Goal: Information Seeking & Learning: Learn about a topic

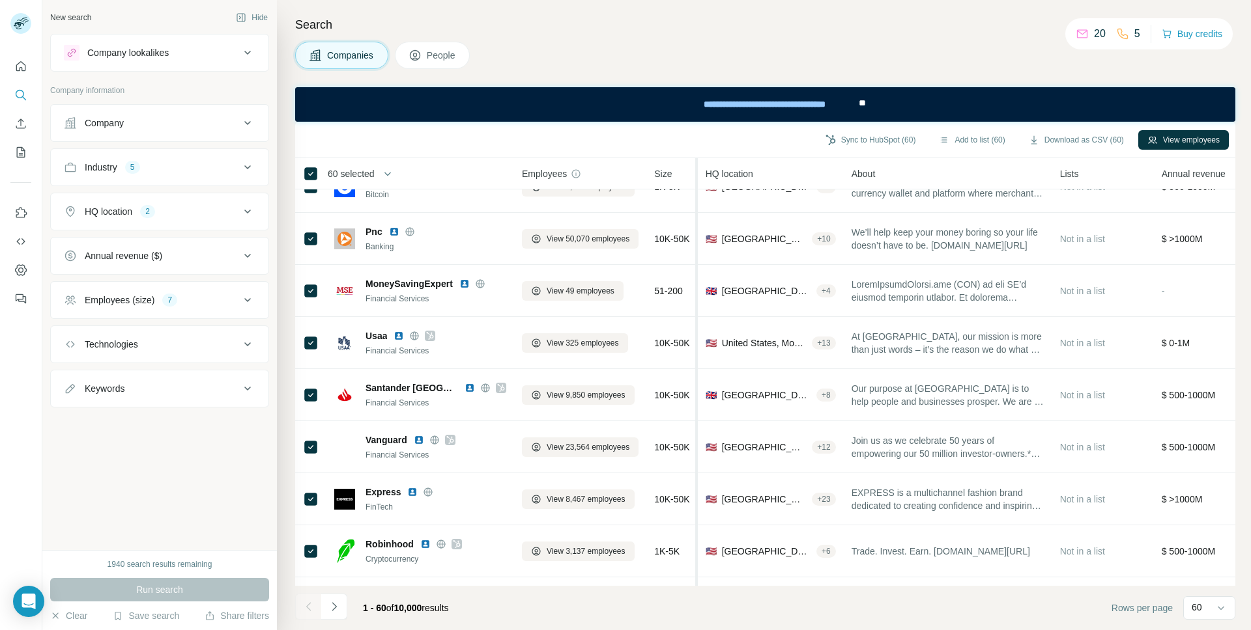
scroll to position [406, 0]
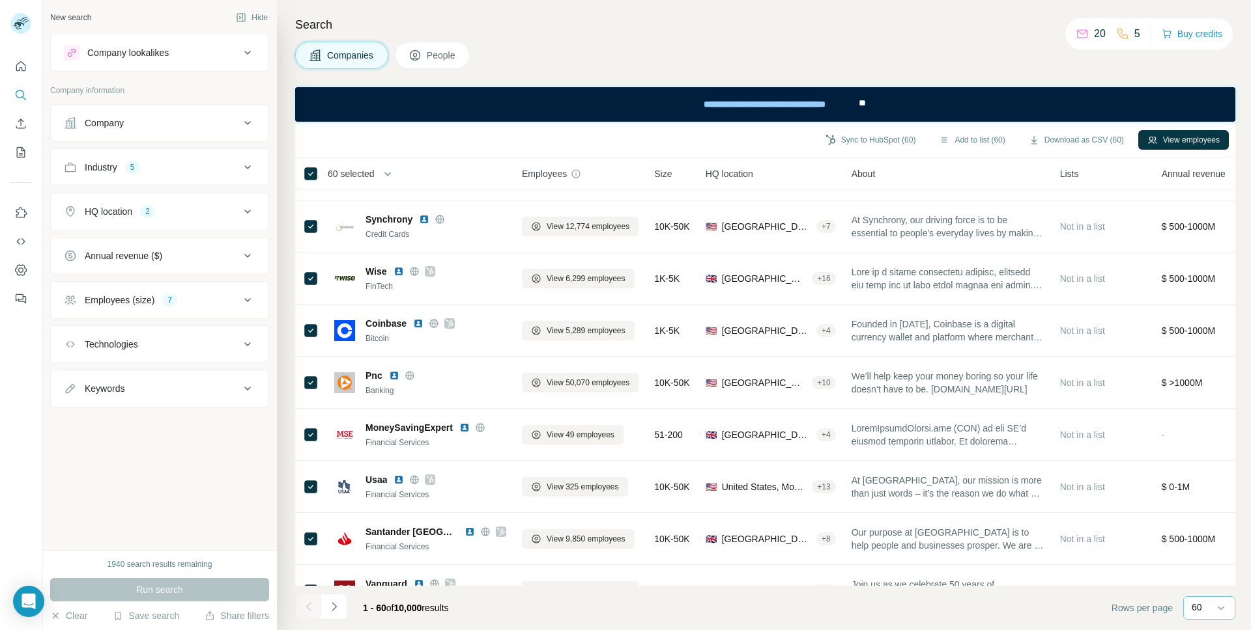
click at [1213, 609] on div "60" at bounding box center [1207, 607] width 33 height 13
click at [880, 607] on footer "1 - 60 of 10,000 results Rows per page 60" at bounding box center [765, 608] width 940 height 44
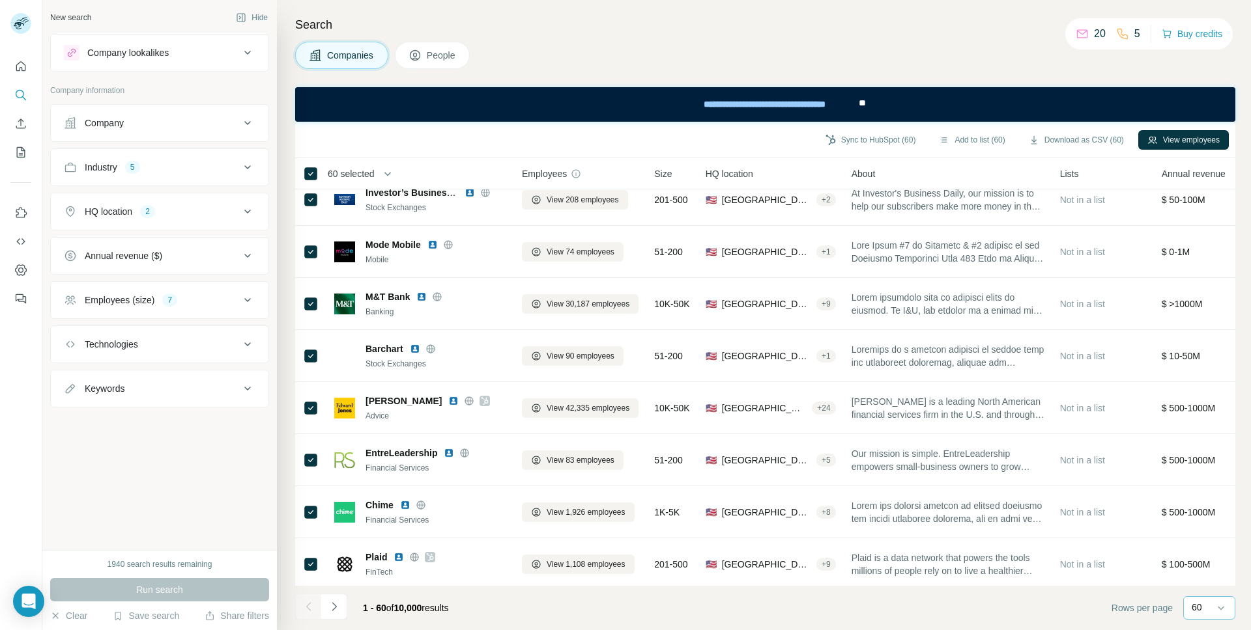
scroll to position [1863, 0]
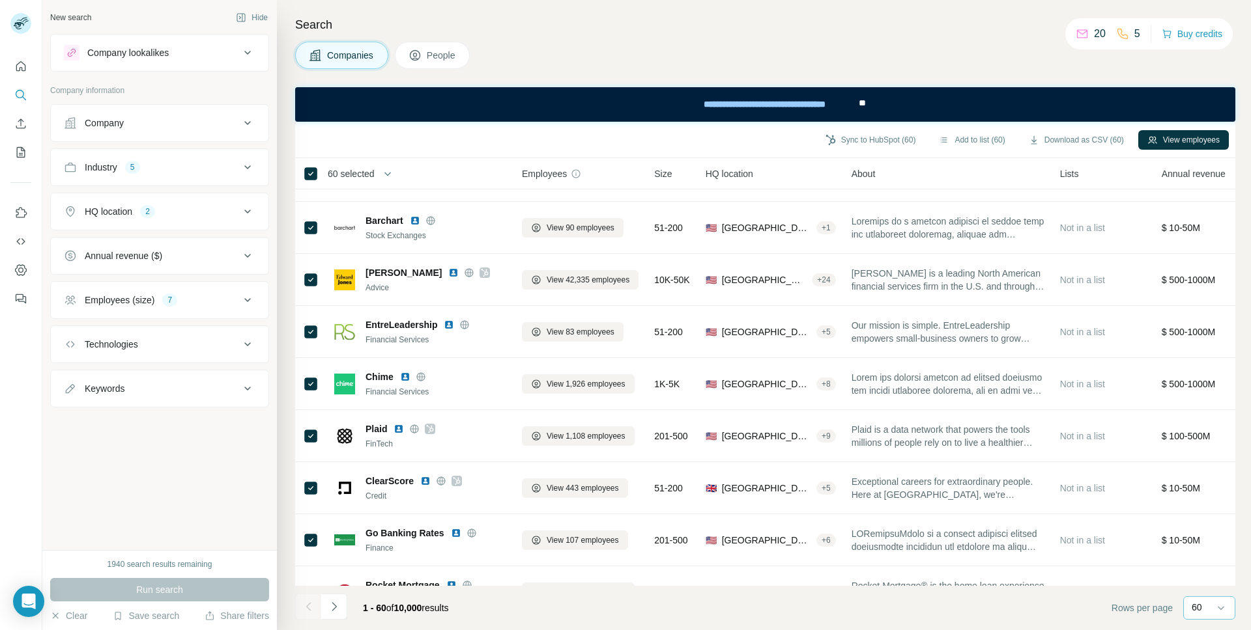
click at [861, 106] on span "**" at bounding box center [861, 102] width 7 height 9
click at [793, 106] on div "**********" at bounding box center [764, 104] width 184 height 29
click at [1189, 38] on button "Buy credits" at bounding box center [1191, 34] width 61 height 18
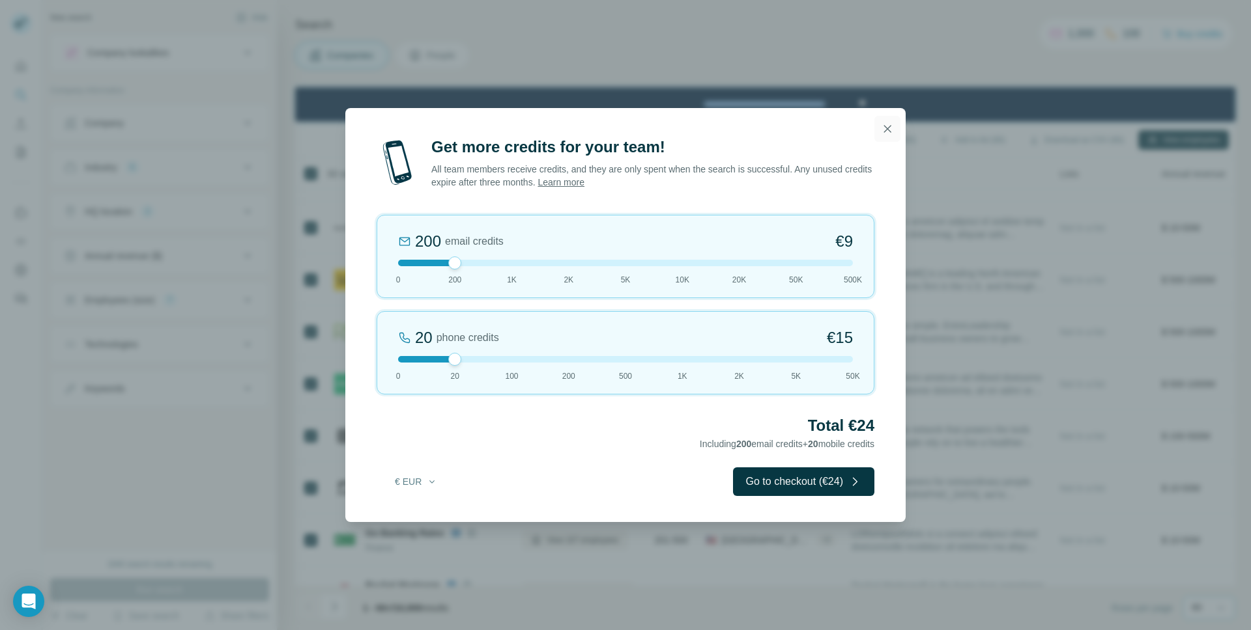
click at [888, 130] on icon "button" at bounding box center [887, 128] width 7 height 7
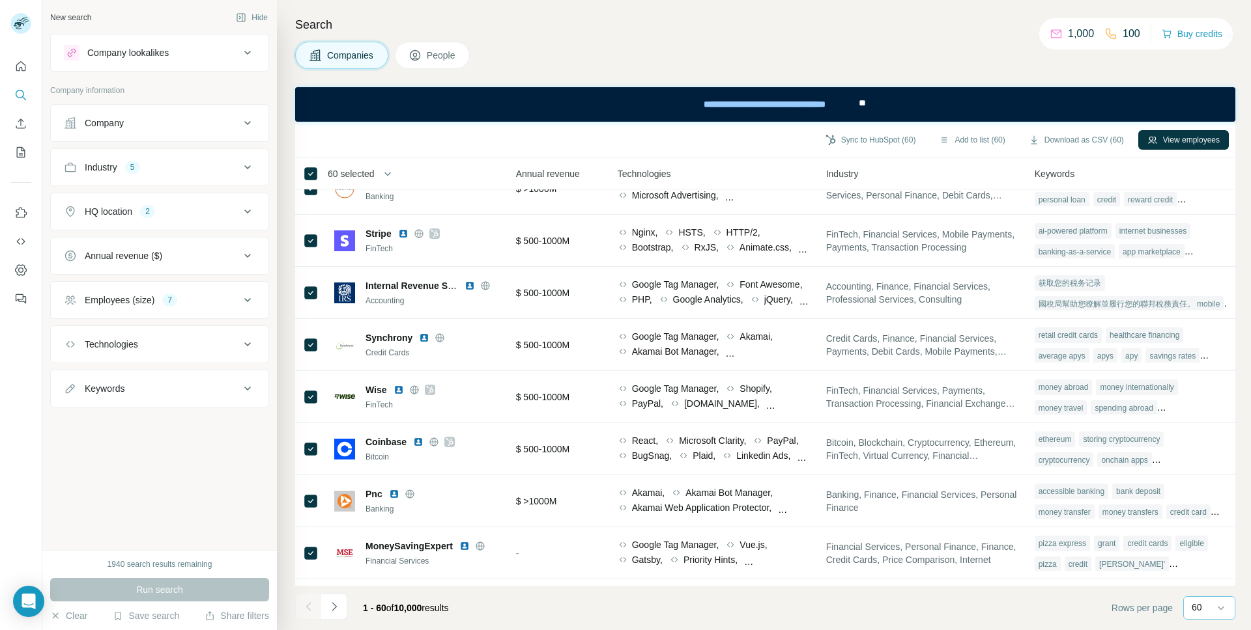
scroll to position [0, 652]
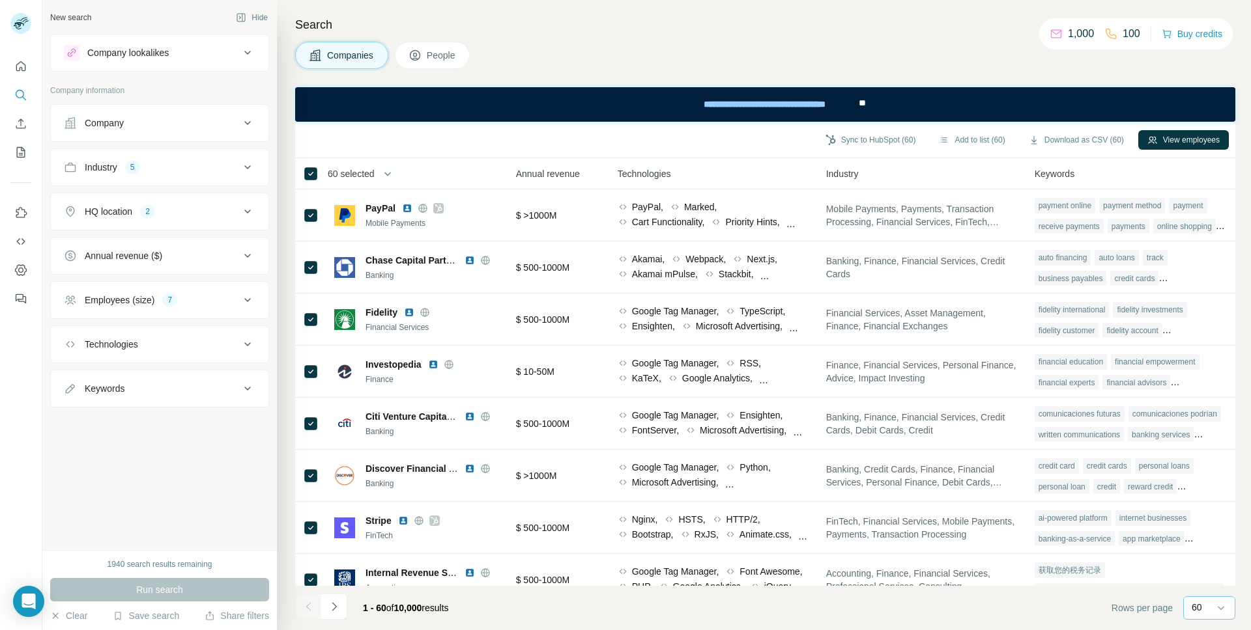
click at [96, 169] on div "Industry" at bounding box center [101, 167] width 33 height 13
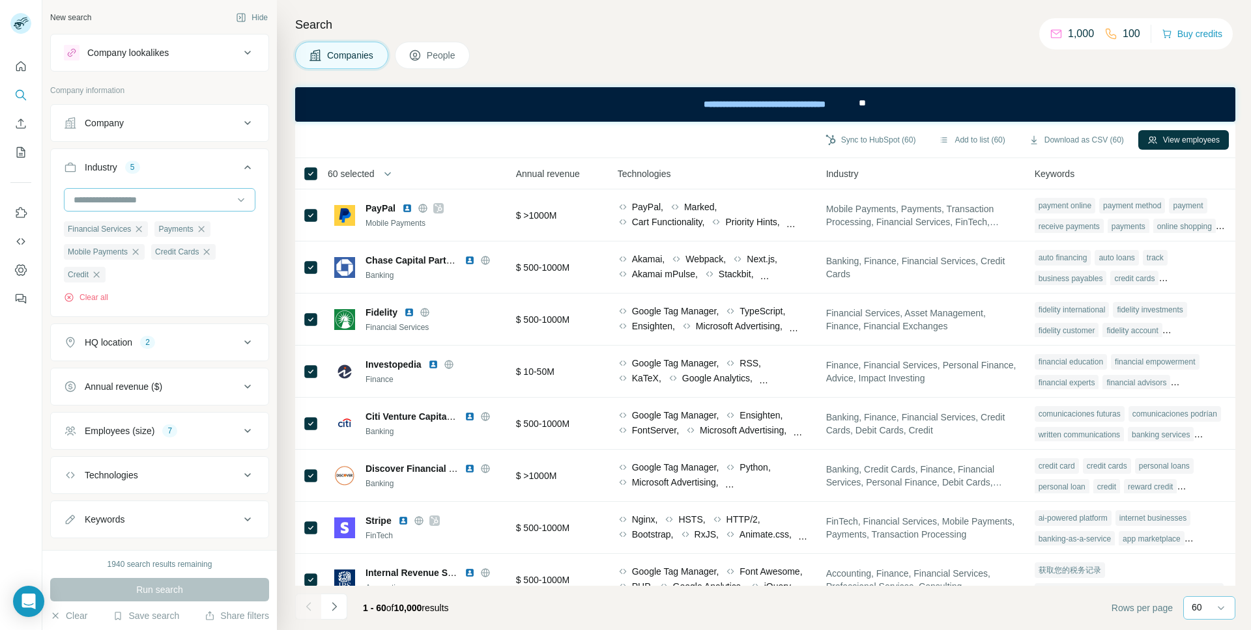
click at [102, 203] on input at bounding box center [152, 200] width 161 height 14
click at [174, 171] on div "Industry 5" at bounding box center [152, 167] width 176 height 13
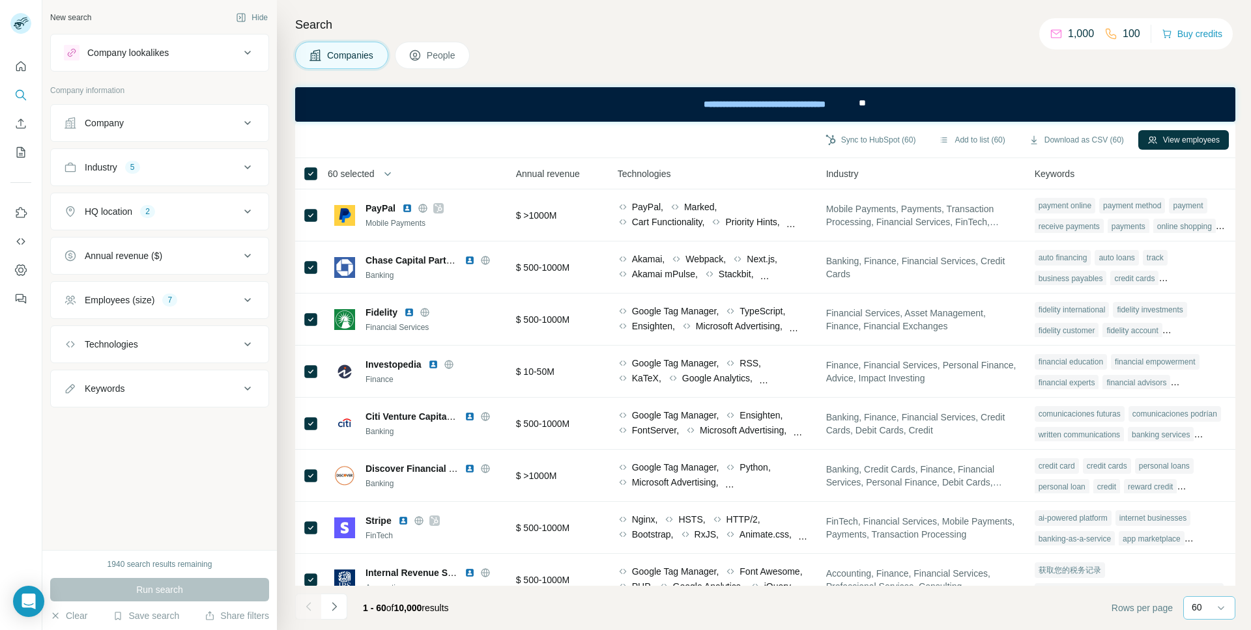
click at [134, 391] on div "Keywords" at bounding box center [152, 388] width 176 height 13
click at [126, 352] on button "Technologies" at bounding box center [160, 344] width 218 height 31
click at [125, 355] on button "Technologies" at bounding box center [160, 347] width 218 height 36
click at [117, 309] on button "Employees (size) 7" at bounding box center [160, 300] width 218 height 31
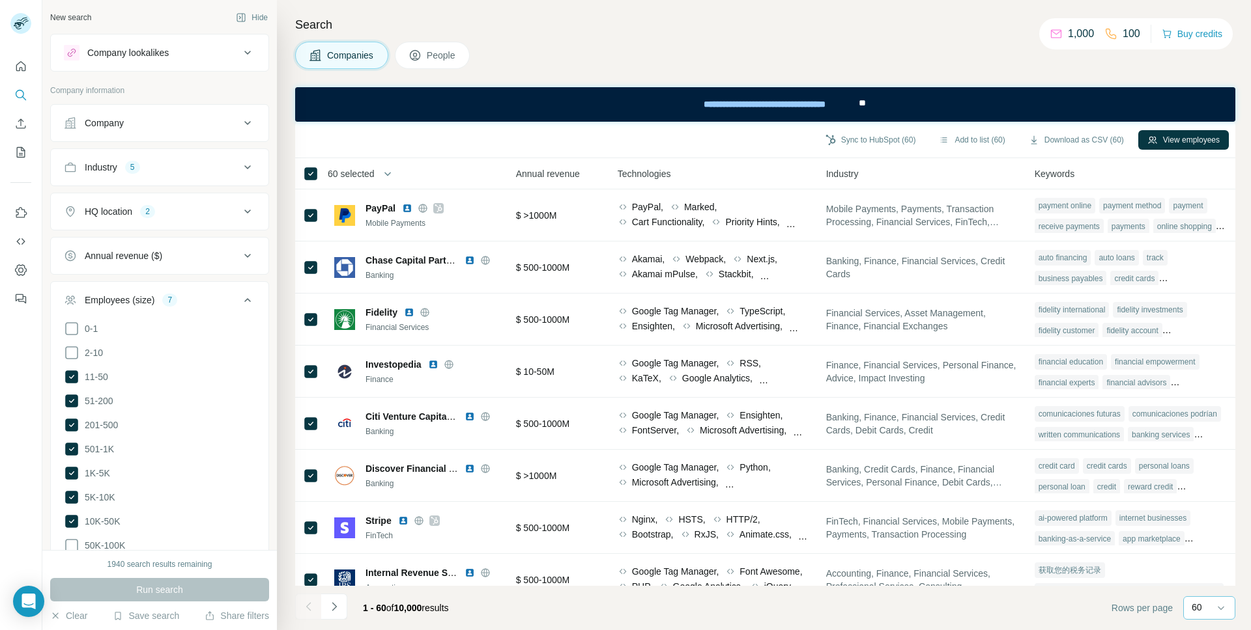
click at [115, 303] on div "Employees (size)" at bounding box center [120, 300] width 70 height 13
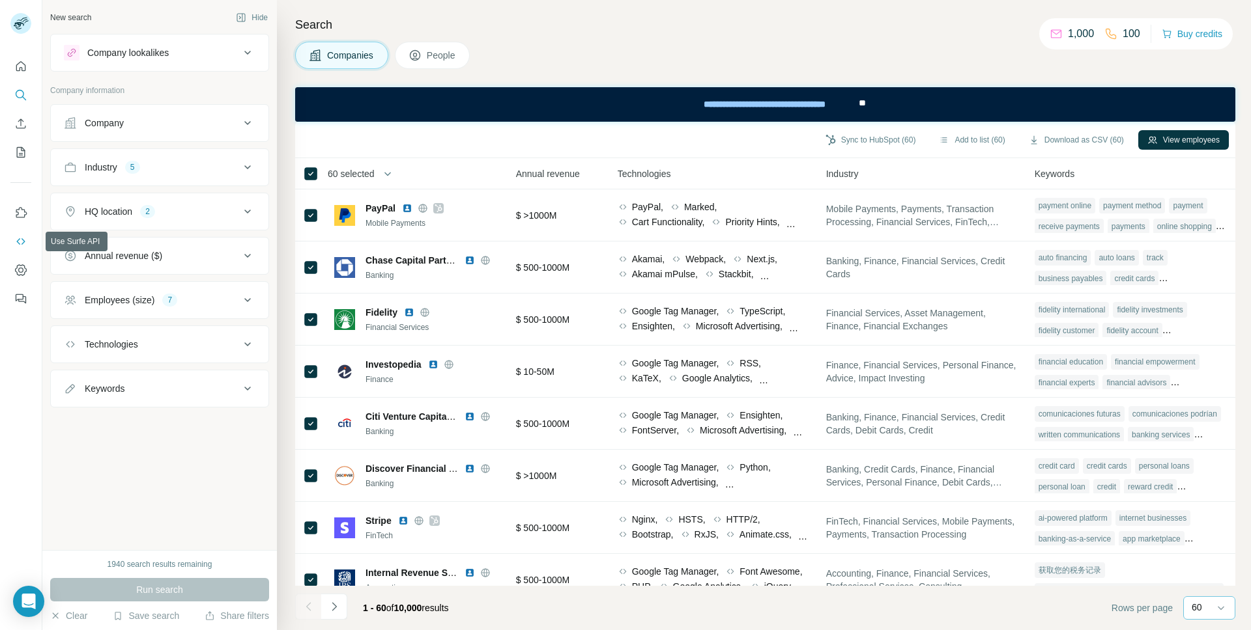
click at [20, 240] on icon "Use Surfe API" at bounding box center [20, 241] width 13 height 13
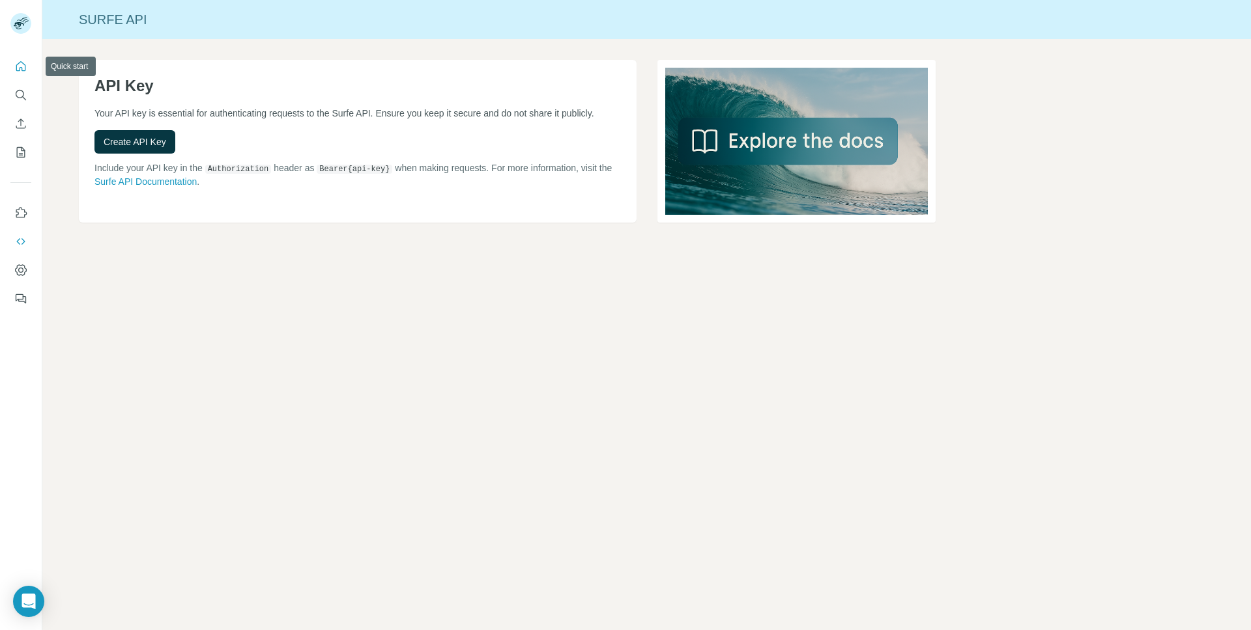
click at [21, 69] on icon "Quick start" at bounding box center [20, 66] width 13 height 13
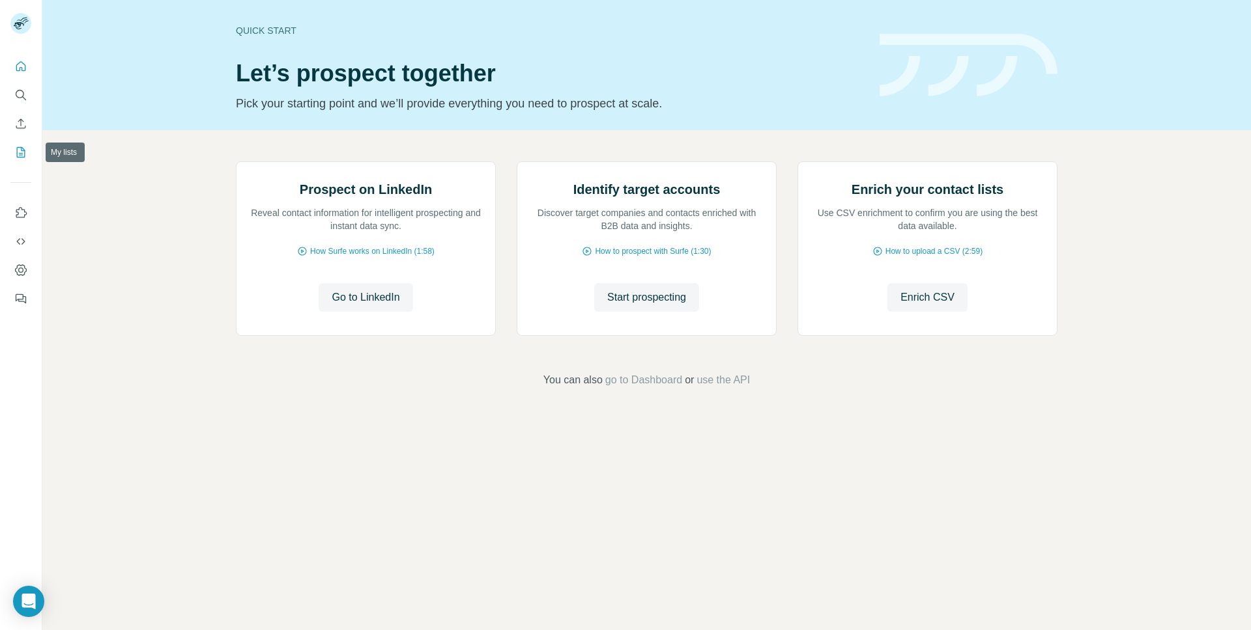
click at [18, 156] on icon "My lists" at bounding box center [20, 152] width 13 height 13
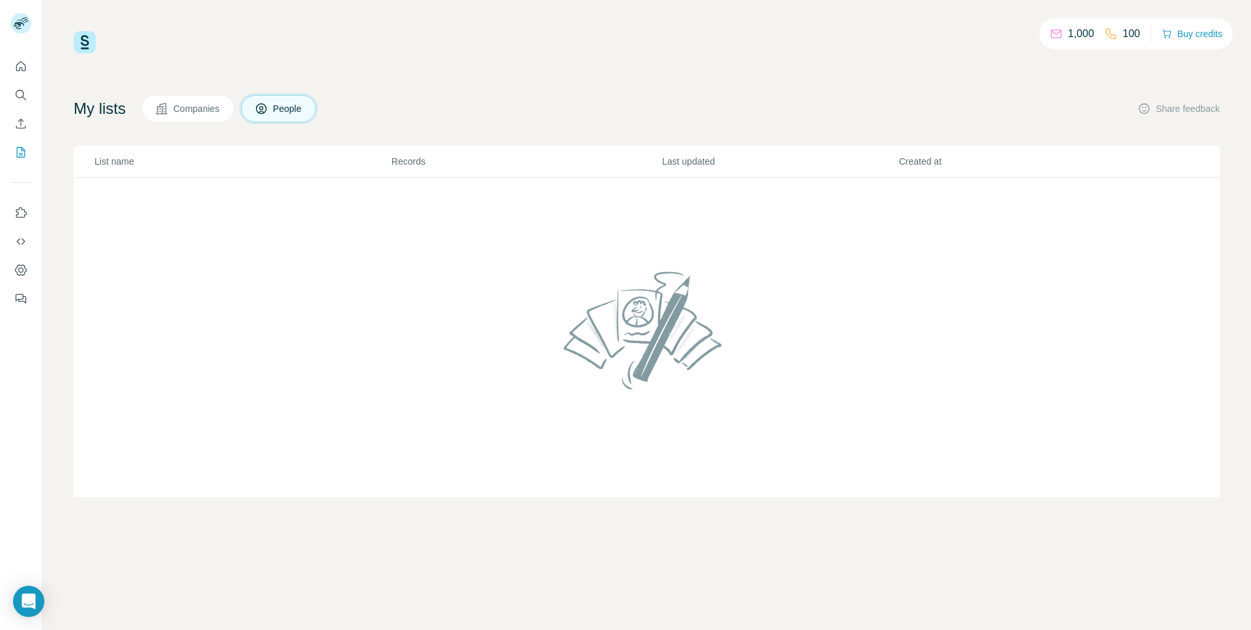
click at [206, 104] on span "Companies" at bounding box center [197, 108] width 48 height 13
click at [98, 104] on h4 "My lists" at bounding box center [100, 108] width 52 height 21
click at [23, 68] on icon "Quick start" at bounding box center [20, 66] width 13 height 13
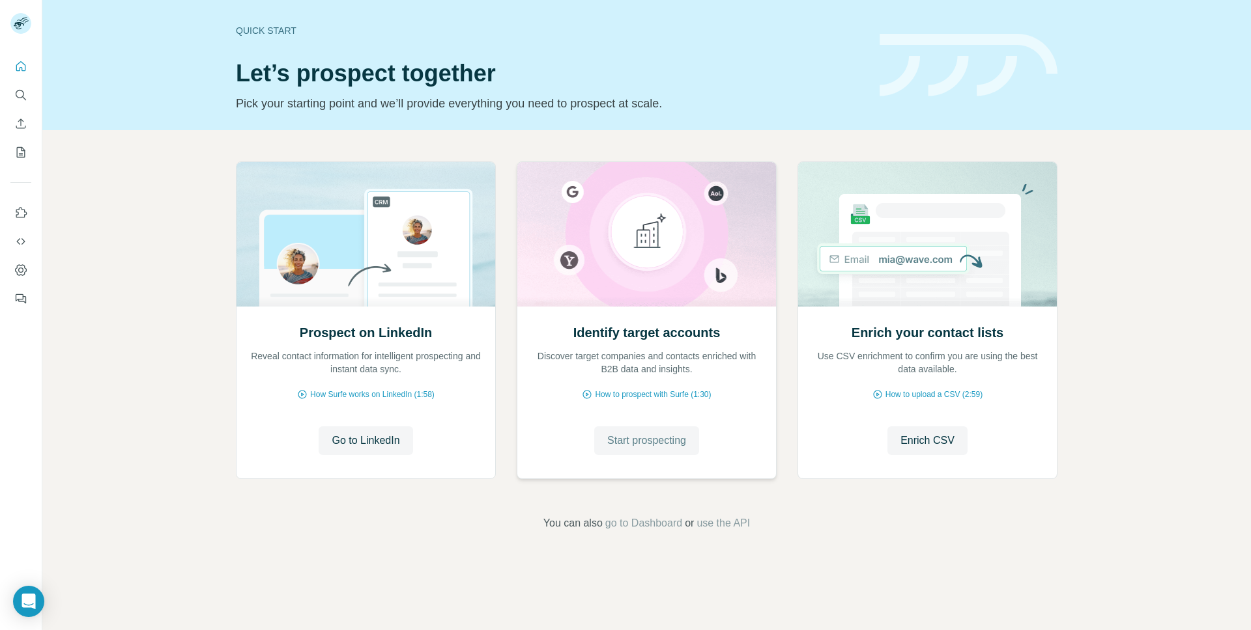
click at [615, 441] on span "Start prospecting" at bounding box center [646, 441] width 79 height 16
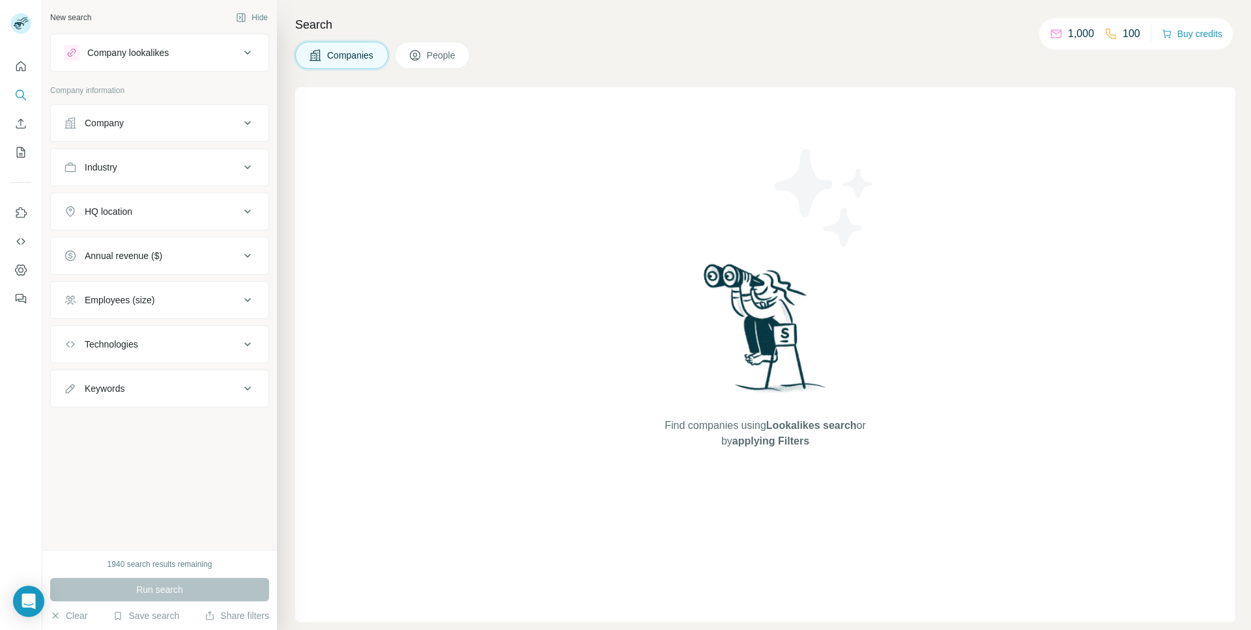
click at [174, 123] on div "Company" at bounding box center [152, 123] width 176 height 13
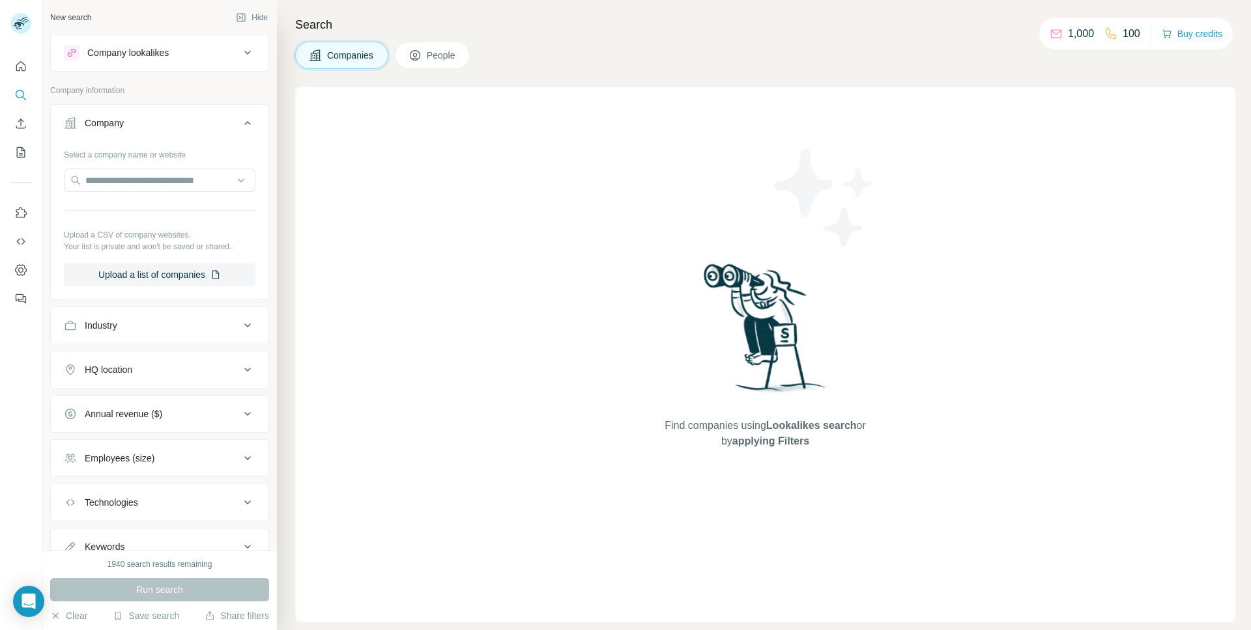
click at [98, 371] on div "HQ location" at bounding box center [109, 369] width 48 height 13
click at [105, 404] on input "text" at bounding box center [159, 402] width 191 height 23
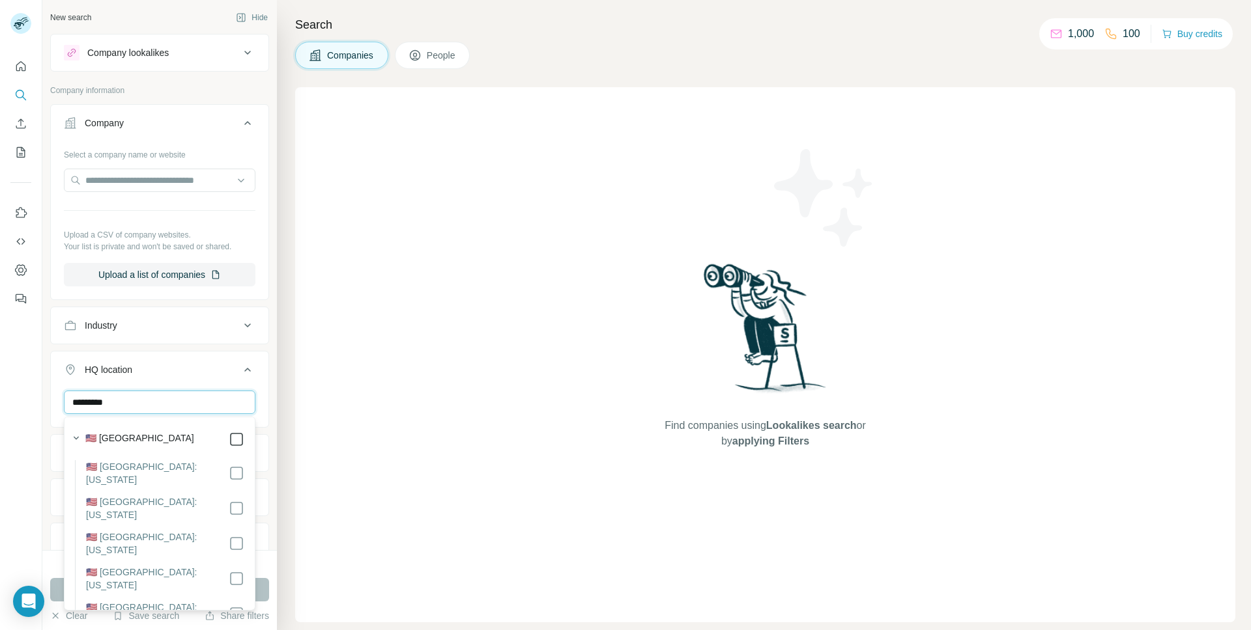
type input "*********"
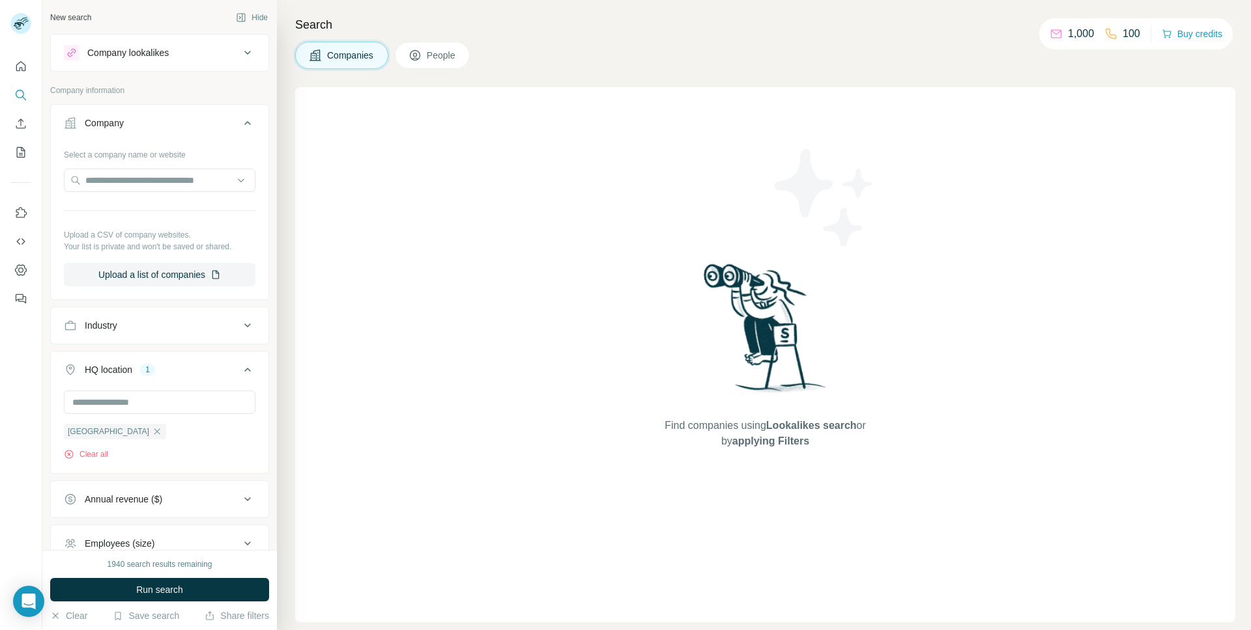
click at [274, 392] on div "New search Hide Company lookalikes Company information Company Select a company…" at bounding box center [159, 275] width 234 height 550
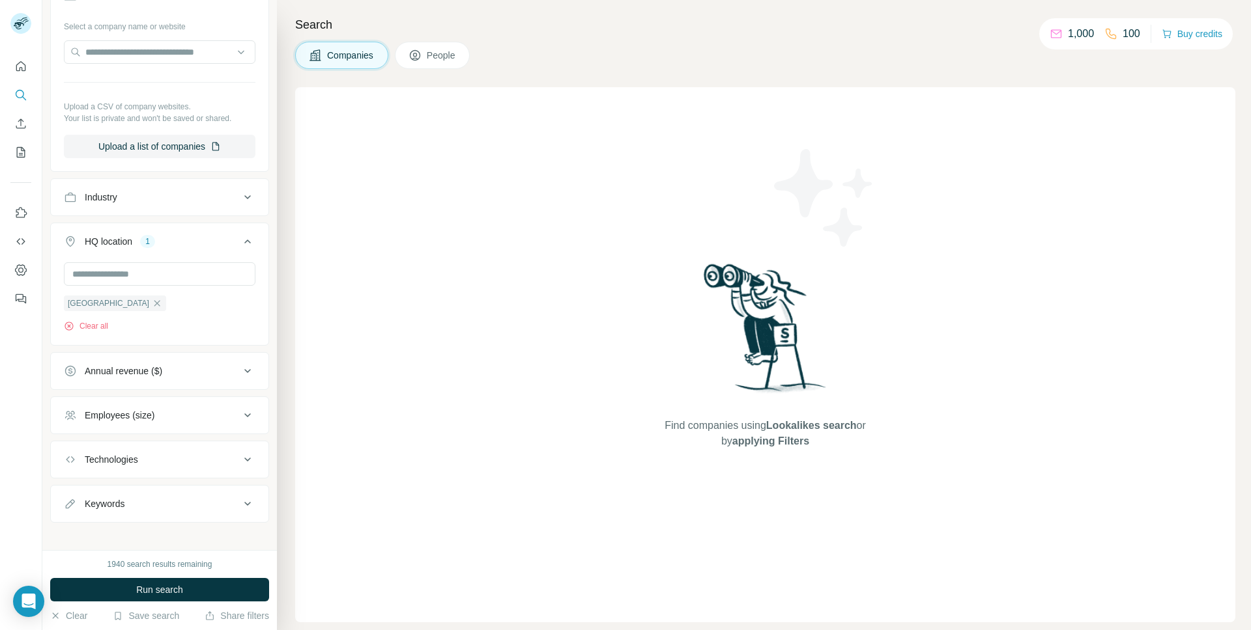
scroll to position [129, 0]
click at [171, 431] on button "Employees (size)" at bounding box center [160, 414] width 218 height 31
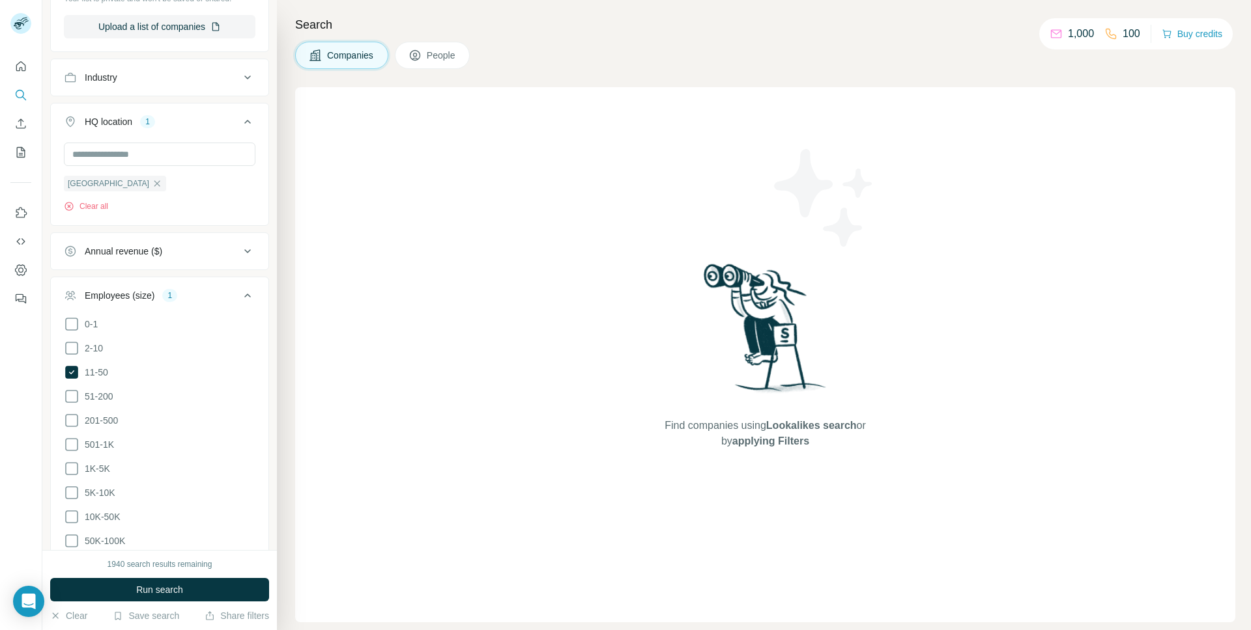
scroll to position [257, 0]
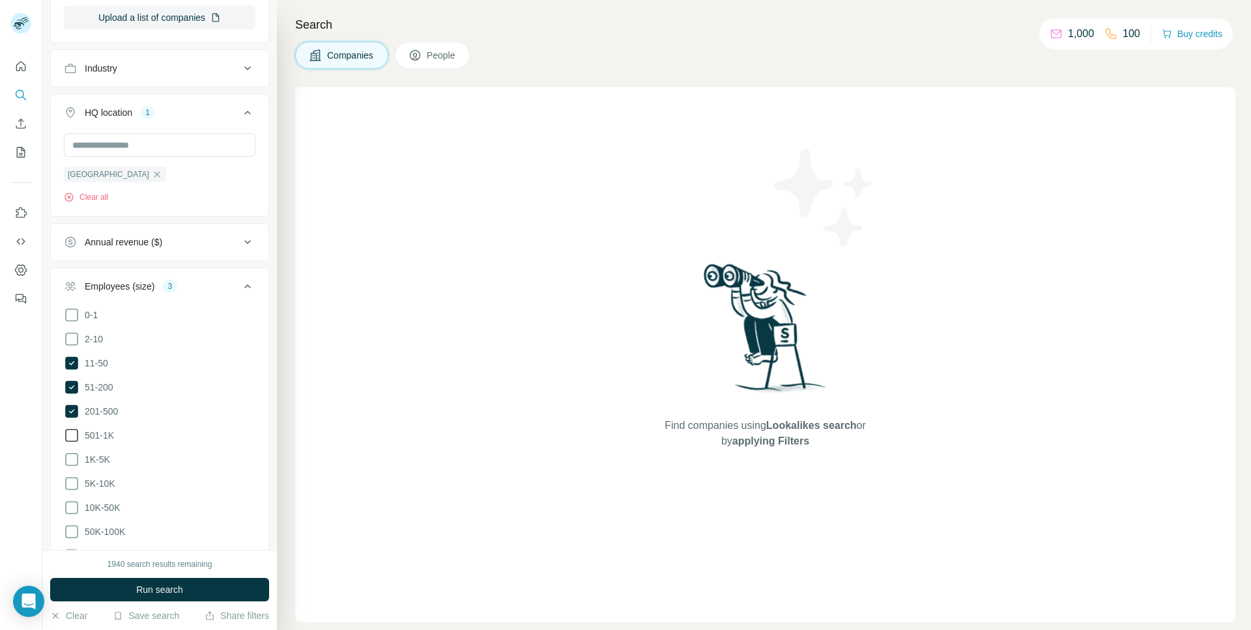
click at [87, 428] on label "501-1K" at bounding box center [89, 436] width 50 height 16
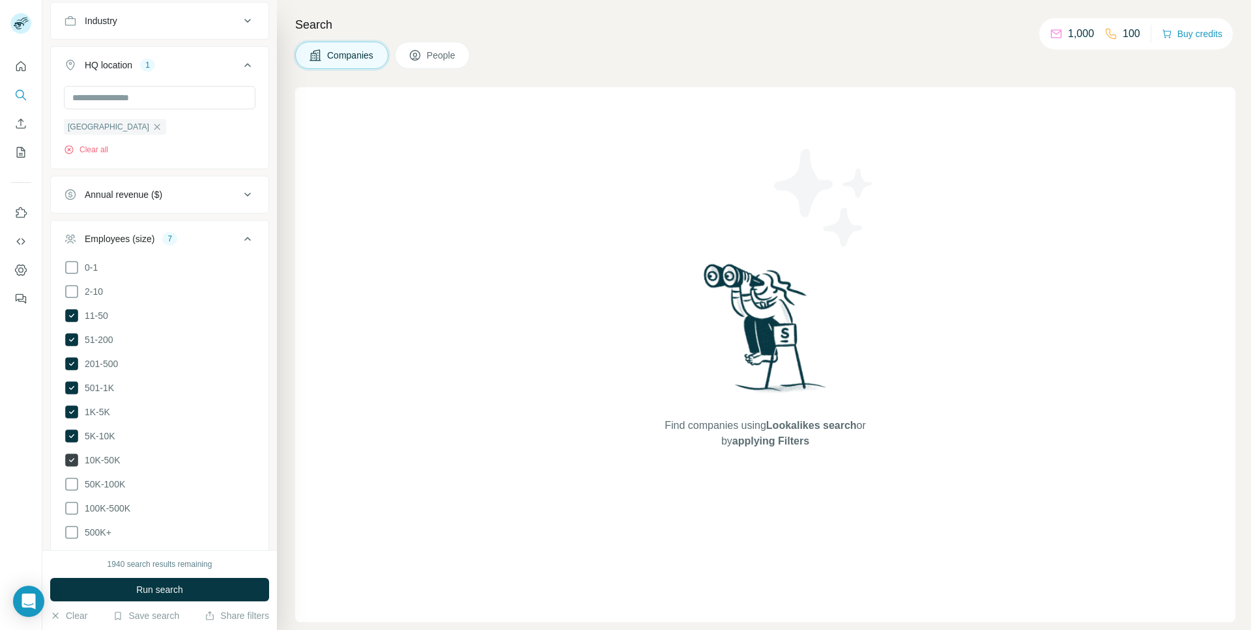
scroll to position [305, 0]
click at [109, 591] on button "Run search" at bounding box center [159, 589] width 219 height 23
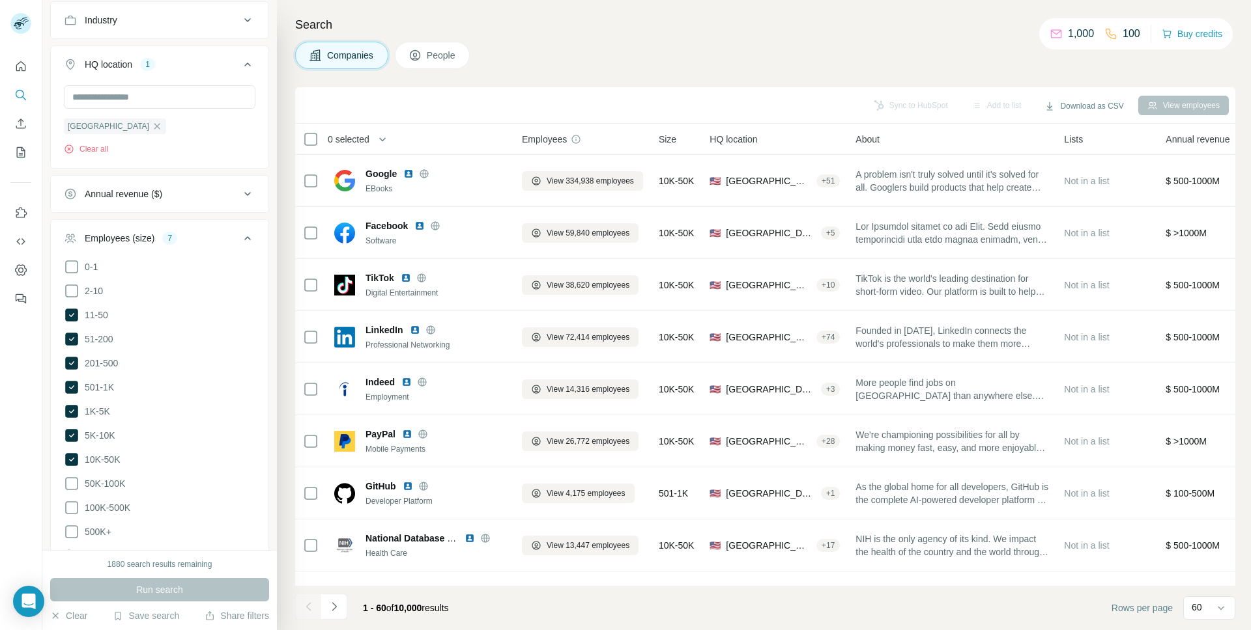
click at [272, 225] on div "New search Hide Company lookalikes Company information Company Select a company…" at bounding box center [159, 275] width 234 height 550
click at [273, 207] on div "New search Hide Company lookalikes Company information Company Select a company…" at bounding box center [159, 275] width 234 height 550
click at [122, 21] on div "Industry" at bounding box center [152, 20] width 176 height 13
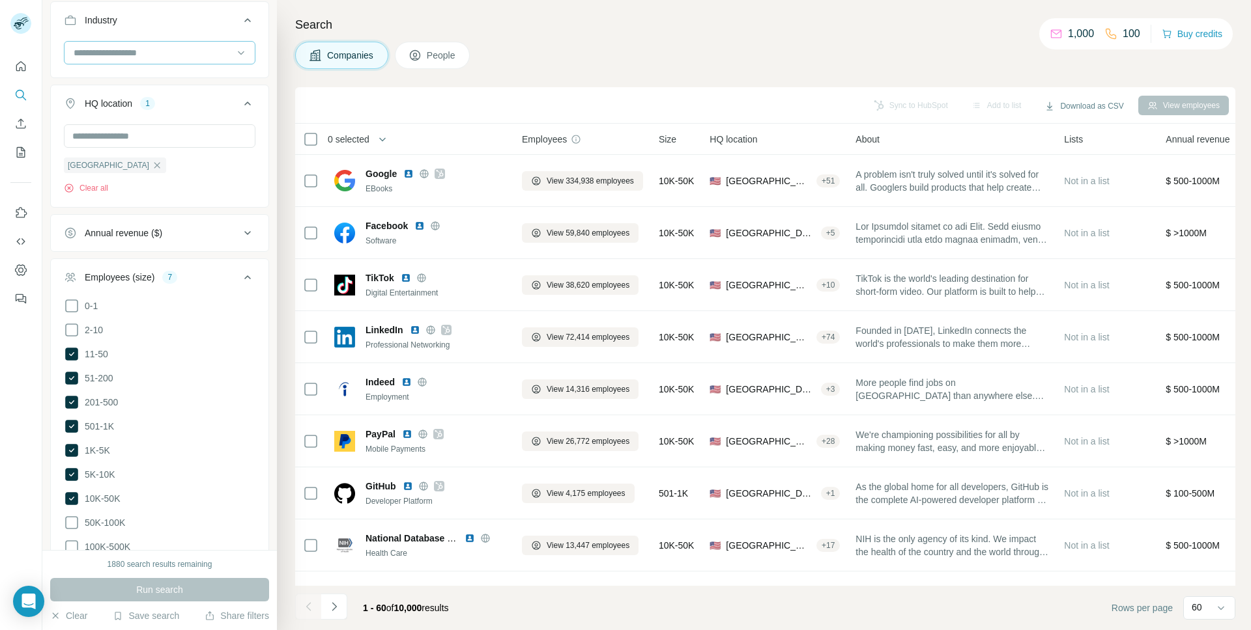
click at [107, 46] on input at bounding box center [152, 53] width 161 height 14
type input "********"
click at [105, 107] on p "Payments" at bounding box center [95, 105] width 40 height 13
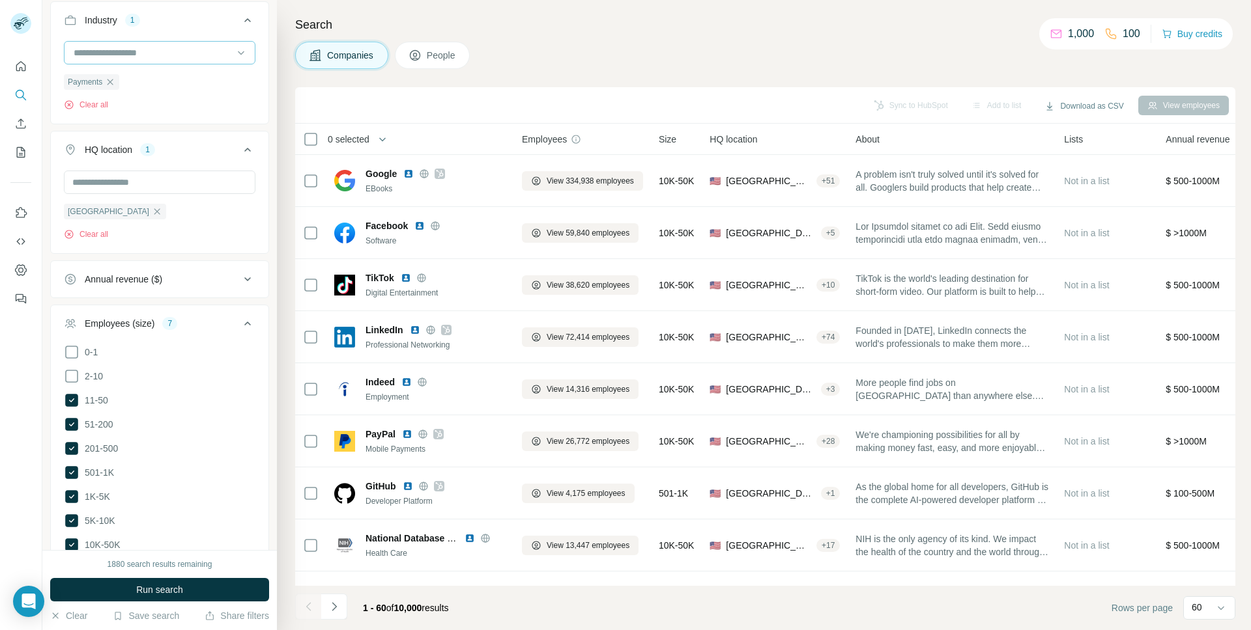
click at [141, 56] on input at bounding box center [152, 53] width 161 height 14
type input "*********"
click at [131, 89] on div "Mobile Payments" at bounding box center [159, 81] width 185 height 23
click at [247, 149] on icon at bounding box center [247, 150] width 7 height 4
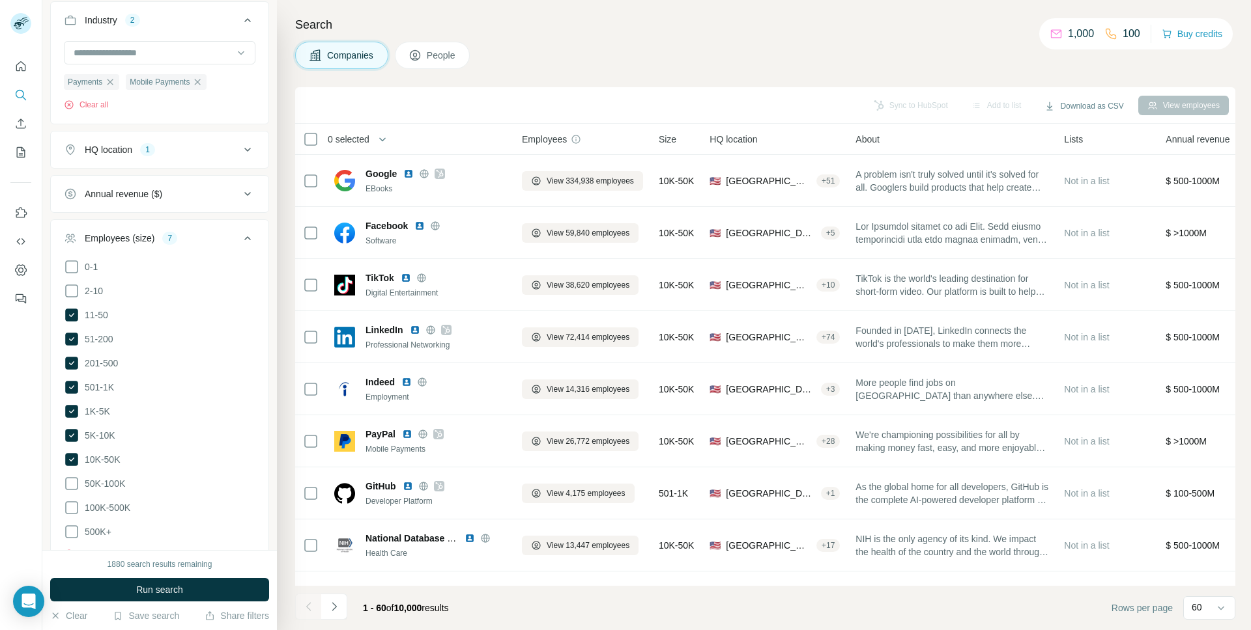
click at [251, 238] on icon at bounding box center [248, 239] width 16 height 16
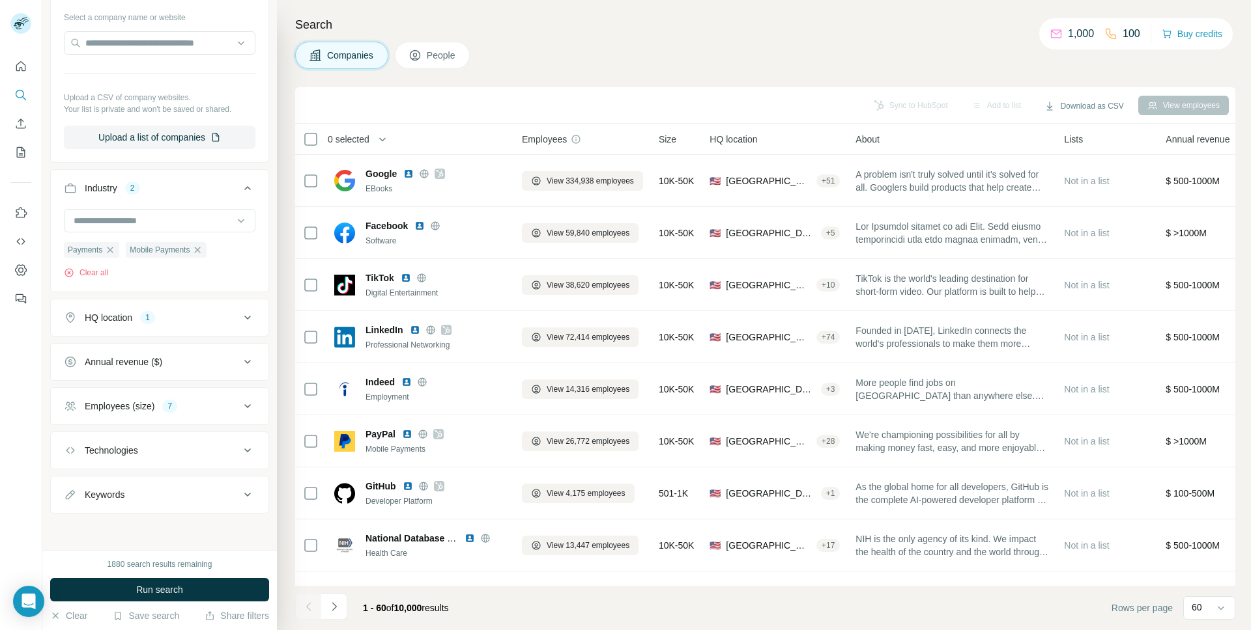
scroll to position [138, 0]
click at [96, 493] on div "Keywords" at bounding box center [105, 494] width 40 height 13
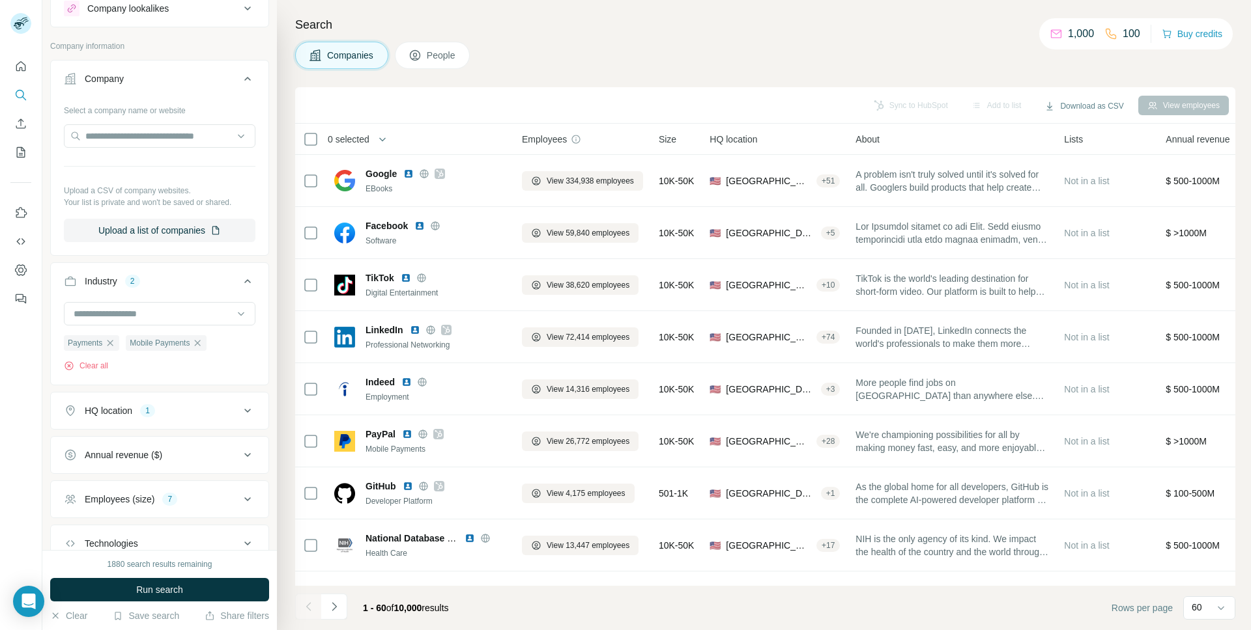
scroll to position [0, 0]
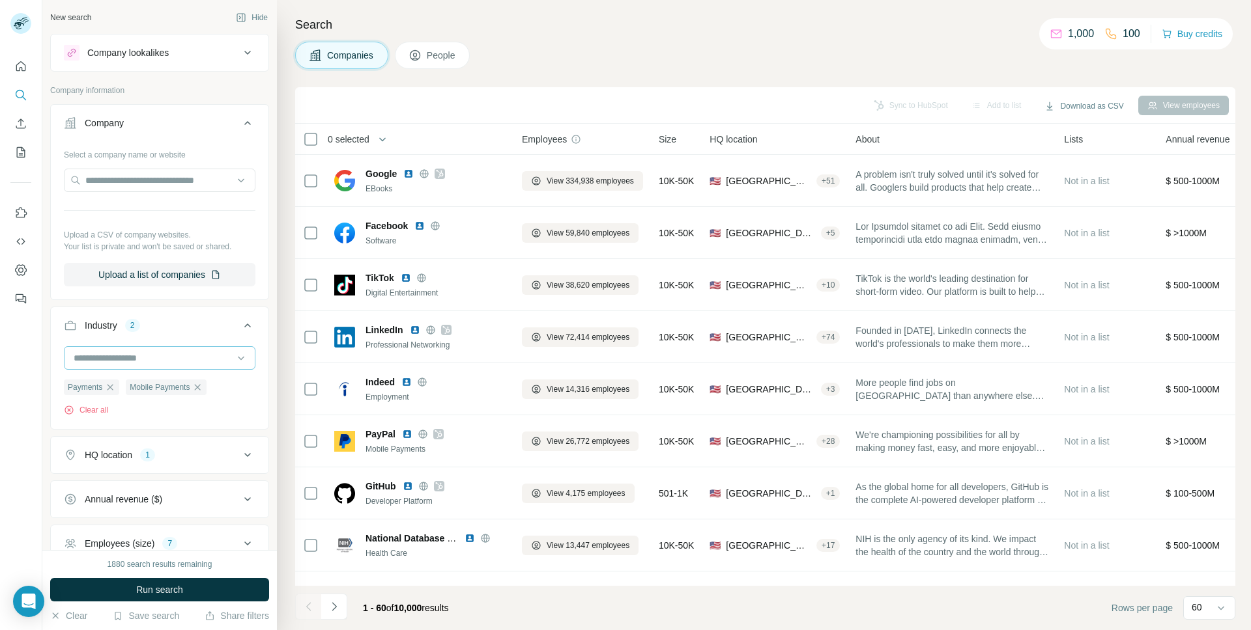
click at [88, 360] on input at bounding box center [152, 358] width 161 height 14
type input "*****"
click at [88, 436] on p "Financial Services" at bounding box center [112, 434] width 74 height 13
click at [141, 412] on icon "button" at bounding box center [139, 410] width 6 height 6
click at [115, 358] on input at bounding box center [152, 358] width 161 height 14
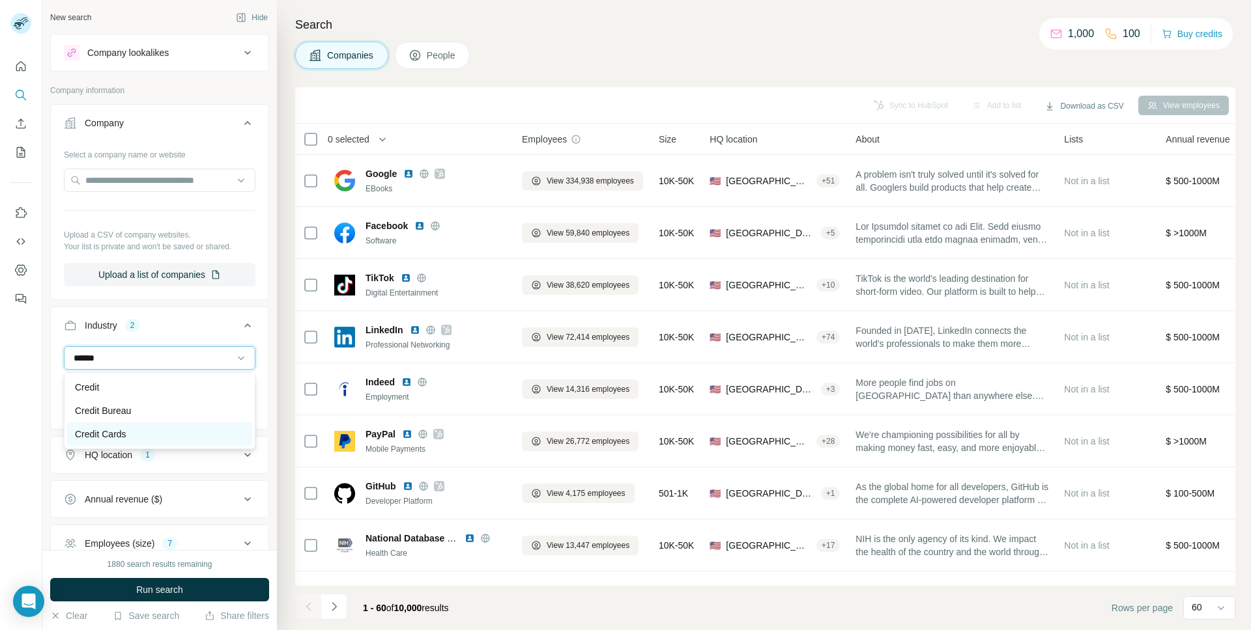
type input "******"
click at [100, 432] on p "Credit Cards" at bounding box center [100, 434] width 51 height 13
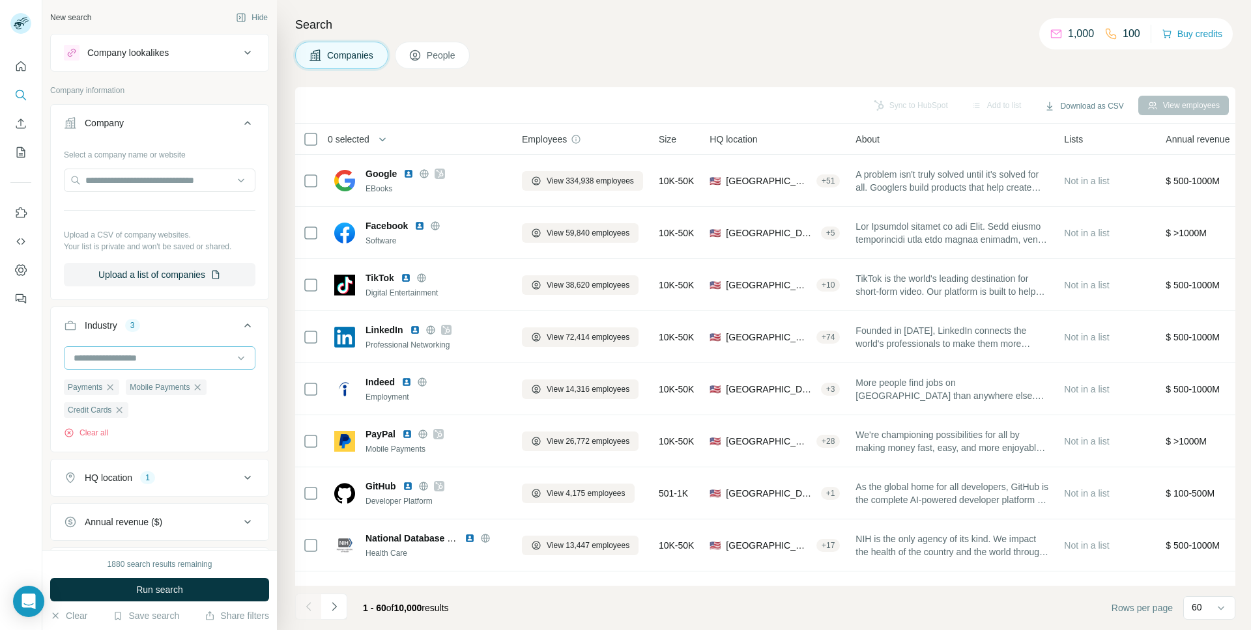
click at [101, 356] on input at bounding box center [152, 358] width 161 height 14
type input "****"
click at [94, 385] on p "Credit" at bounding box center [87, 387] width 24 height 13
click at [116, 586] on button "Run search" at bounding box center [159, 589] width 219 height 23
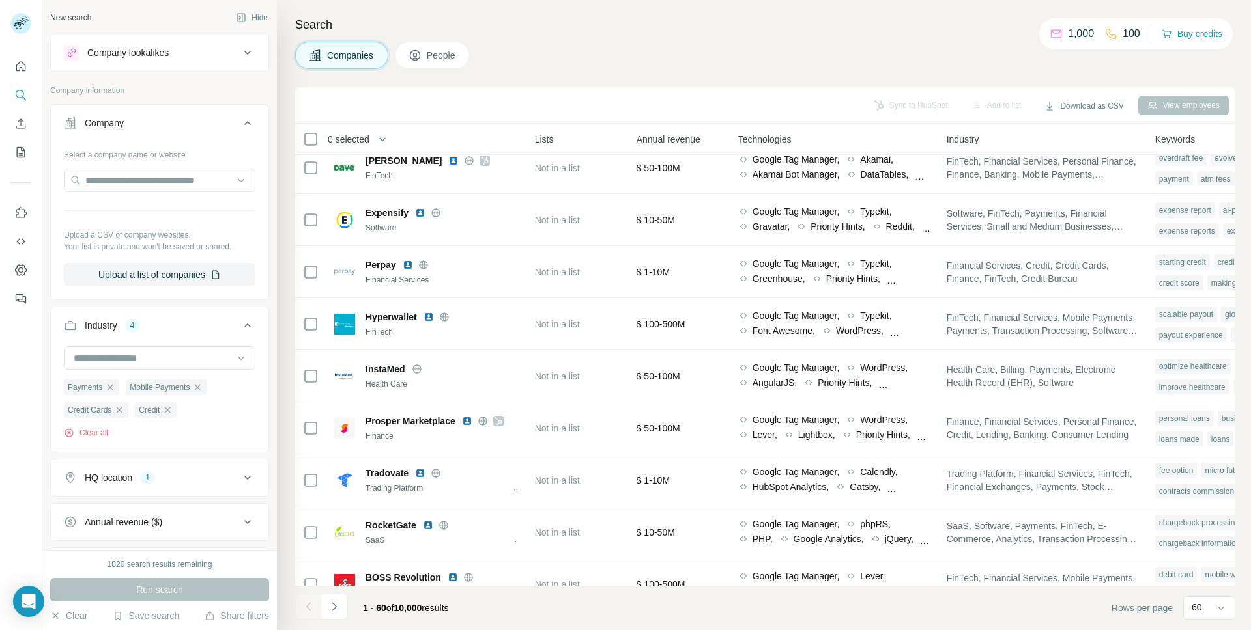
scroll to position [2695, 525]
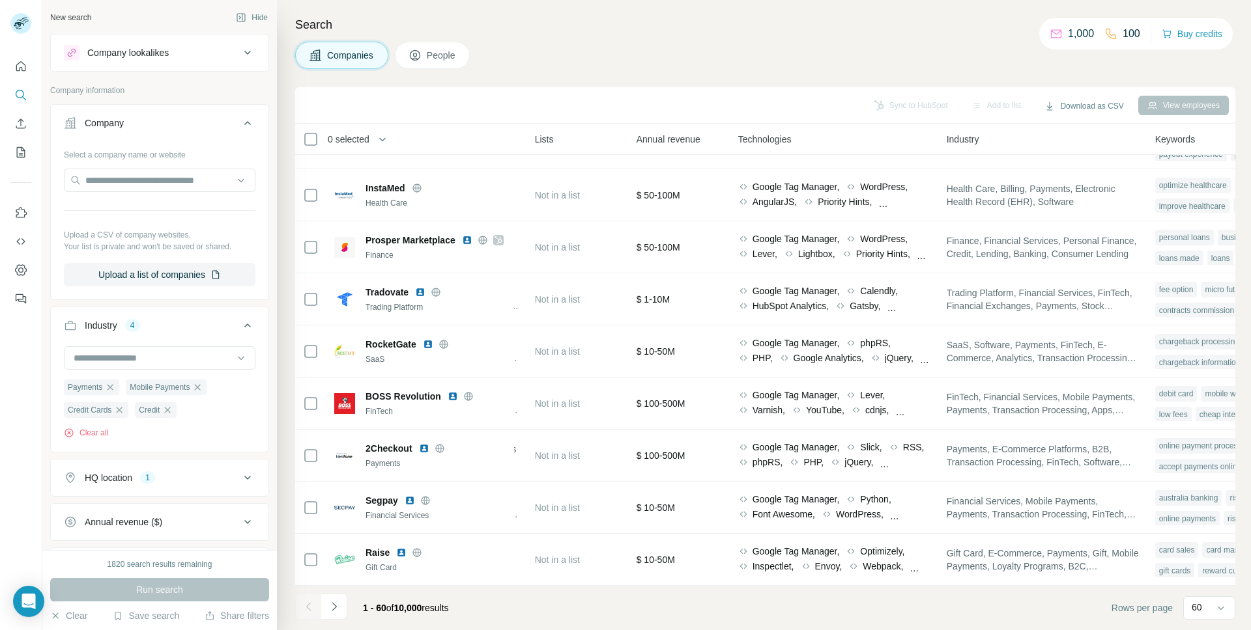
click at [103, 481] on div "HQ location" at bounding box center [109, 478] width 48 height 13
click at [107, 516] on input "text" at bounding box center [159, 510] width 191 height 23
type input "********"
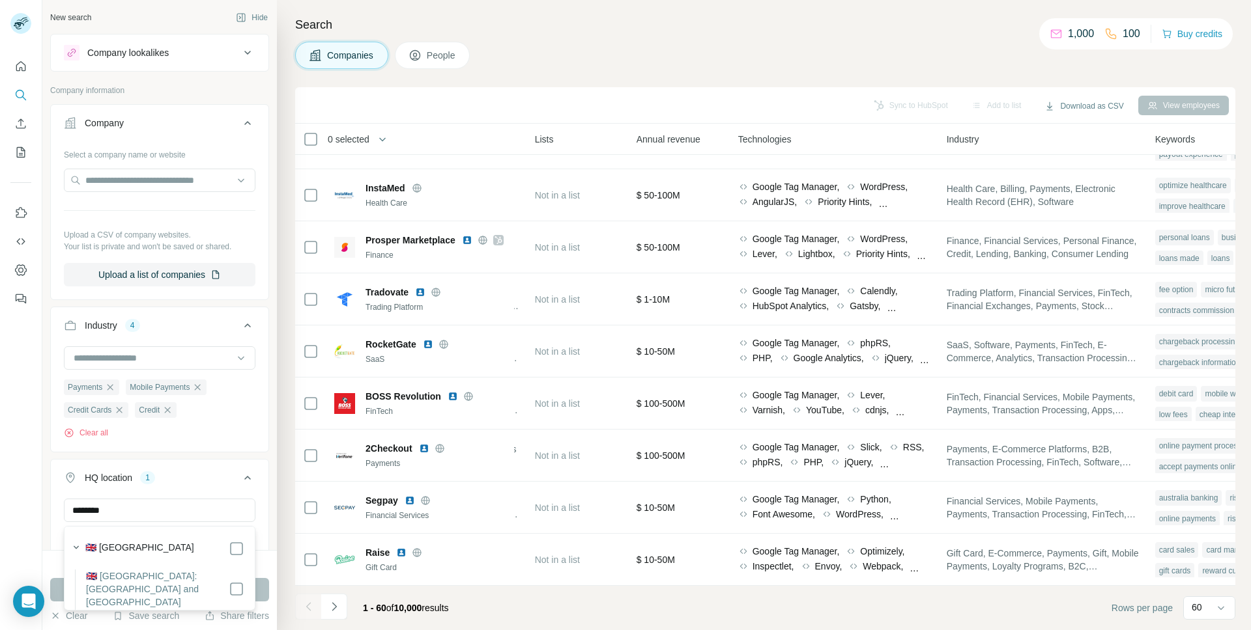
click at [190, 481] on div "HQ location 1" at bounding box center [152, 478] width 176 height 13
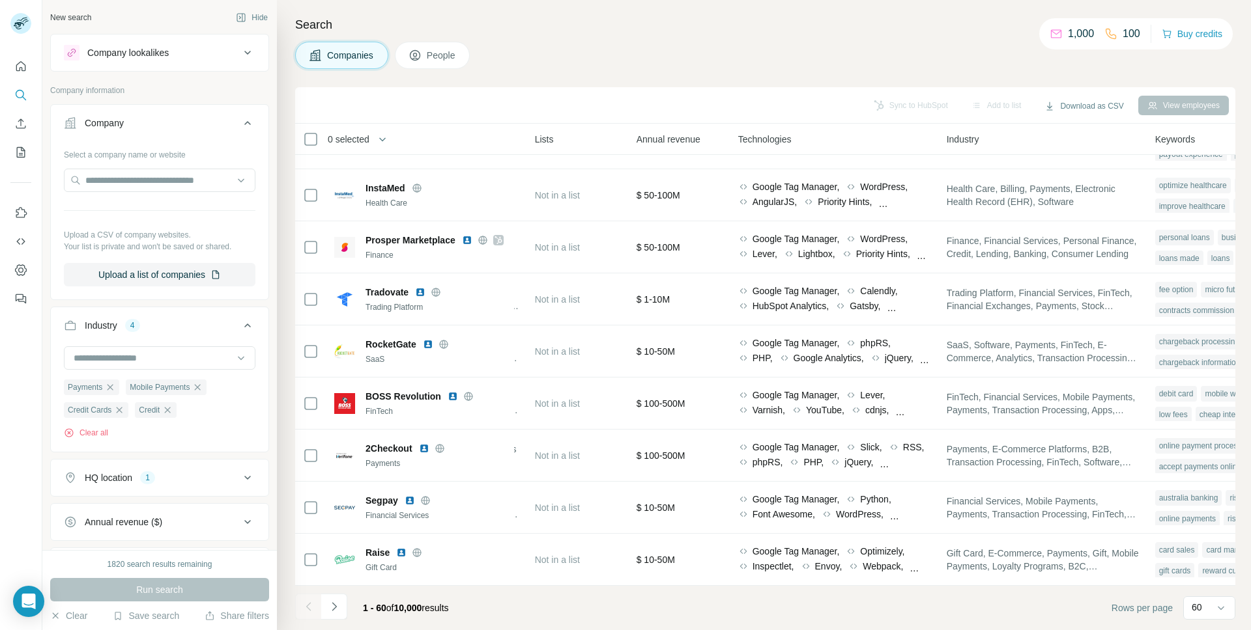
scroll to position [186, 0]
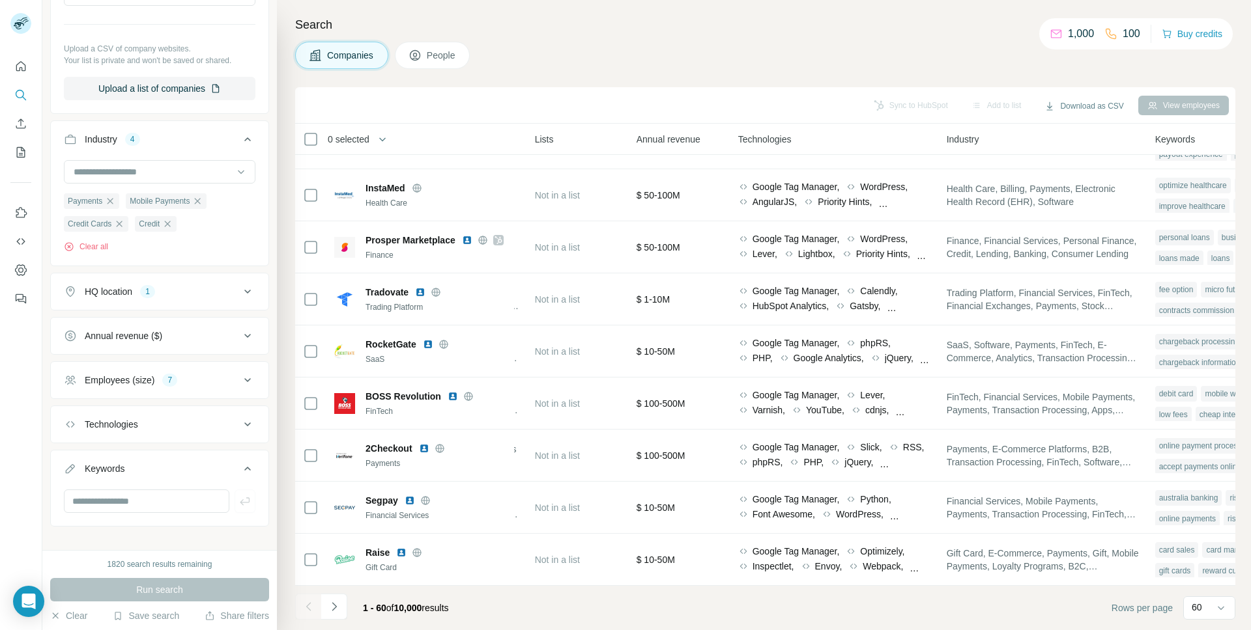
click at [218, 290] on div "HQ location 1" at bounding box center [152, 291] width 176 height 13
click at [169, 325] on input "text" at bounding box center [159, 324] width 191 height 23
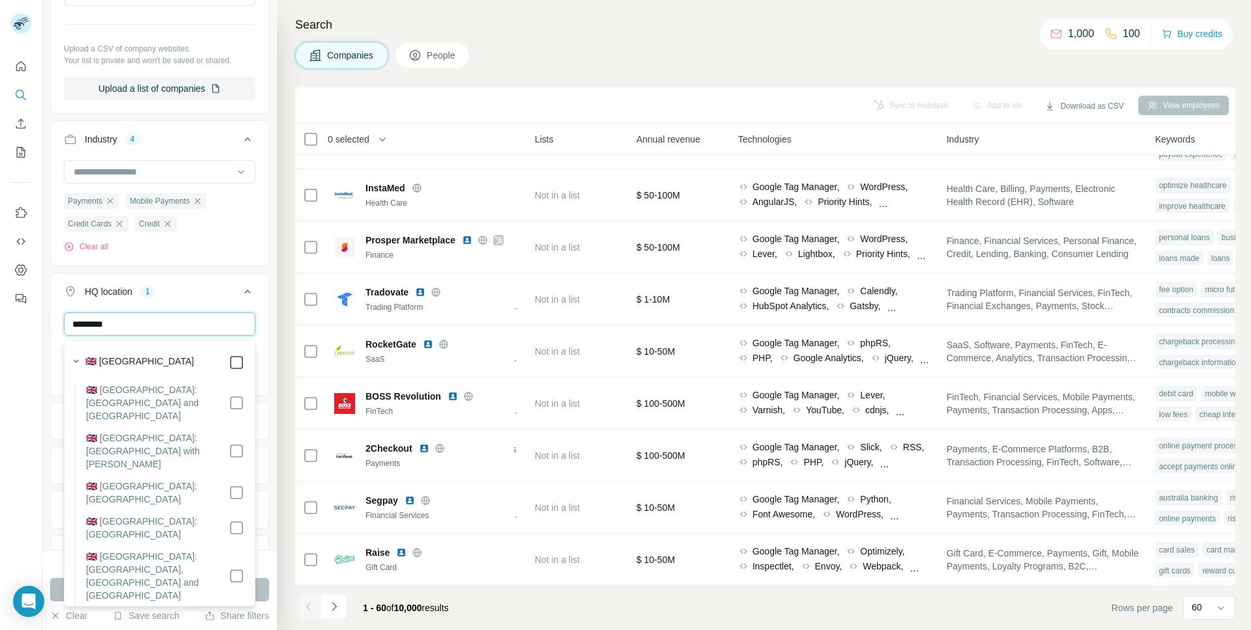
type input "*********"
click at [261, 330] on div "********* [GEOGRAPHIC_DATA] [GEOGRAPHIC_DATA] Clear all" at bounding box center [160, 364] width 218 height 103
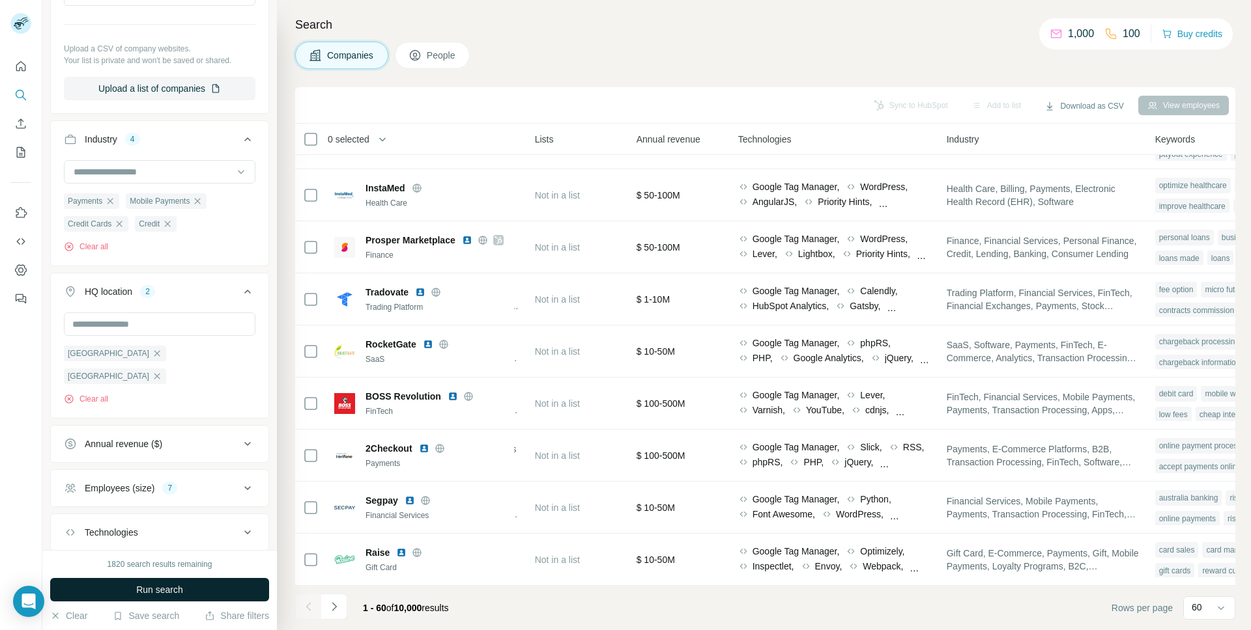
click at [100, 586] on button "Run search" at bounding box center [159, 589] width 219 height 23
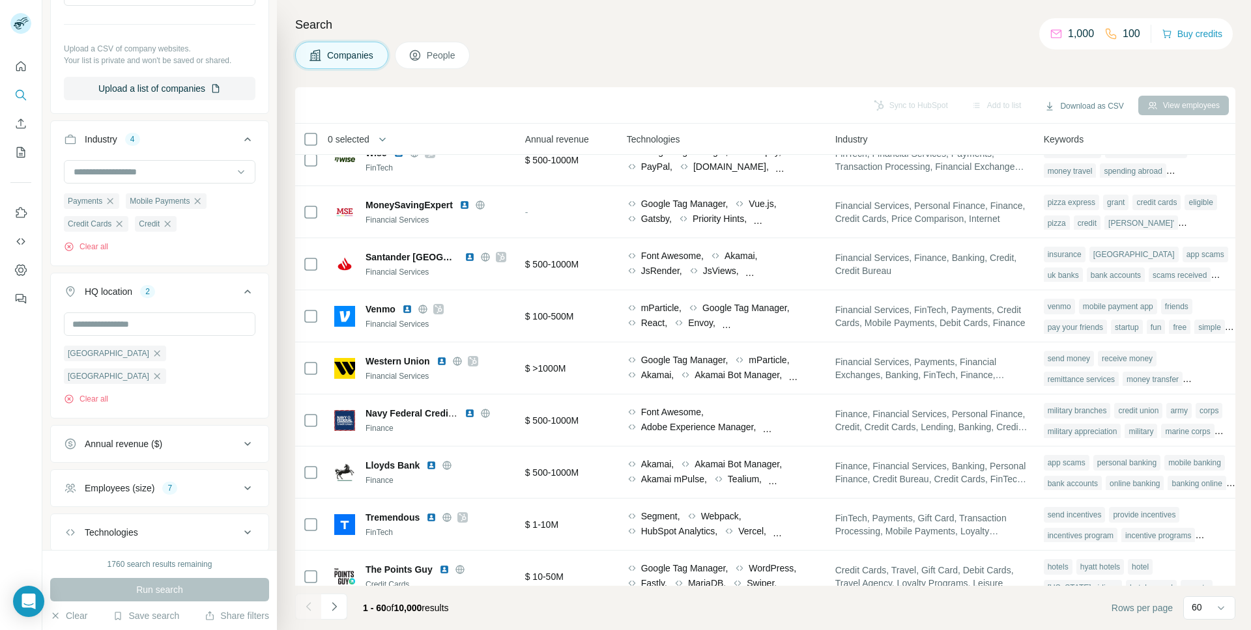
scroll to position [0, 636]
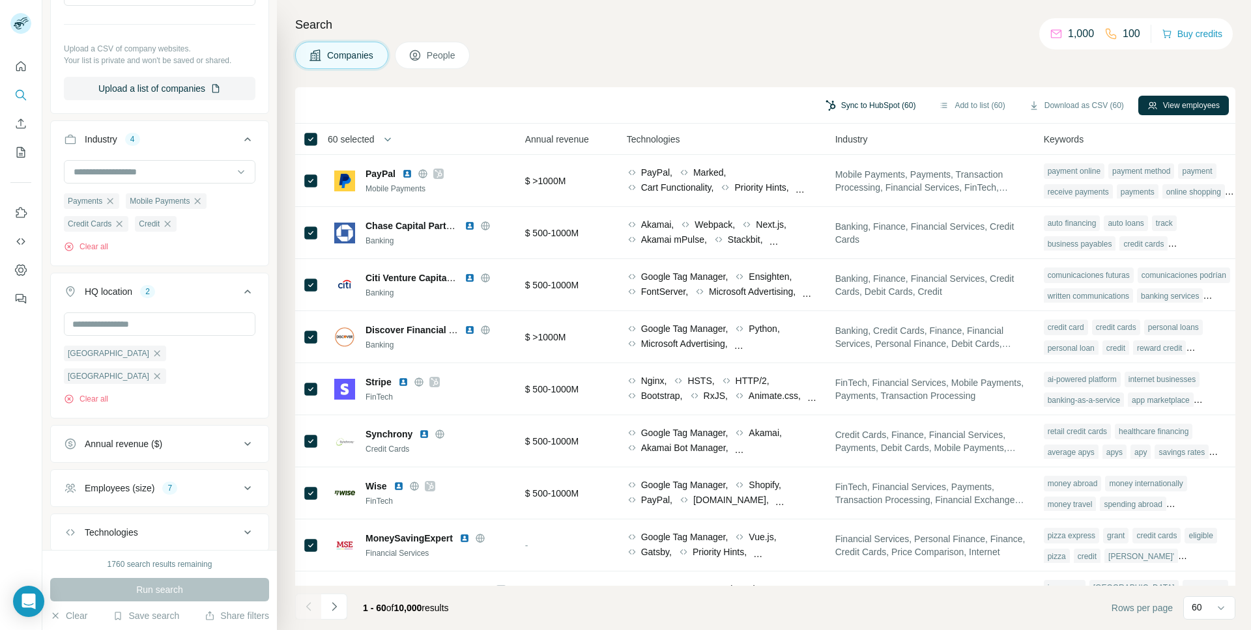
click at [855, 106] on button "Sync to HubSpot (60)" at bounding box center [870, 106] width 109 height 20
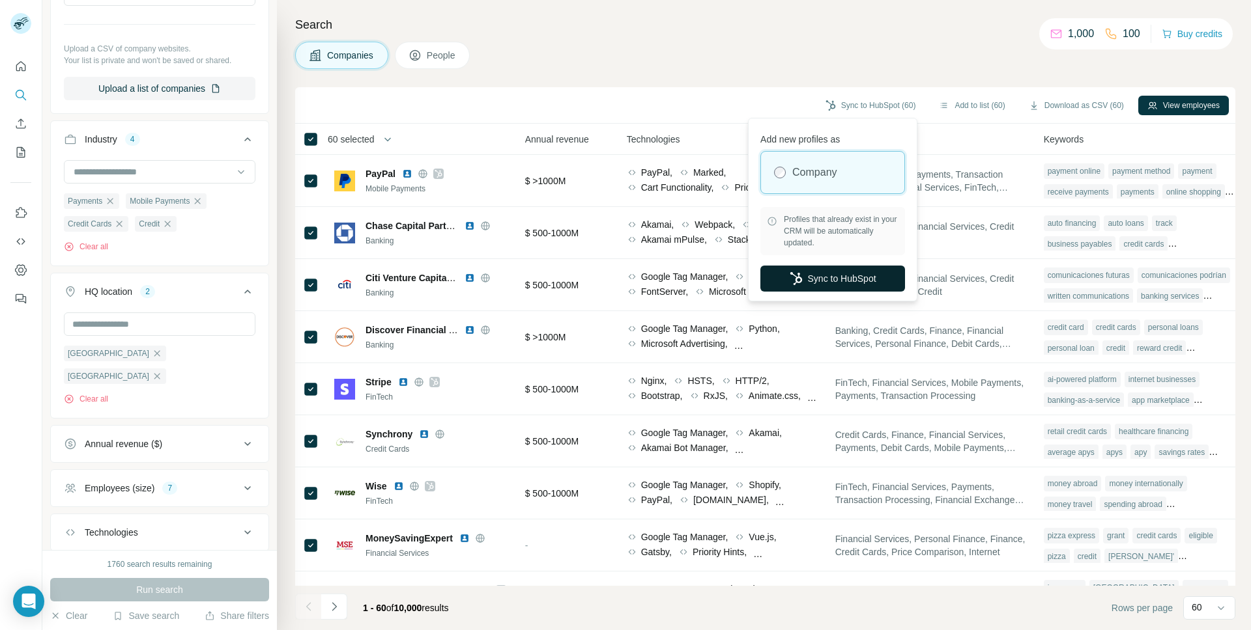
click at [811, 283] on button "Sync to HubSpot" at bounding box center [832, 279] width 145 height 26
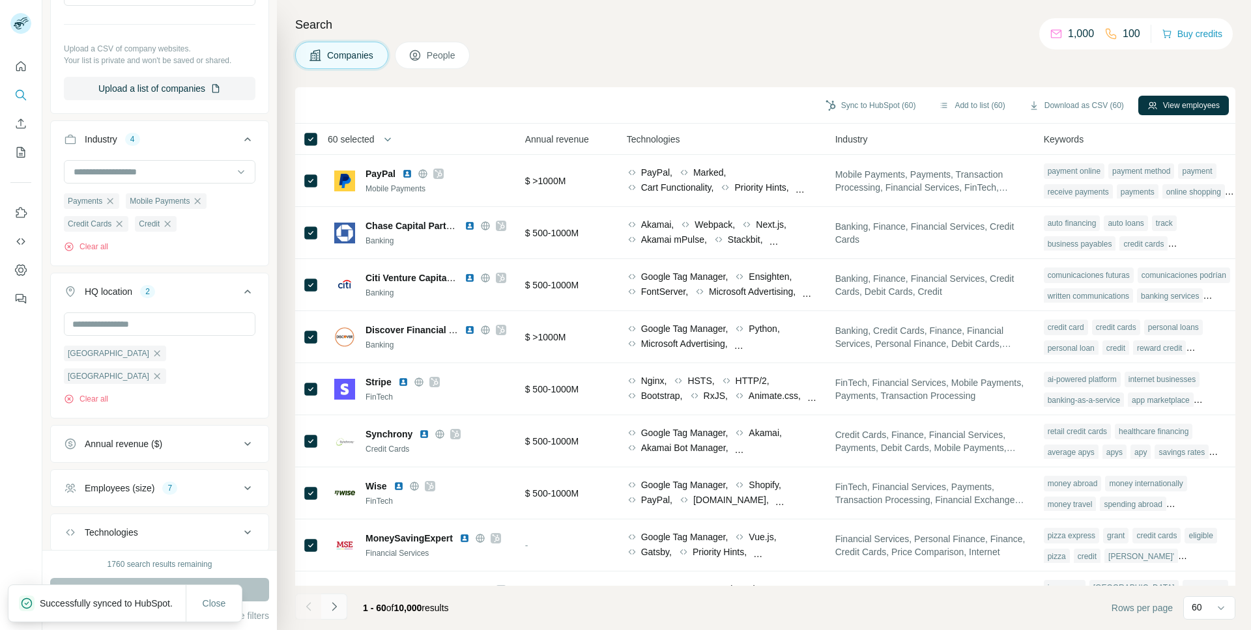
click at [336, 609] on icon "Navigate to next page" at bounding box center [334, 607] width 13 height 13
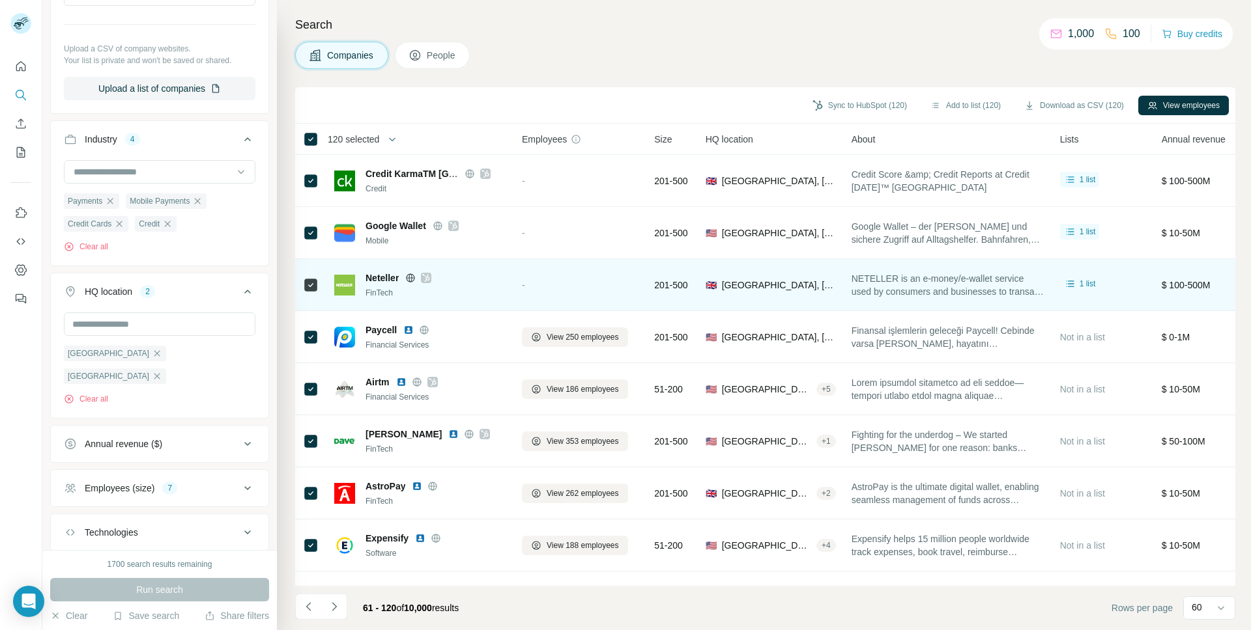
scroll to position [16, 0]
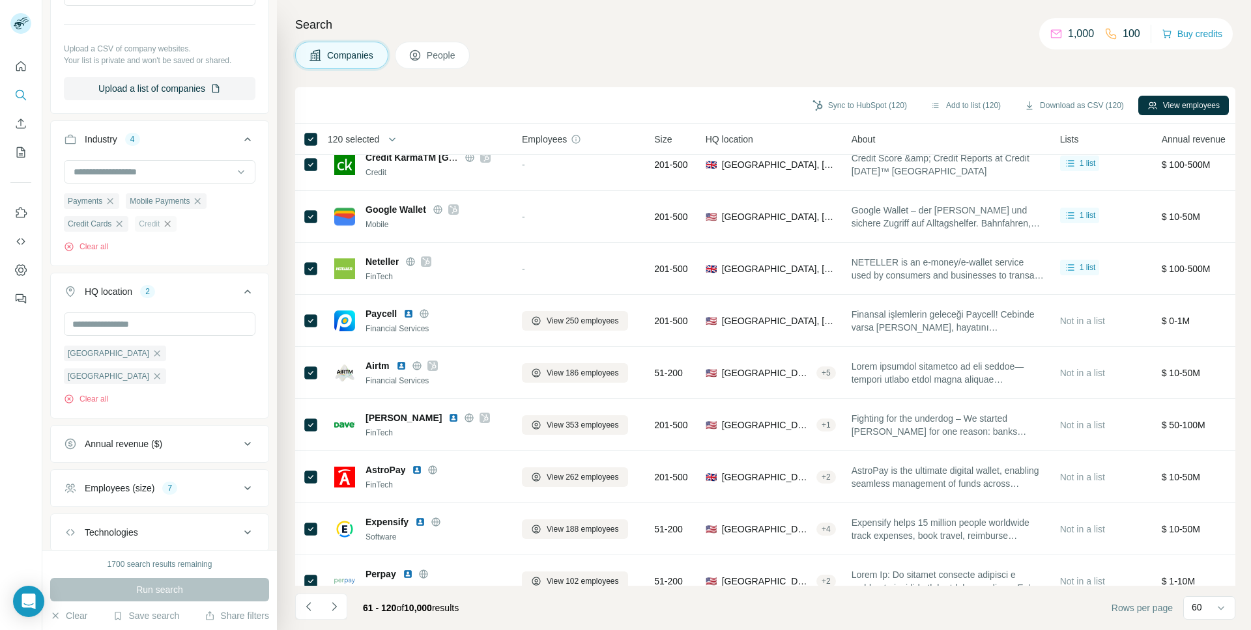
click at [173, 224] on icon "button" at bounding box center [167, 224] width 10 height 10
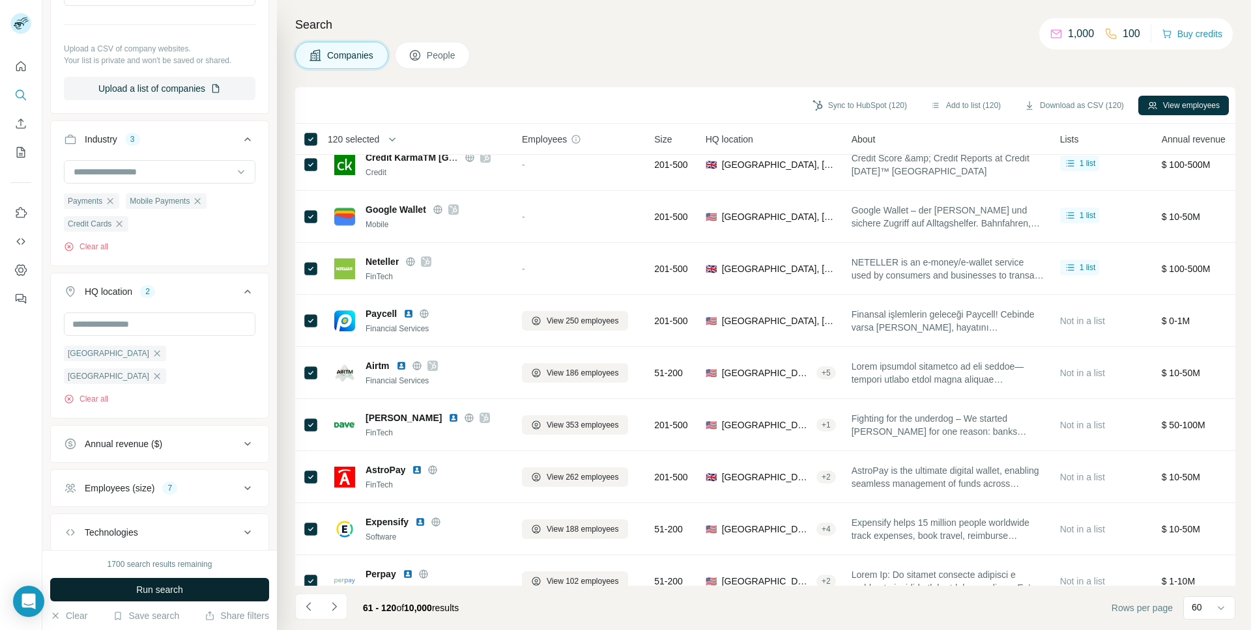
click at [204, 586] on button "Run search" at bounding box center [159, 589] width 219 height 23
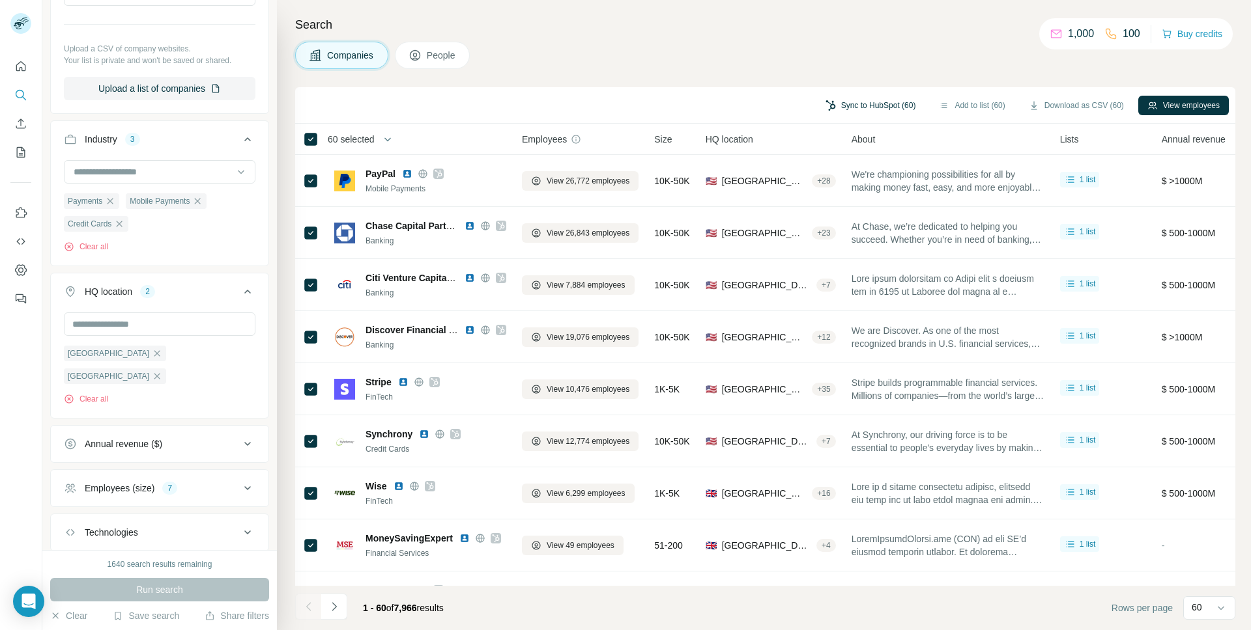
click at [858, 103] on button "Sync to HubSpot (60)" at bounding box center [870, 106] width 109 height 20
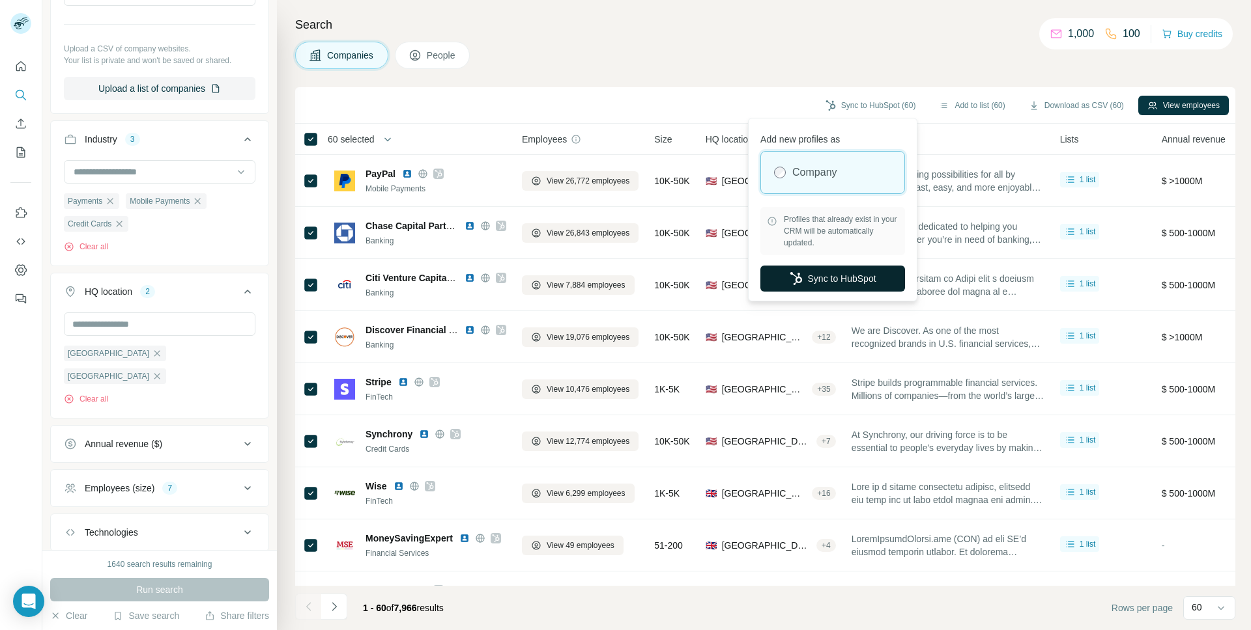
click at [822, 276] on button "Sync to HubSpot" at bounding box center [832, 279] width 145 height 26
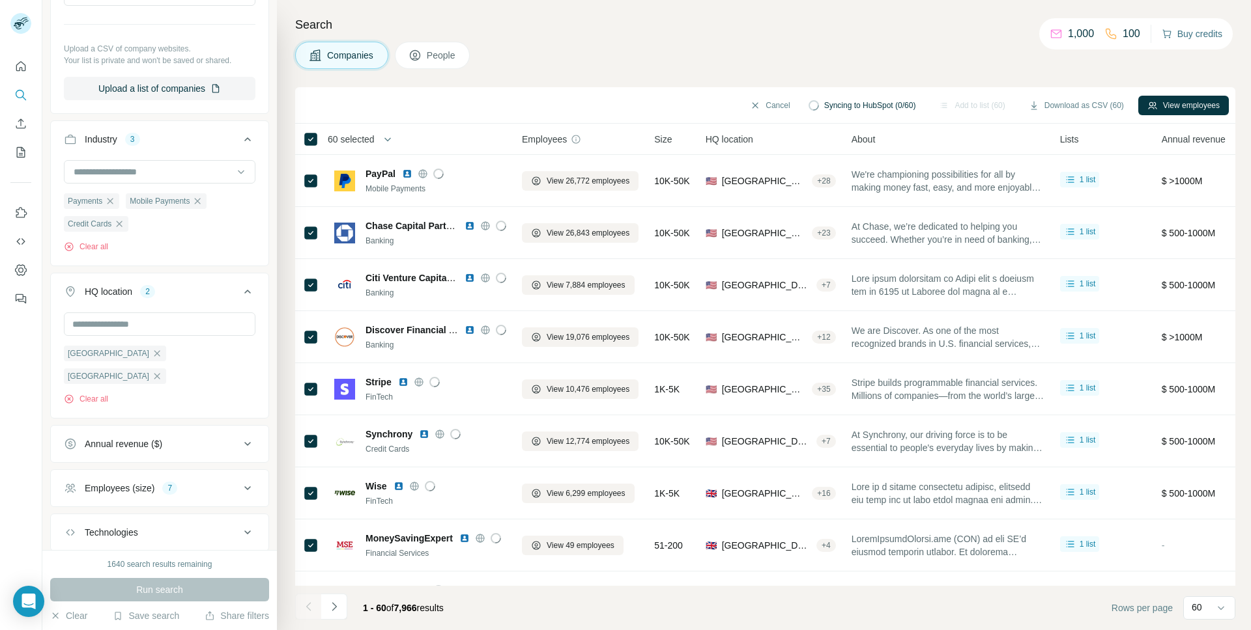
click at [1196, 35] on button "Buy credits" at bounding box center [1191, 34] width 61 height 18
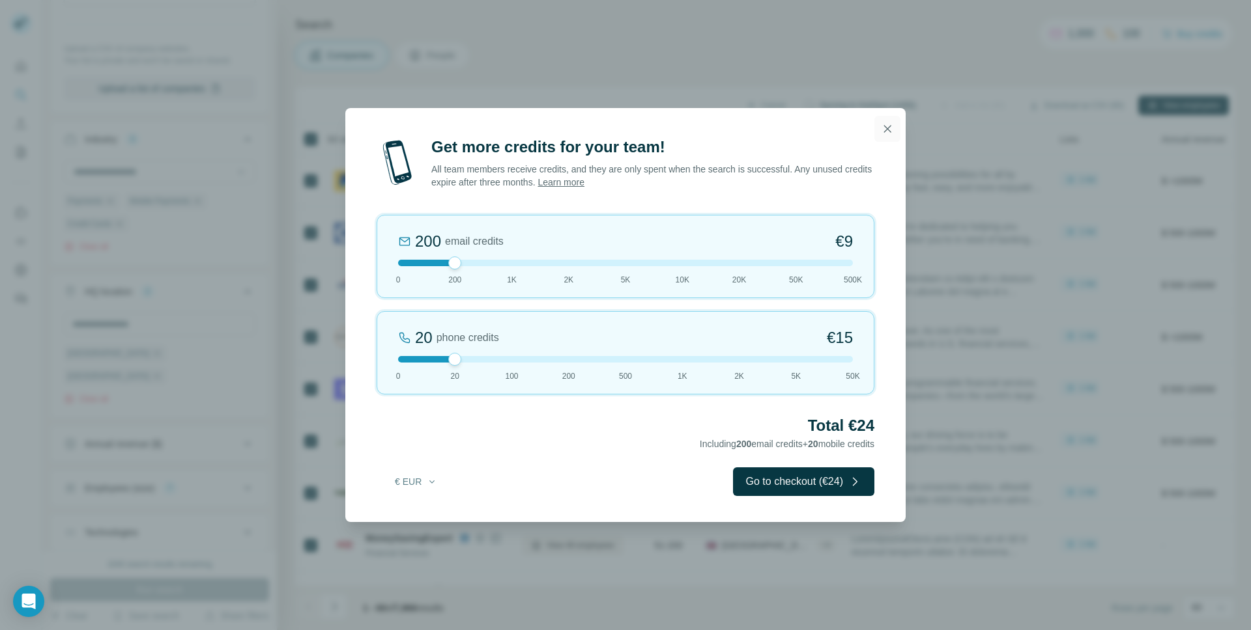
click at [888, 132] on icon "button" at bounding box center [887, 128] width 13 height 13
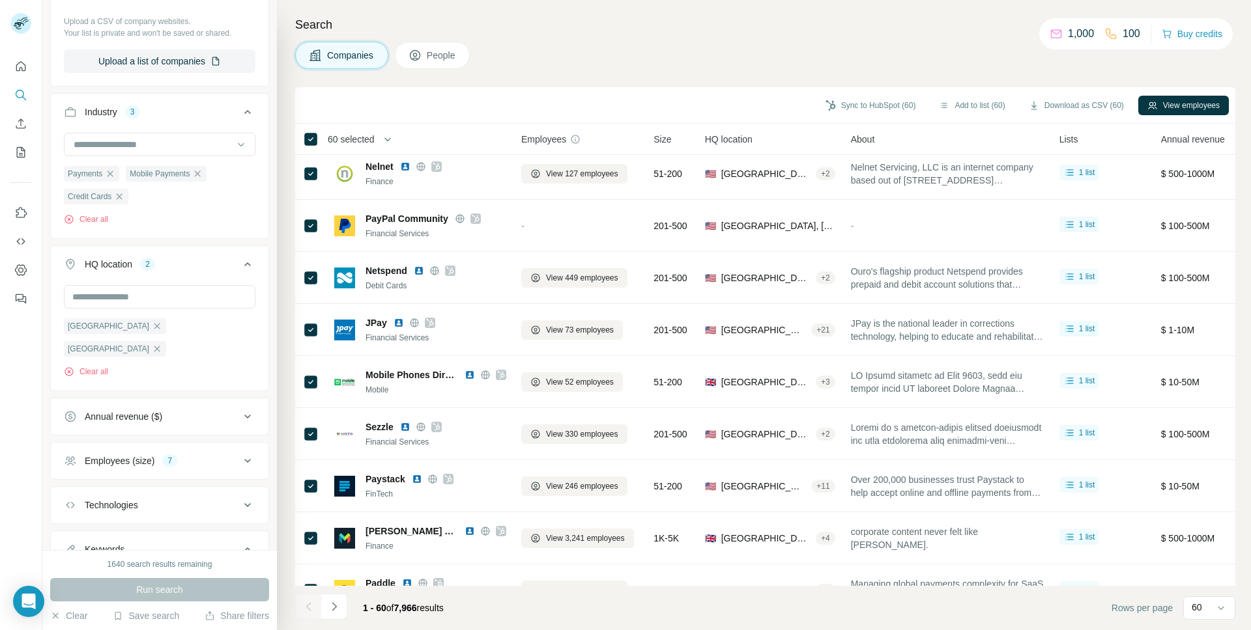
scroll to position [216, 0]
click at [149, 618] on button "Save search" at bounding box center [146, 616] width 66 height 13
click at [156, 567] on div "Save search" at bounding box center [182, 567] width 137 height 26
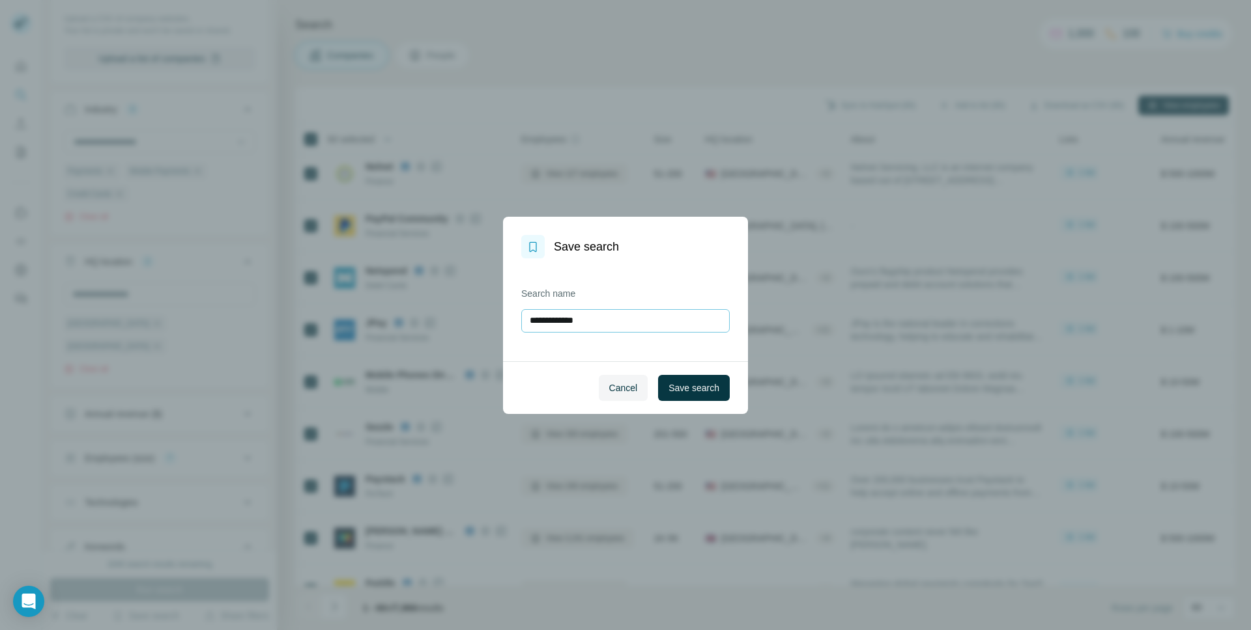
click at [551, 324] on input "**********" at bounding box center [625, 320] width 208 height 23
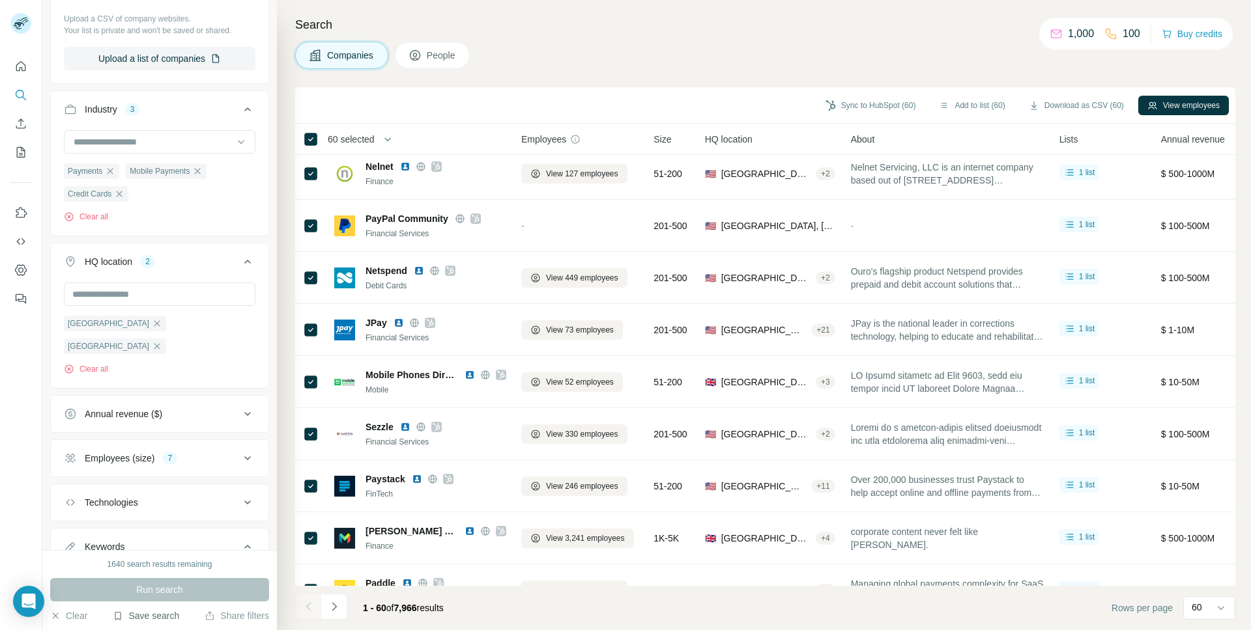
click at [156, 616] on button "Save search" at bounding box center [146, 616] width 66 height 13
click at [201, 571] on div "Save search" at bounding box center [182, 567] width 137 height 26
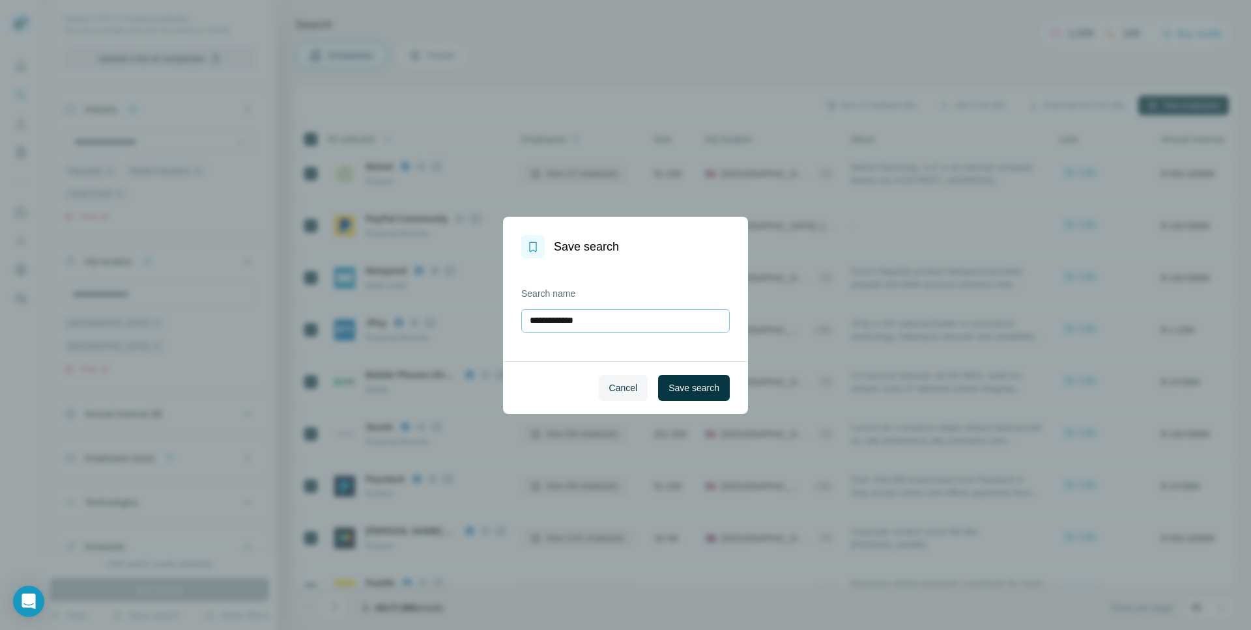
click at [549, 322] on input "**********" at bounding box center [625, 320] width 208 height 23
type input "**********"
click at [679, 391] on span "Save search" at bounding box center [693, 388] width 51 height 13
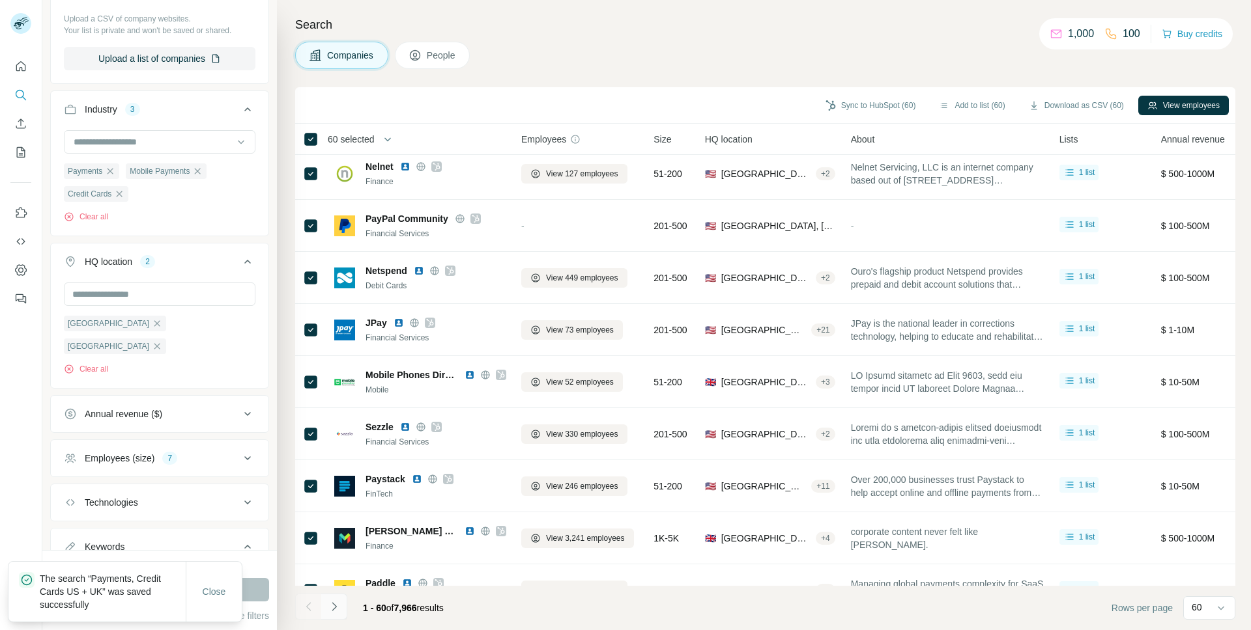
click at [337, 608] on icon "Navigate to next page" at bounding box center [334, 607] width 13 height 13
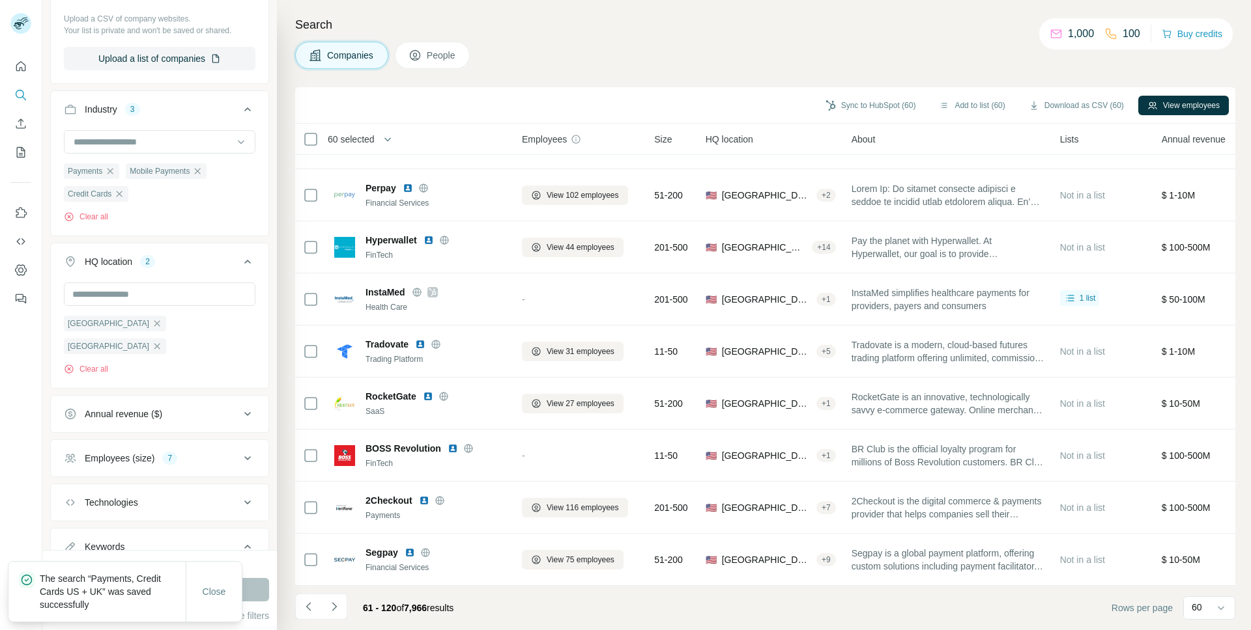
scroll to position [2091, 0]
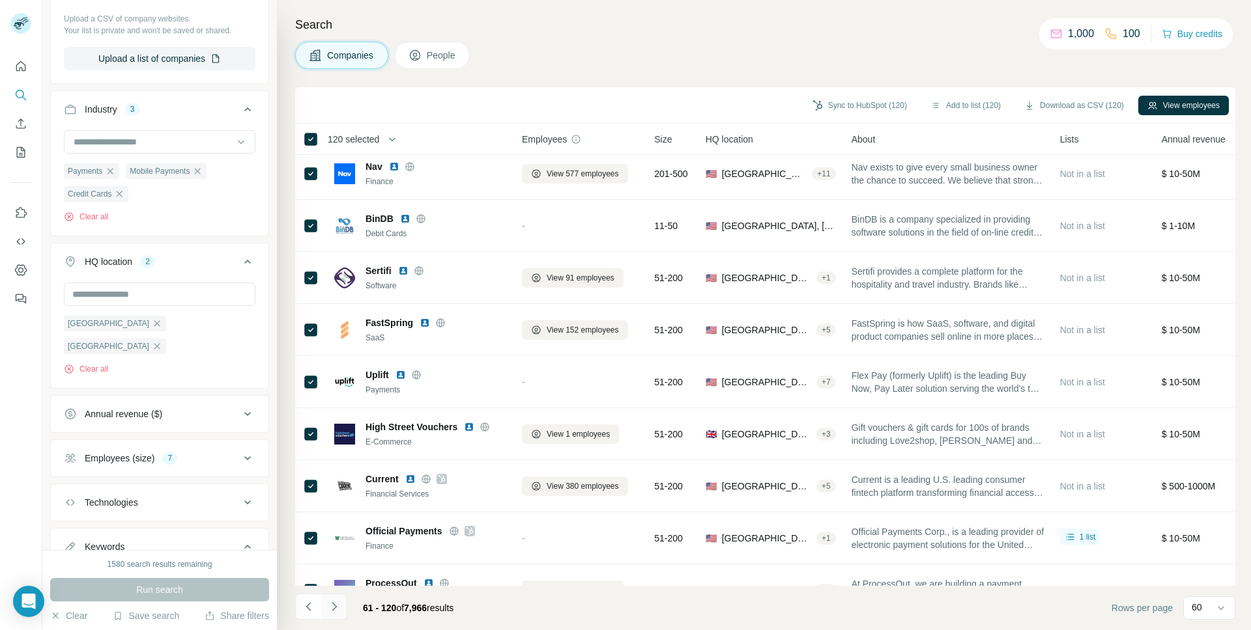
click at [333, 611] on icon "Navigate to next page" at bounding box center [334, 607] width 13 height 13
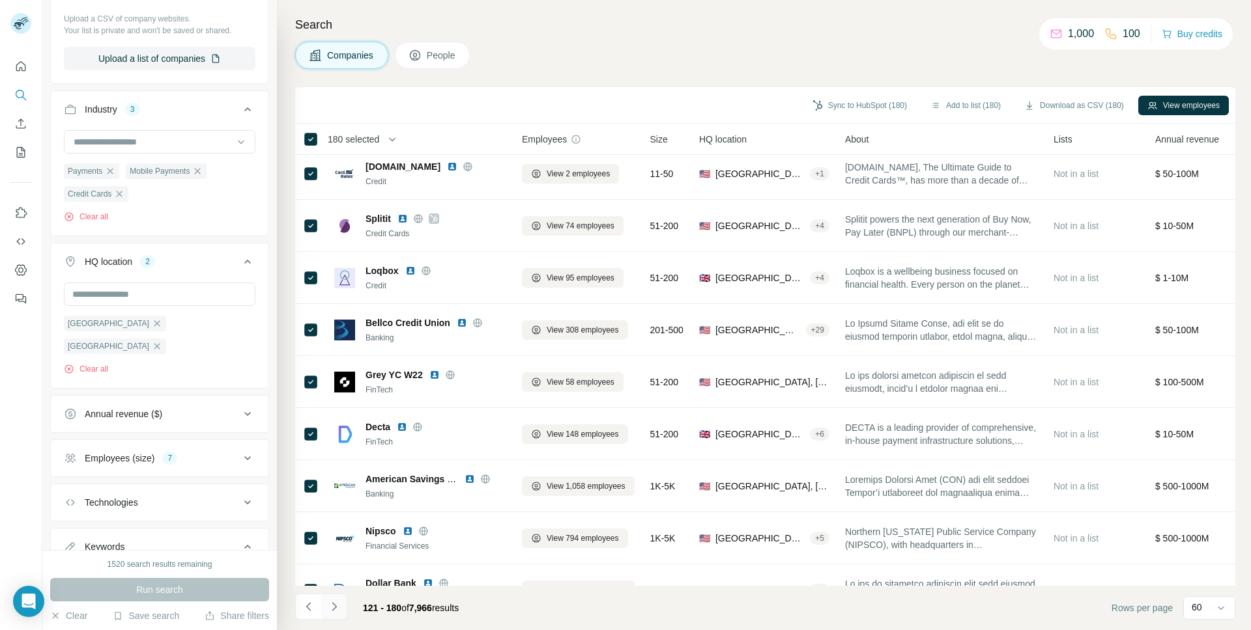
click at [333, 608] on icon "Navigate to next page" at bounding box center [334, 606] width 5 height 8
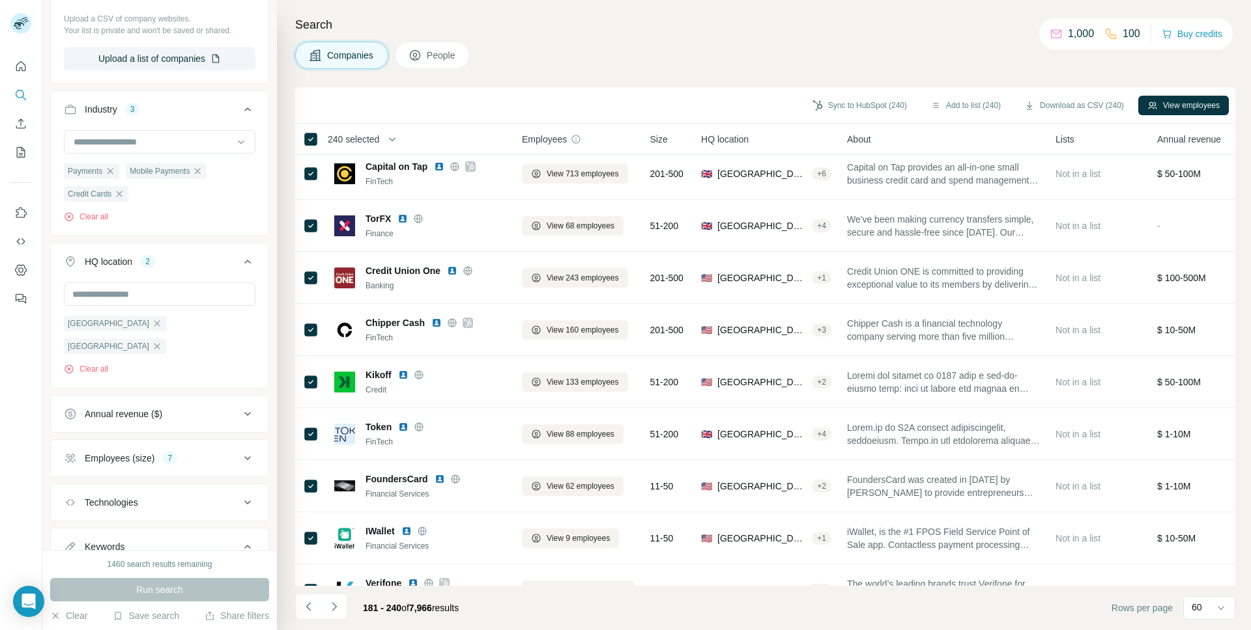
click at [334, 605] on icon "Navigate to next page" at bounding box center [334, 606] width 5 height 8
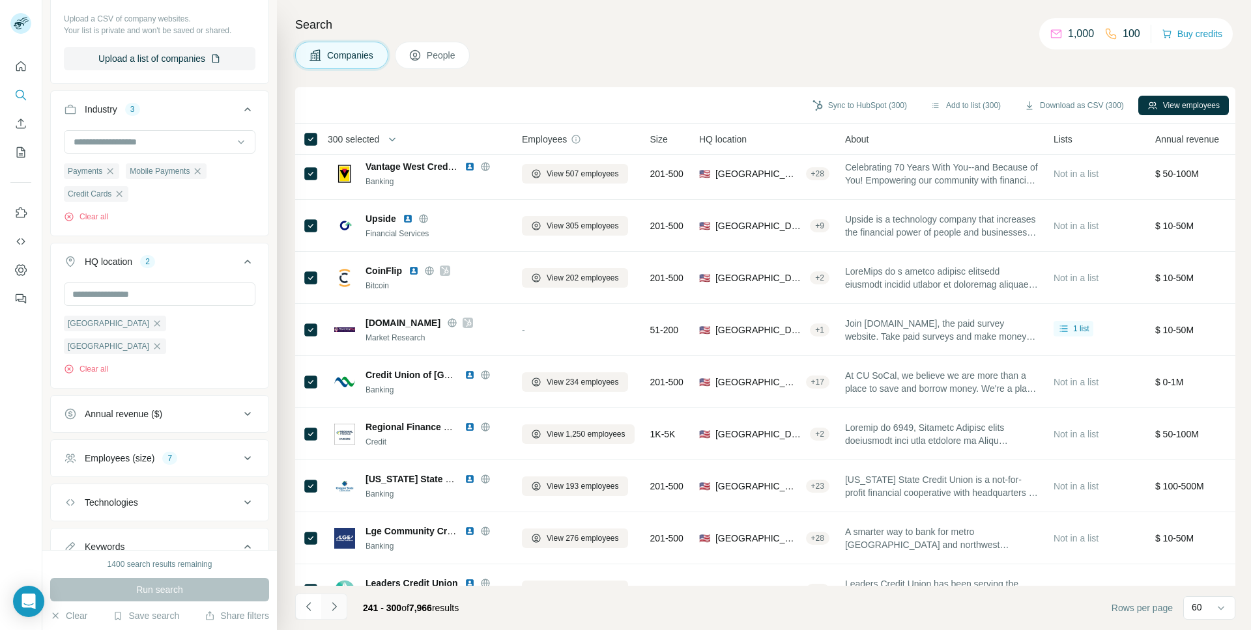
click at [332, 607] on icon "Navigate to next page" at bounding box center [334, 607] width 13 height 13
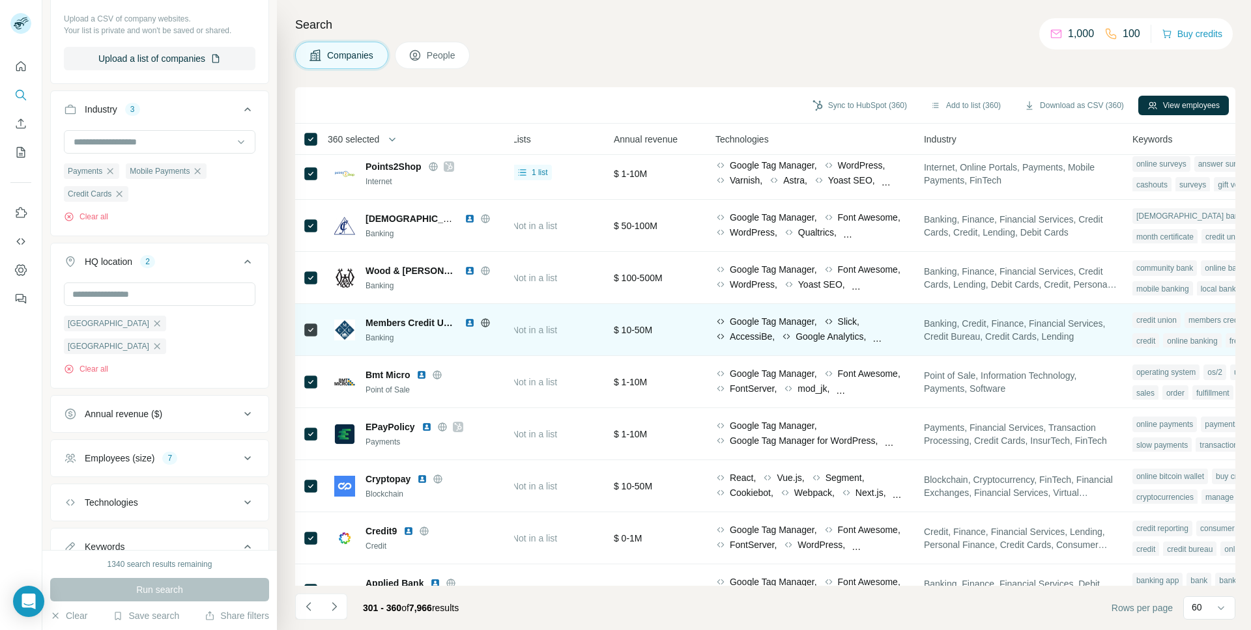
scroll to position [2091, 645]
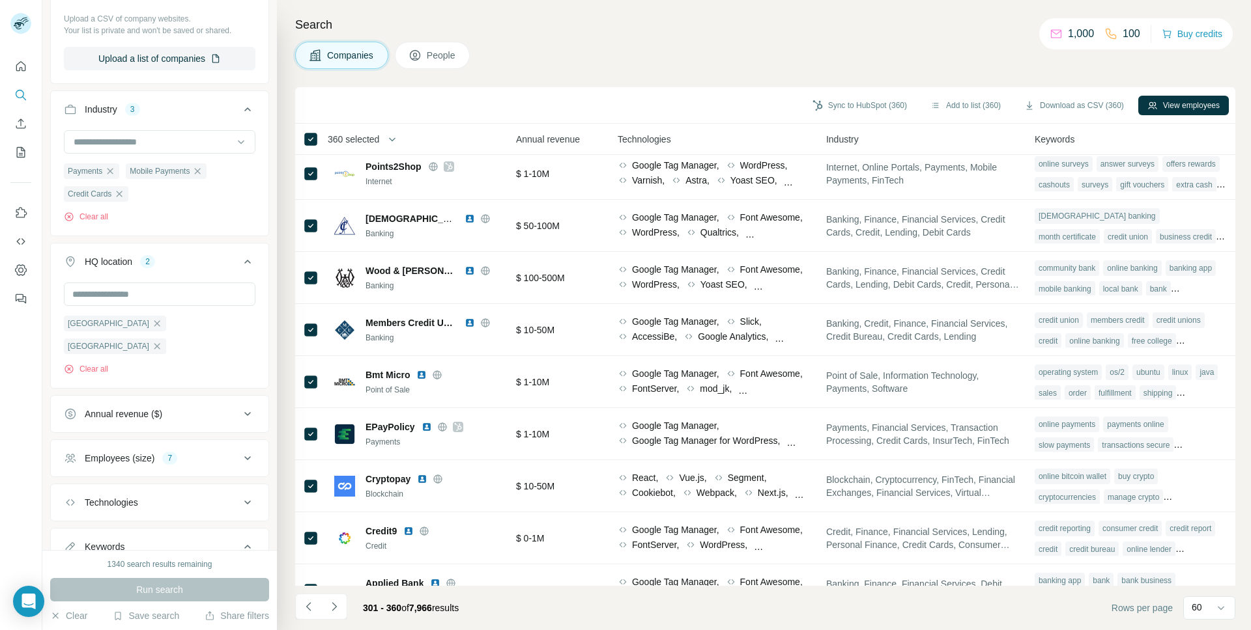
click at [335, 604] on icon "Navigate to next page" at bounding box center [334, 607] width 13 height 13
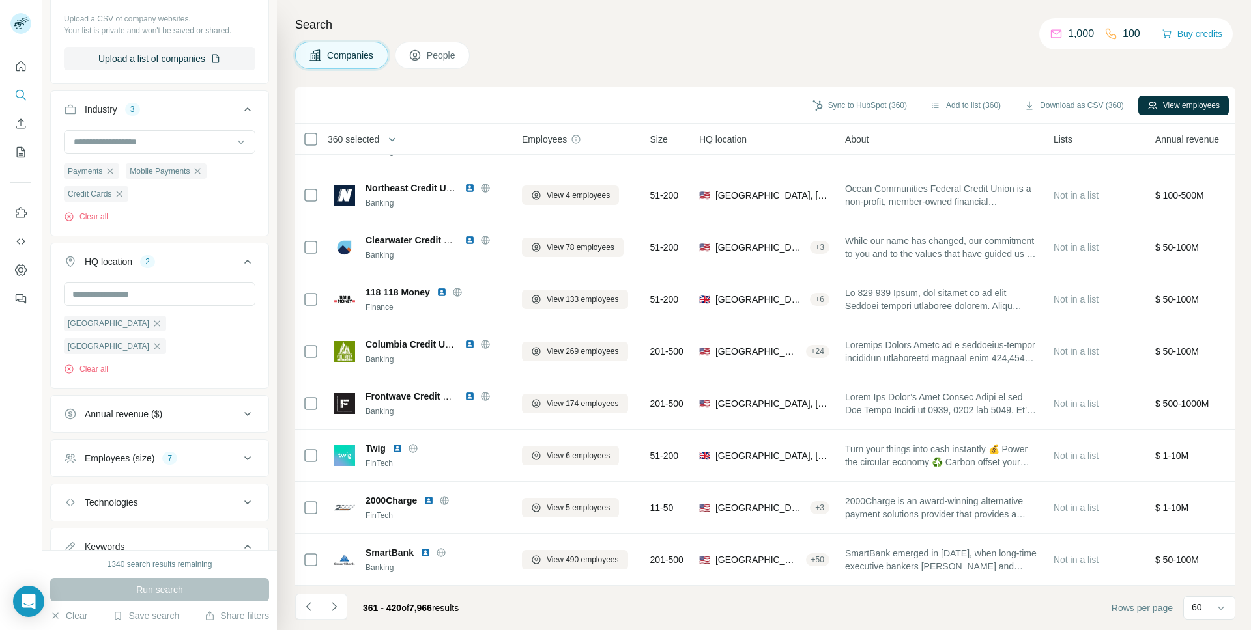
scroll to position [2091, 0]
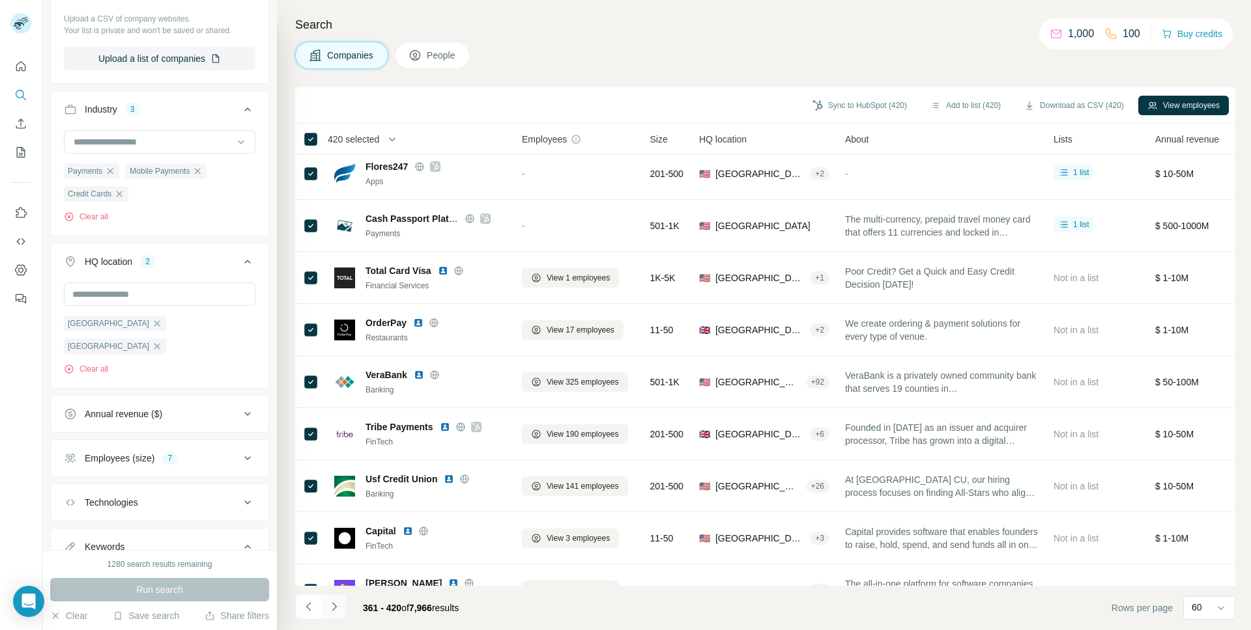
click at [335, 609] on icon "Navigate to next page" at bounding box center [334, 607] width 13 height 13
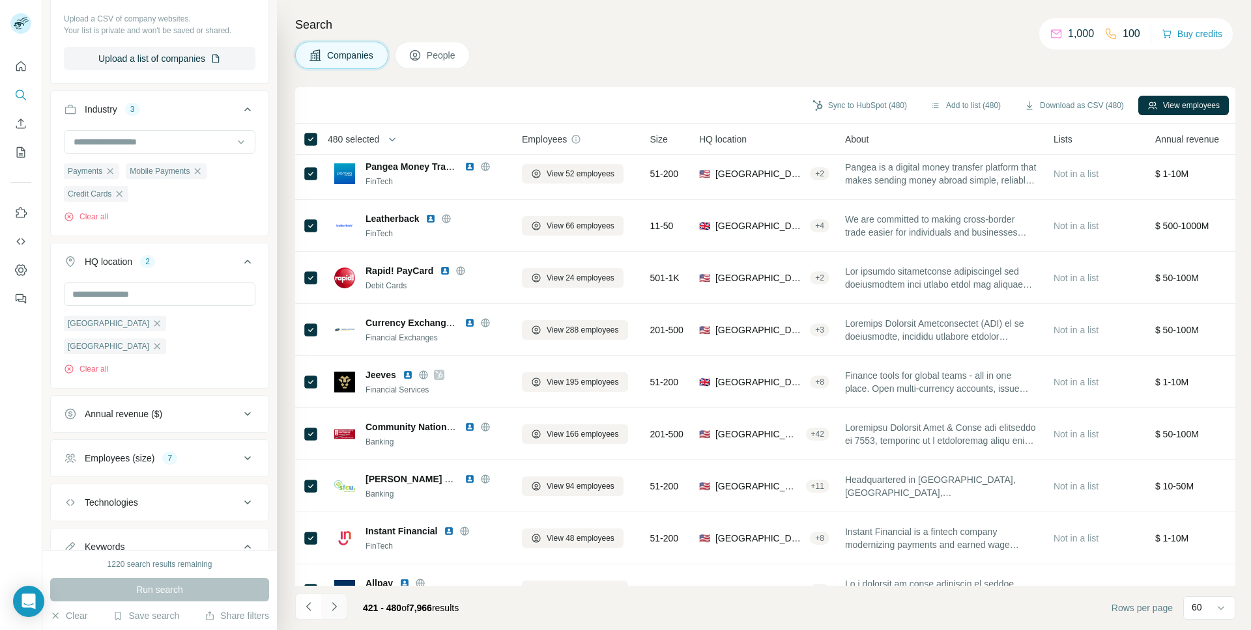
click at [337, 609] on icon "Navigate to next page" at bounding box center [334, 607] width 13 height 13
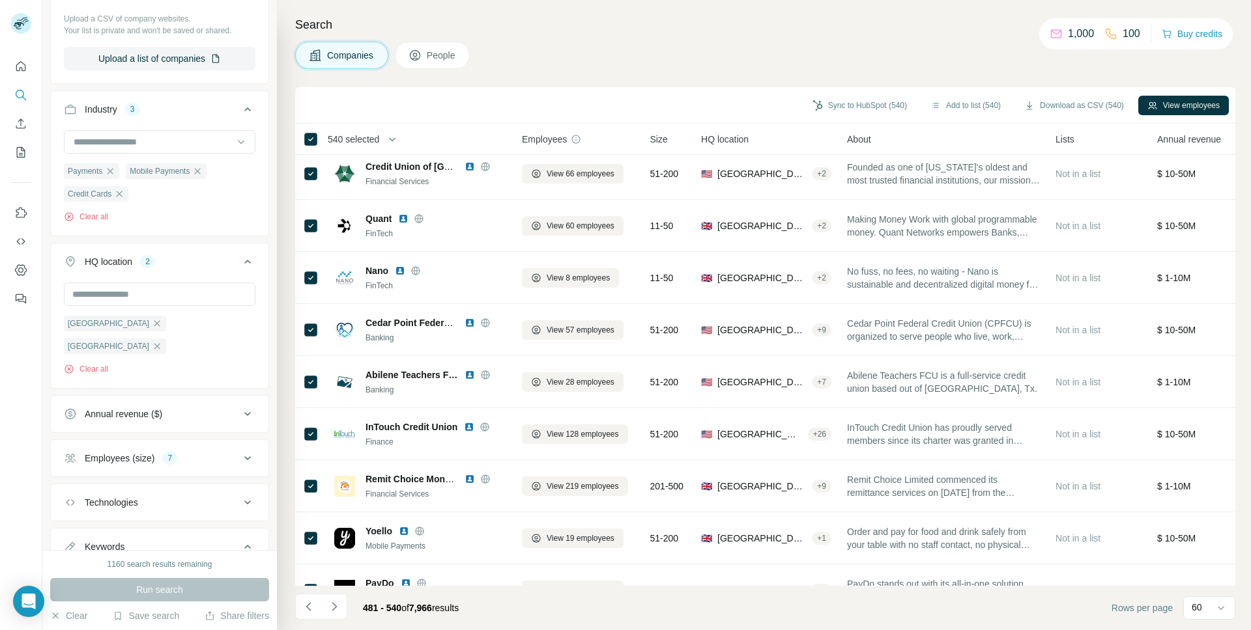
click at [339, 606] on icon "Navigate to next page" at bounding box center [334, 607] width 13 height 13
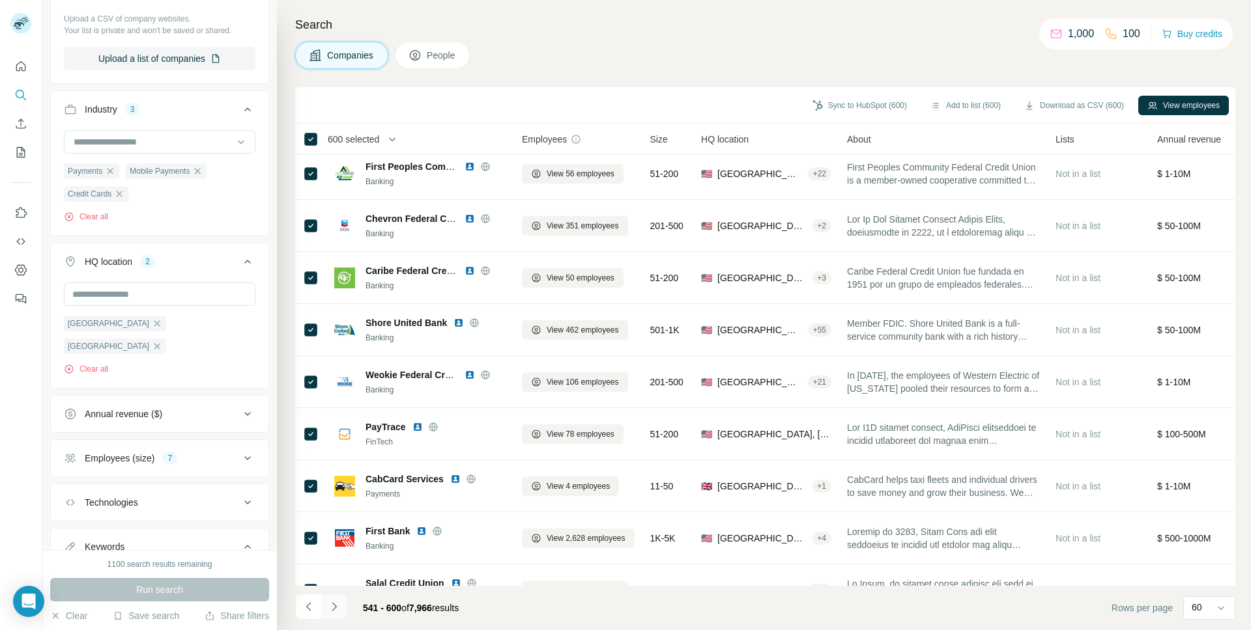
click at [333, 608] on icon "Navigate to next page" at bounding box center [334, 607] width 13 height 13
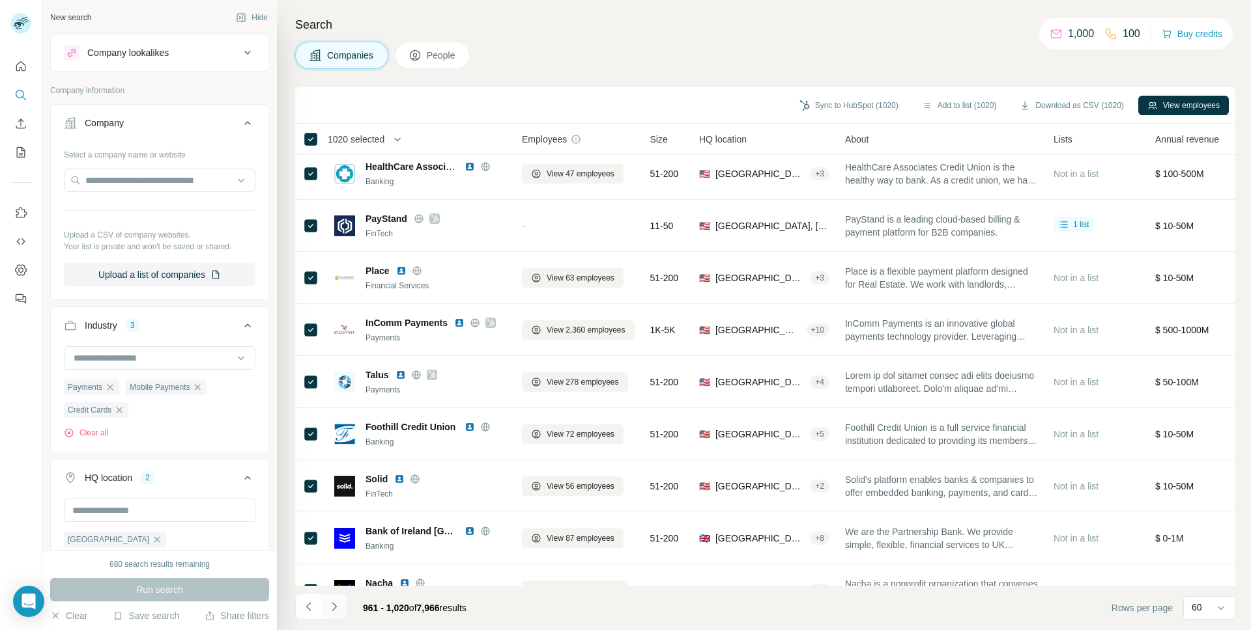
click at [336, 609] on icon "Navigate to next page" at bounding box center [334, 607] width 13 height 13
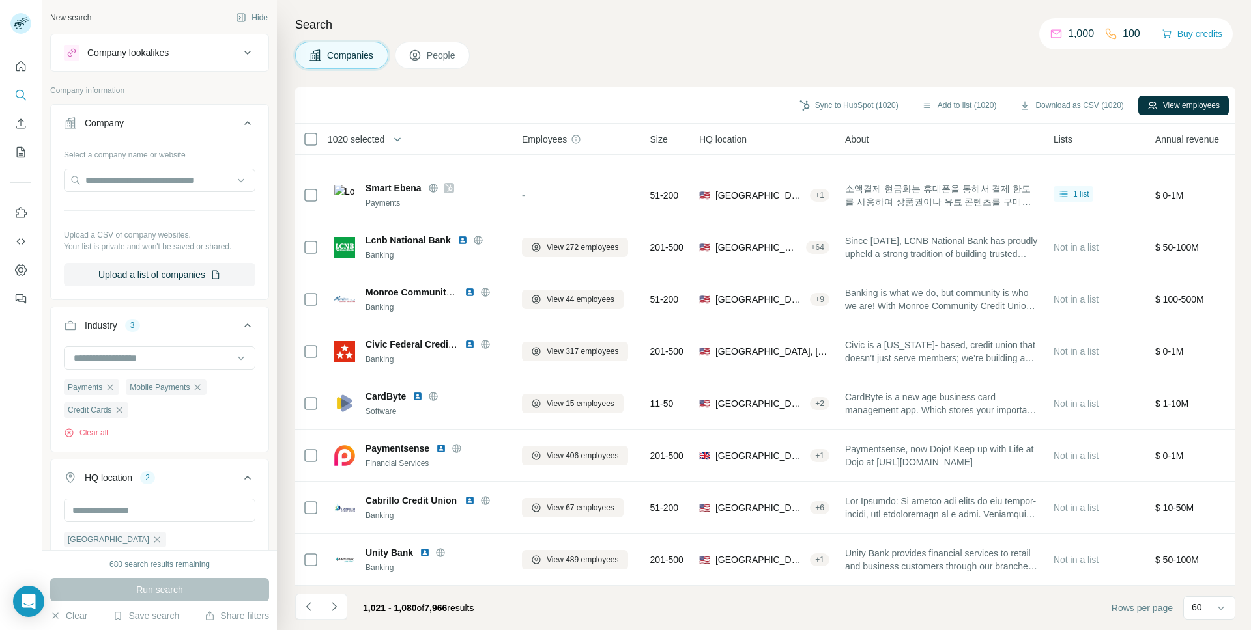
scroll to position [2091, 0]
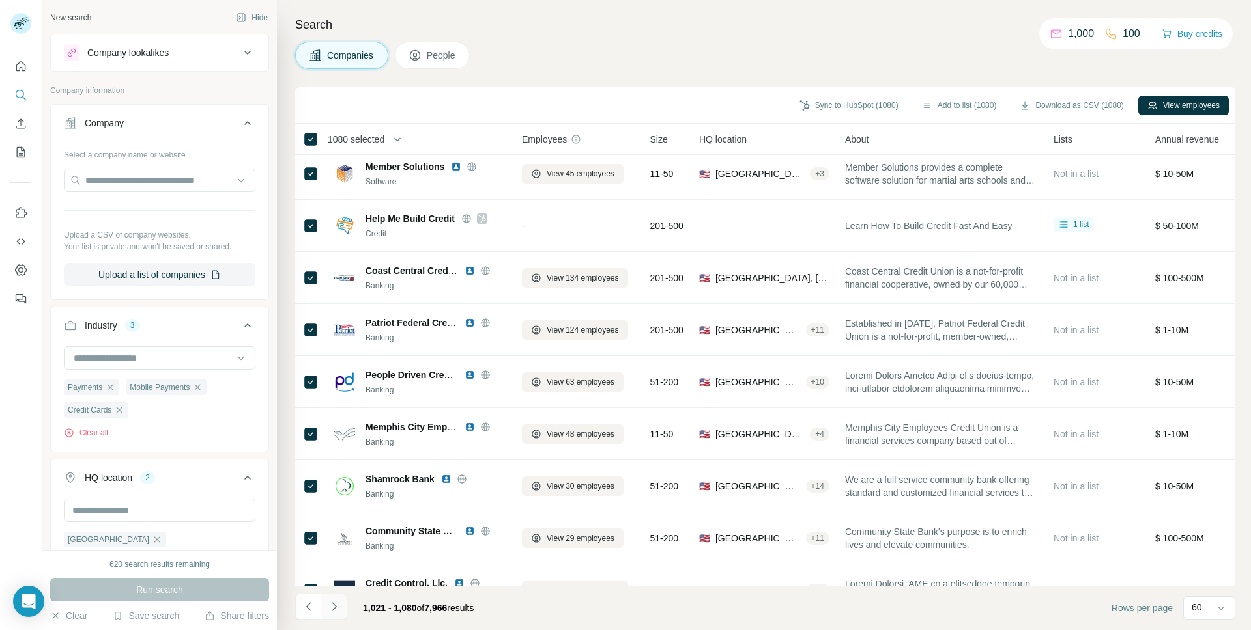
click at [336, 609] on icon "Navigate to next page" at bounding box center [334, 607] width 13 height 13
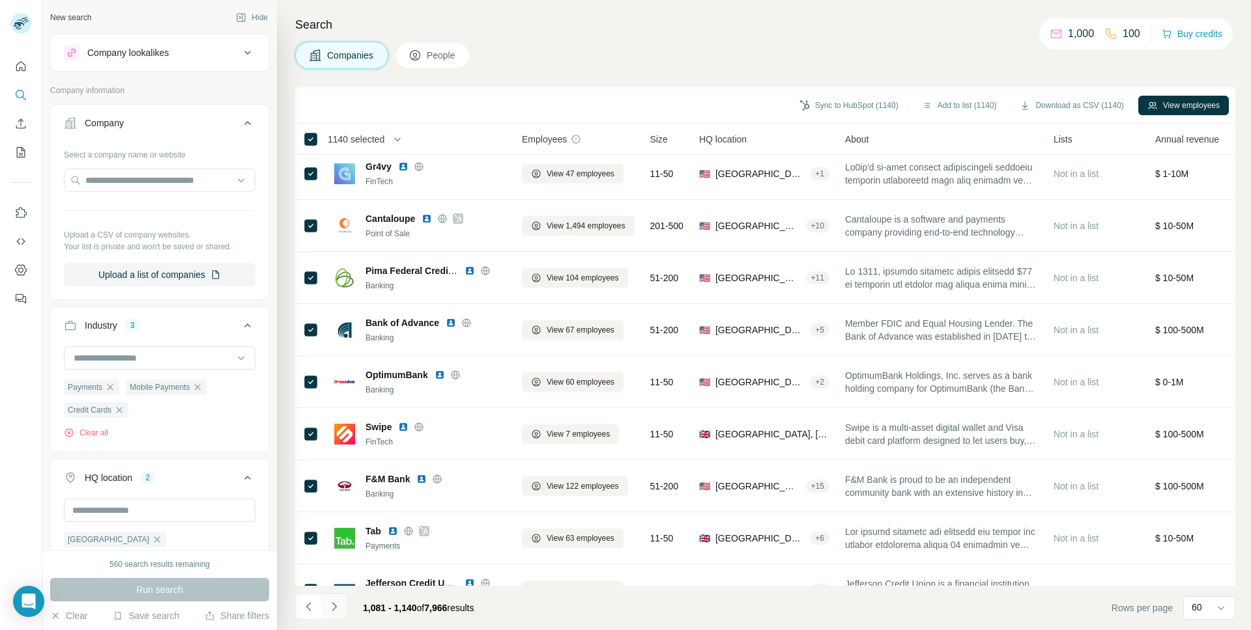
click at [330, 608] on icon "Navigate to next page" at bounding box center [334, 607] width 13 height 13
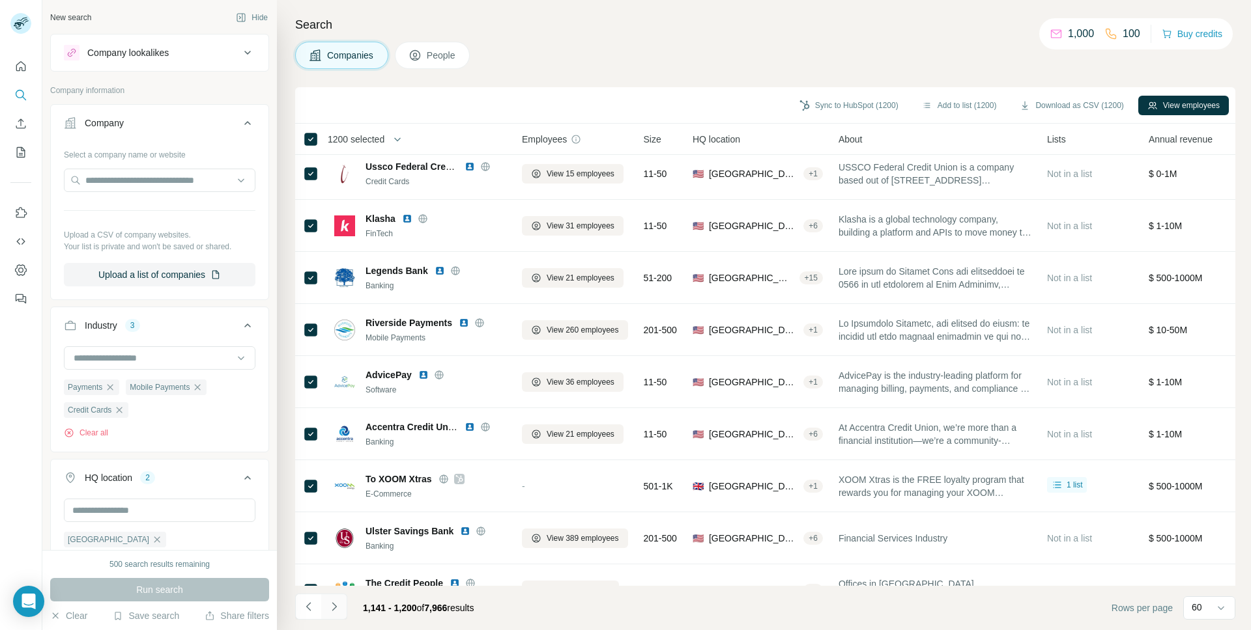
click at [332, 610] on icon "Navigate to next page" at bounding box center [334, 607] width 13 height 13
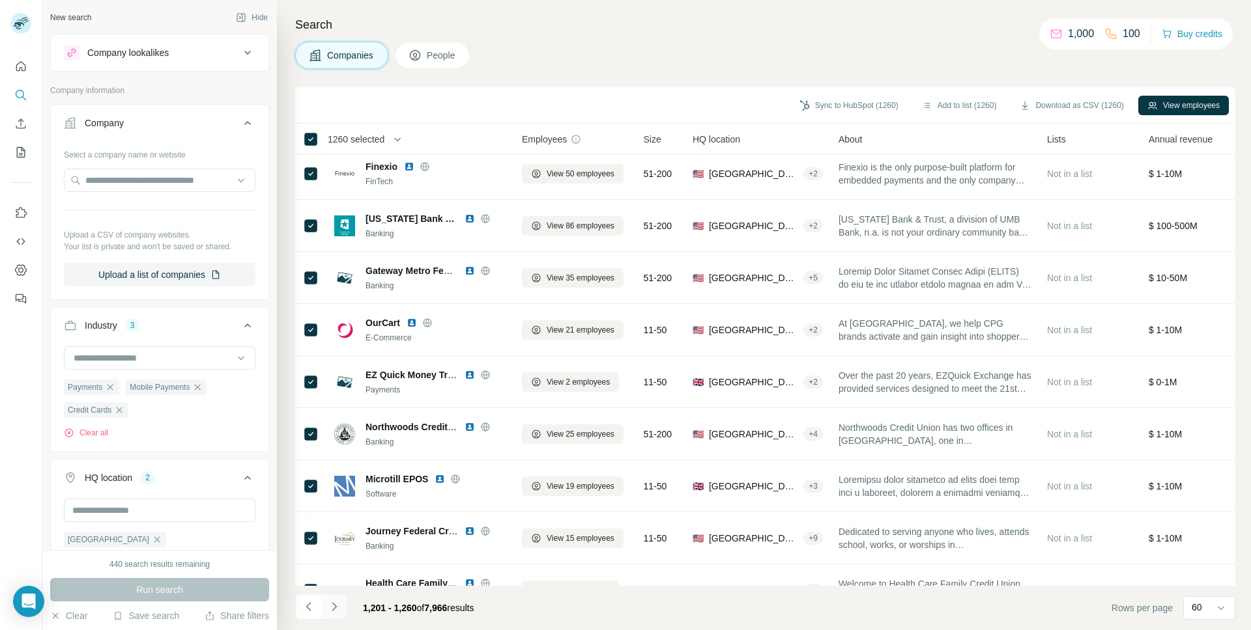
click at [333, 604] on icon "Navigate to next page" at bounding box center [334, 606] width 5 height 8
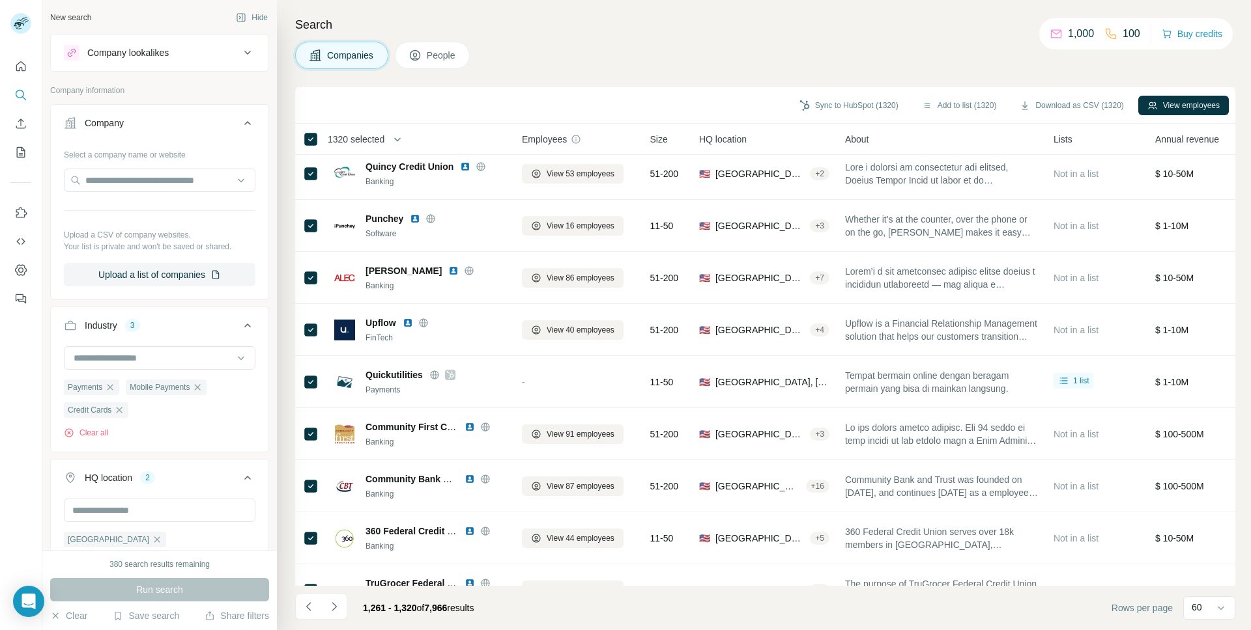
click at [336, 611] on icon "Navigate to next page" at bounding box center [334, 607] width 13 height 13
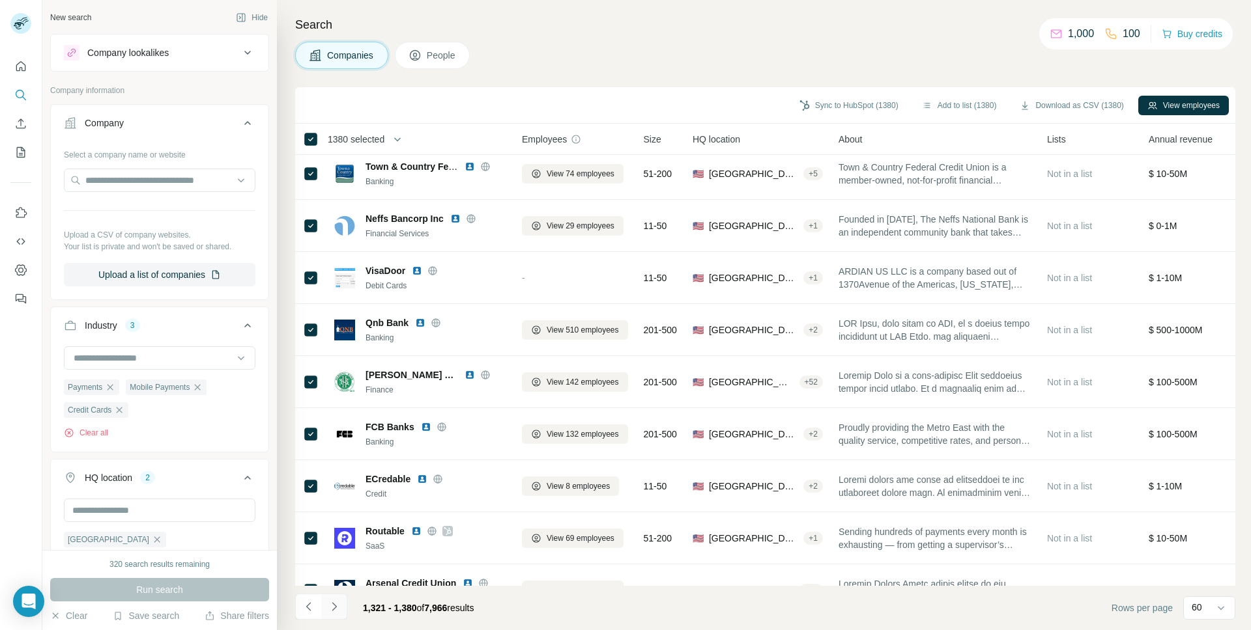
click at [330, 609] on icon "Navigate to next page" at bounding box center [334, 607] width 13 height 13
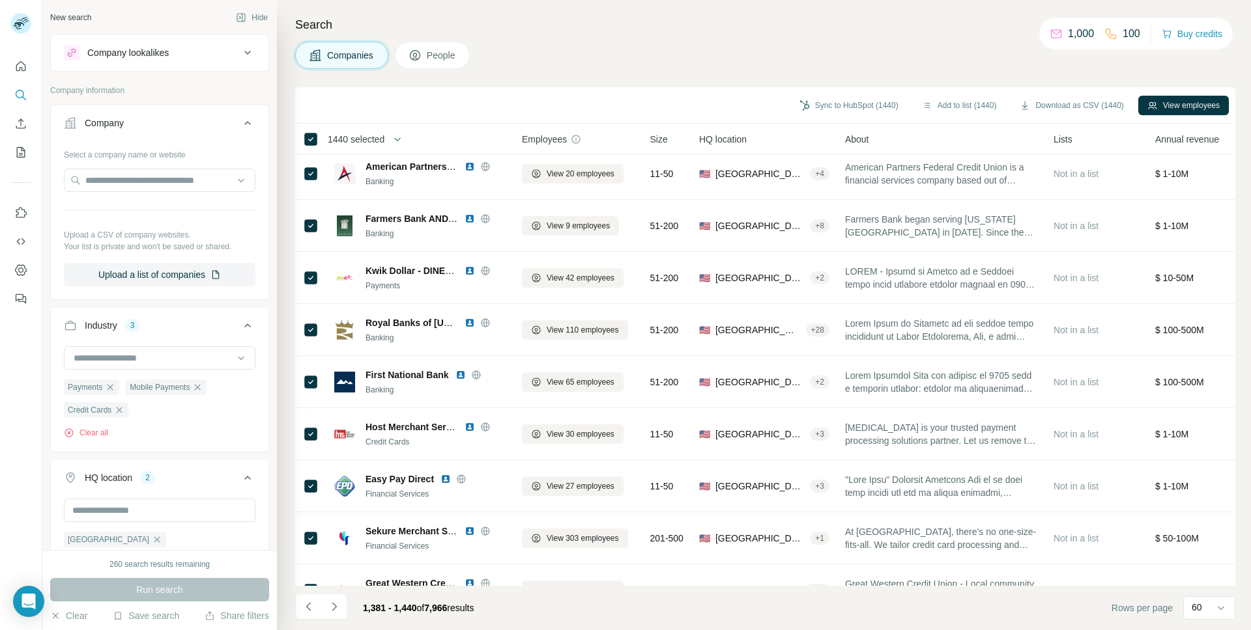
click at [333, 610] on icon "Navigate to next page" at bounding box center [334, 607] width 13 height 13
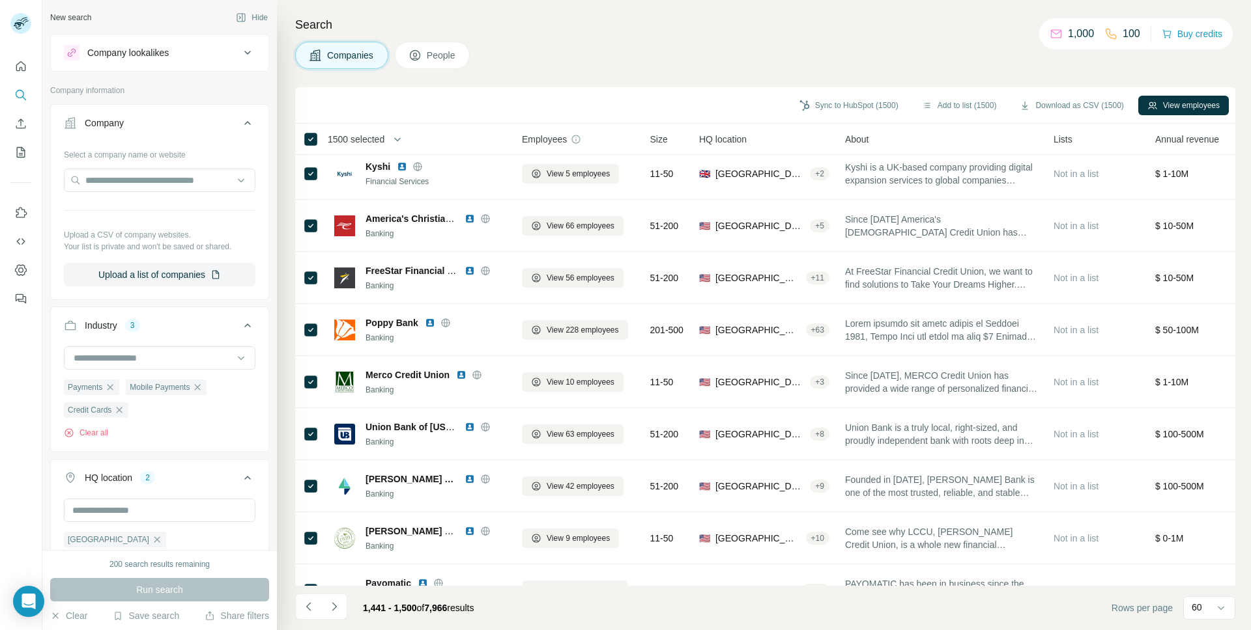
click at [330, 608] on icon "Navigate to next page" at bounding box center [334, 607] width 13 height 13
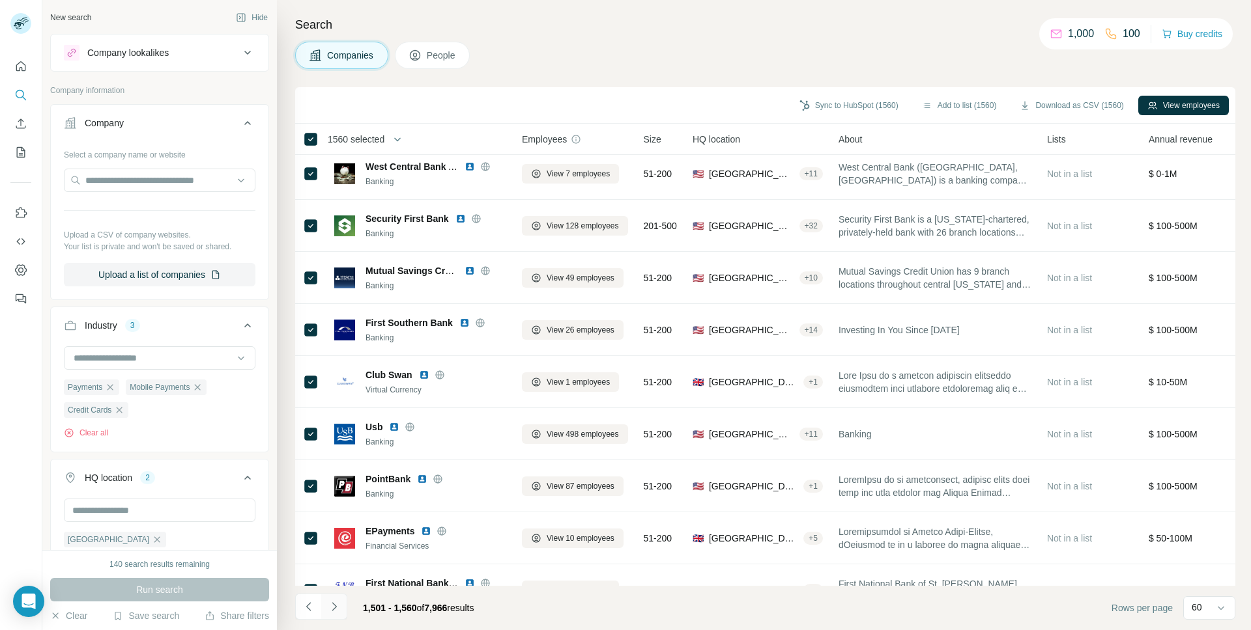
click at [339, 606] on icon "Navigate to next page" at bounding box center [334, 607] width 13 height 13
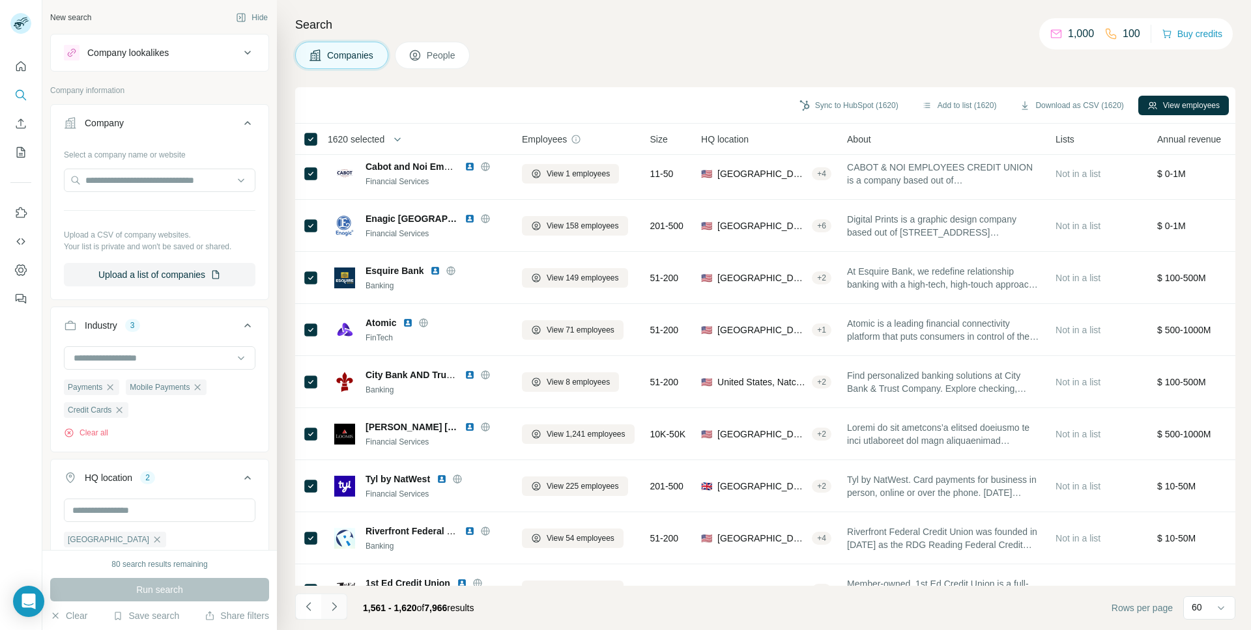
click at [334, 612] on icon "Navigate to next page" at bounding box center [334, 607] width 13 height 13
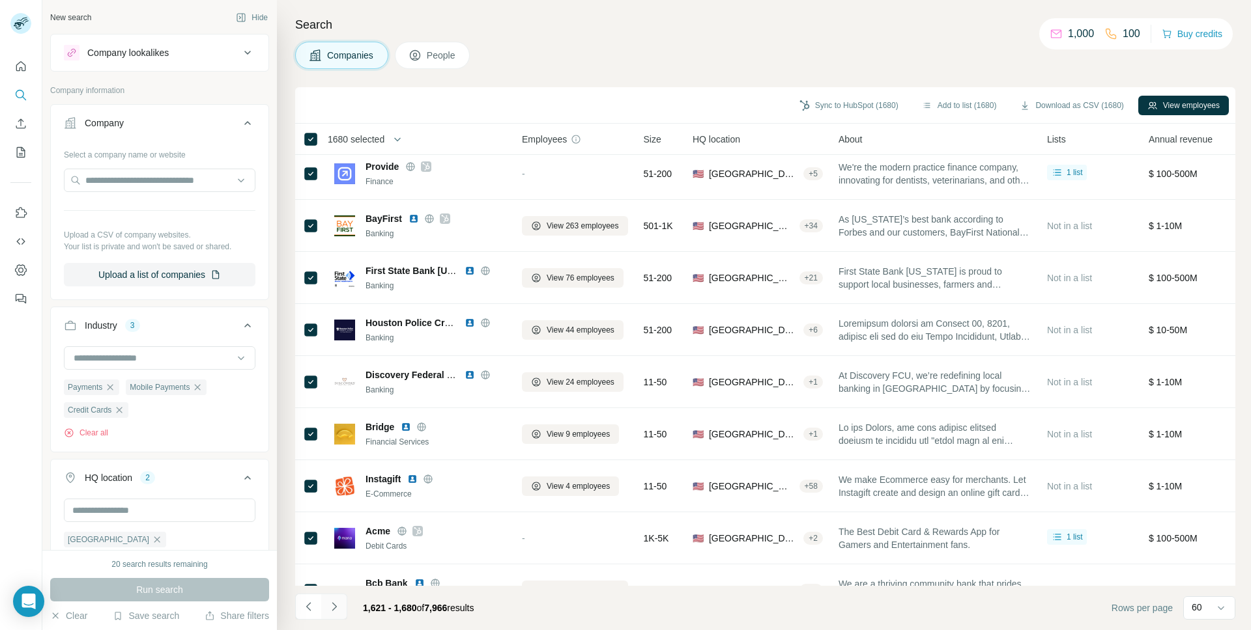
click at [332, 608] on icon "Navigate to next page" at bounding box center [334, 607] width 13 height 13
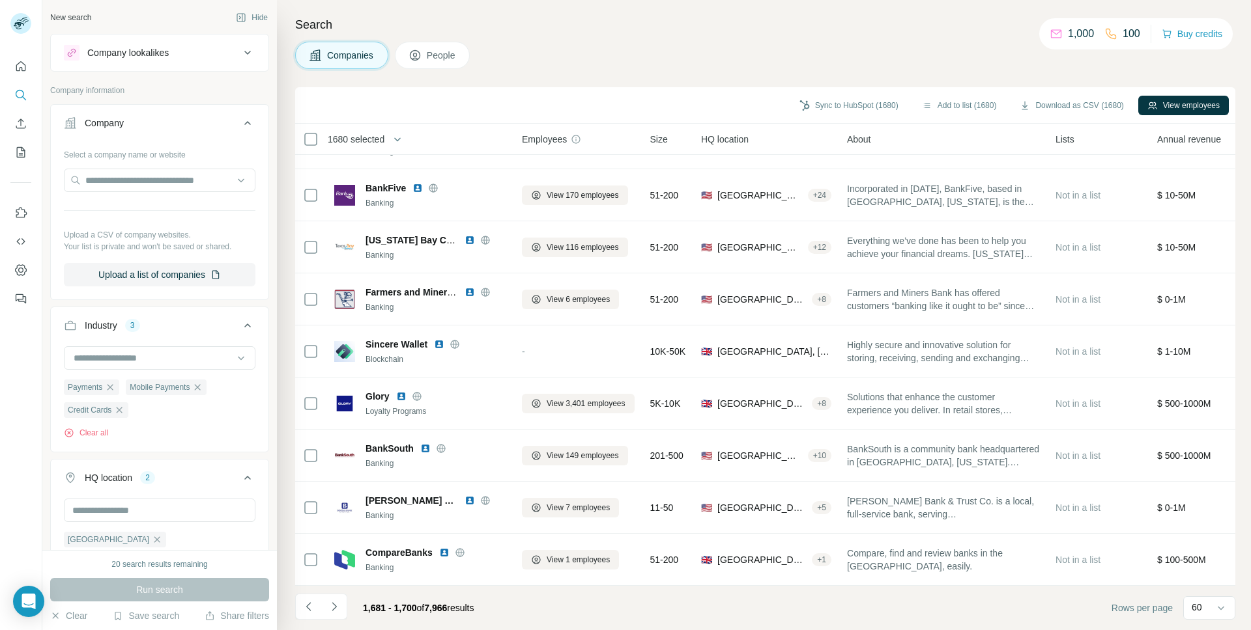
scroll to position [611, 0]
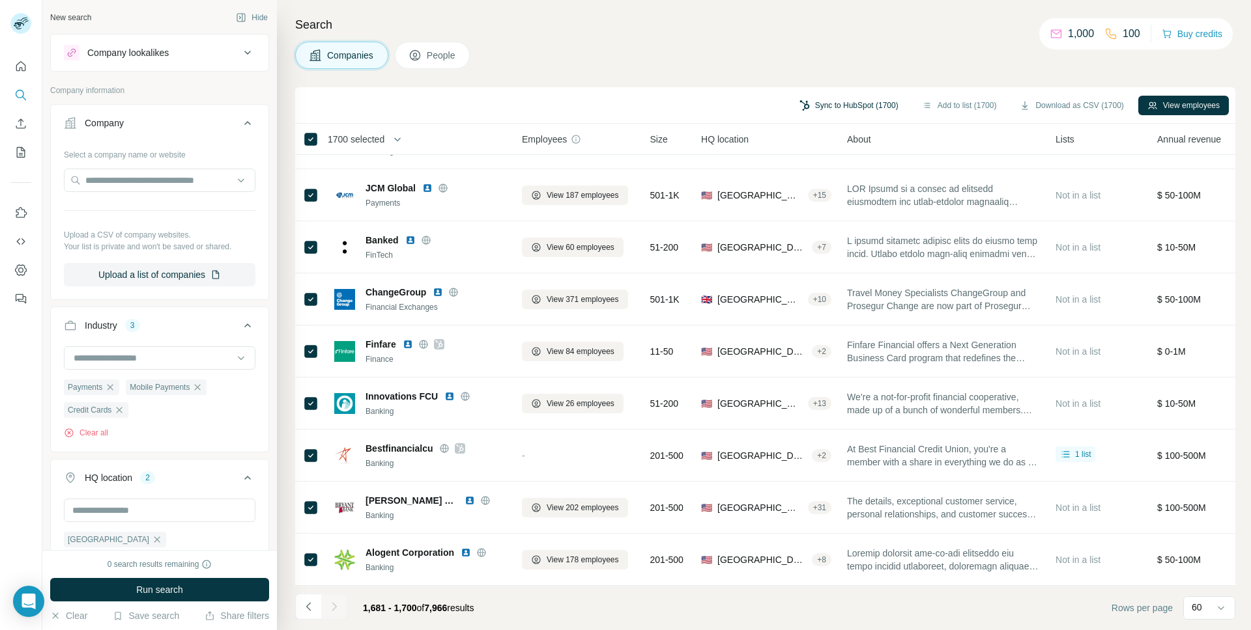
click at [841, 106] on button "Sync to HubSpot (1700)" at bounding box center [848, 106] width 117 height 20
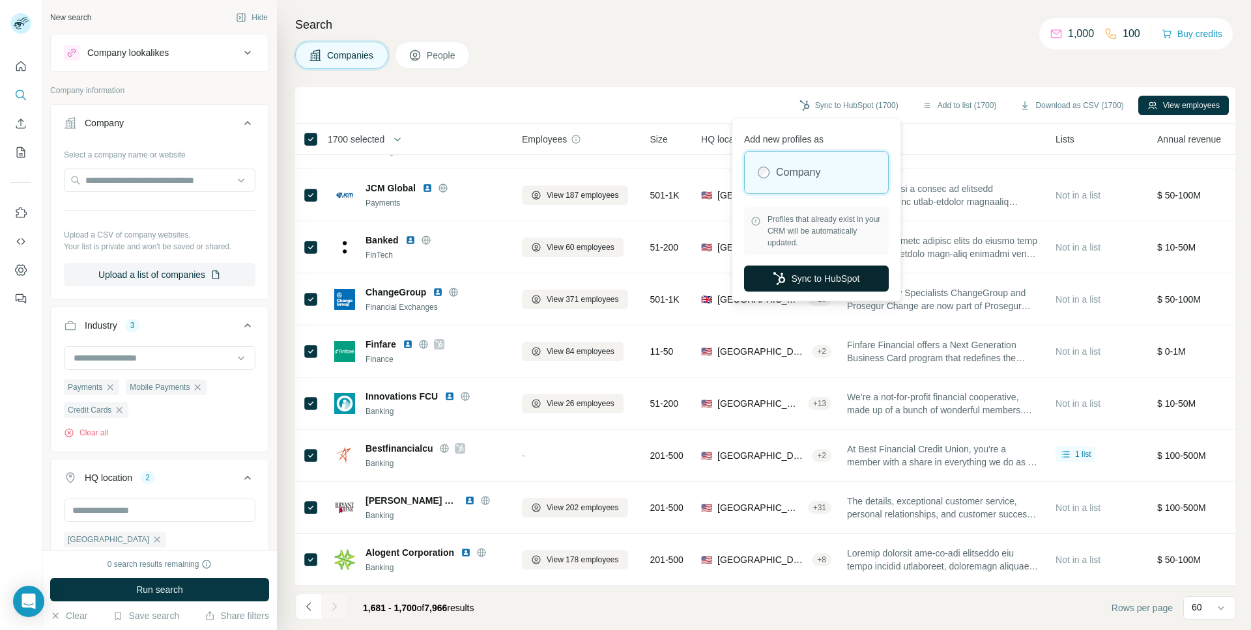
click at [803, 282] on button "Sync to HubSpot" at bounding box center [816, 279] width 145 height 26
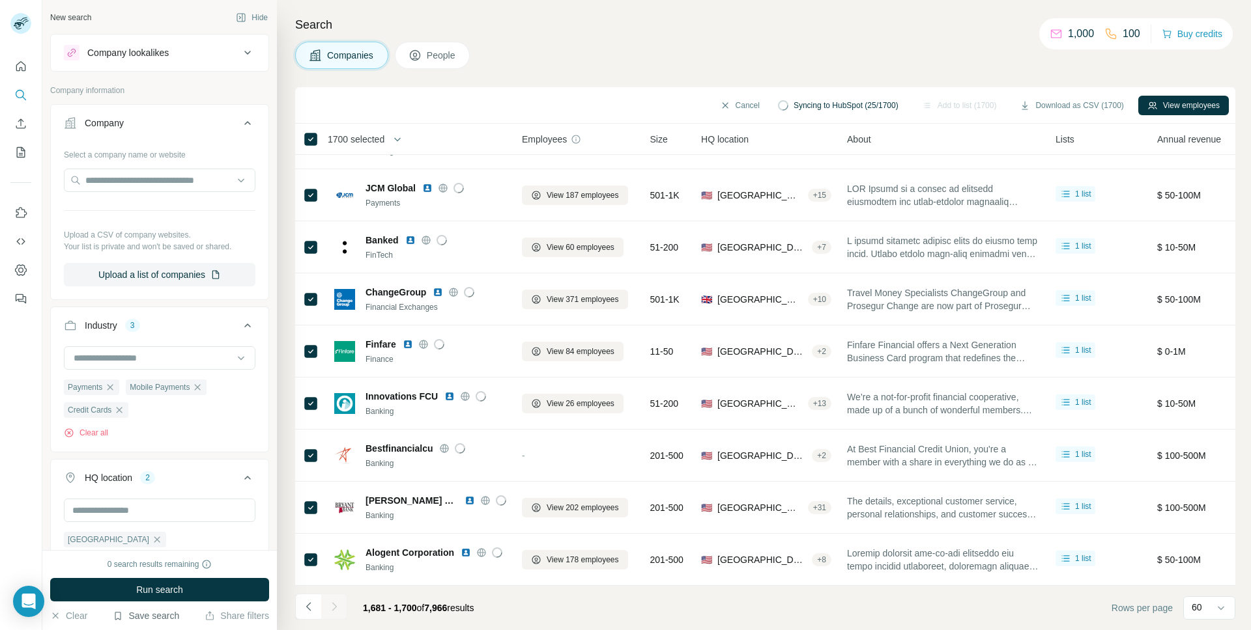
click at [119, 617] on icon "button" at bounding box center [118, 616] width 10 height 10
click at [552, 608] on footer "1,681 - 1,700 of 7,966 results Rows per page 60" at bounding box center [765, 608] width 940 height 44
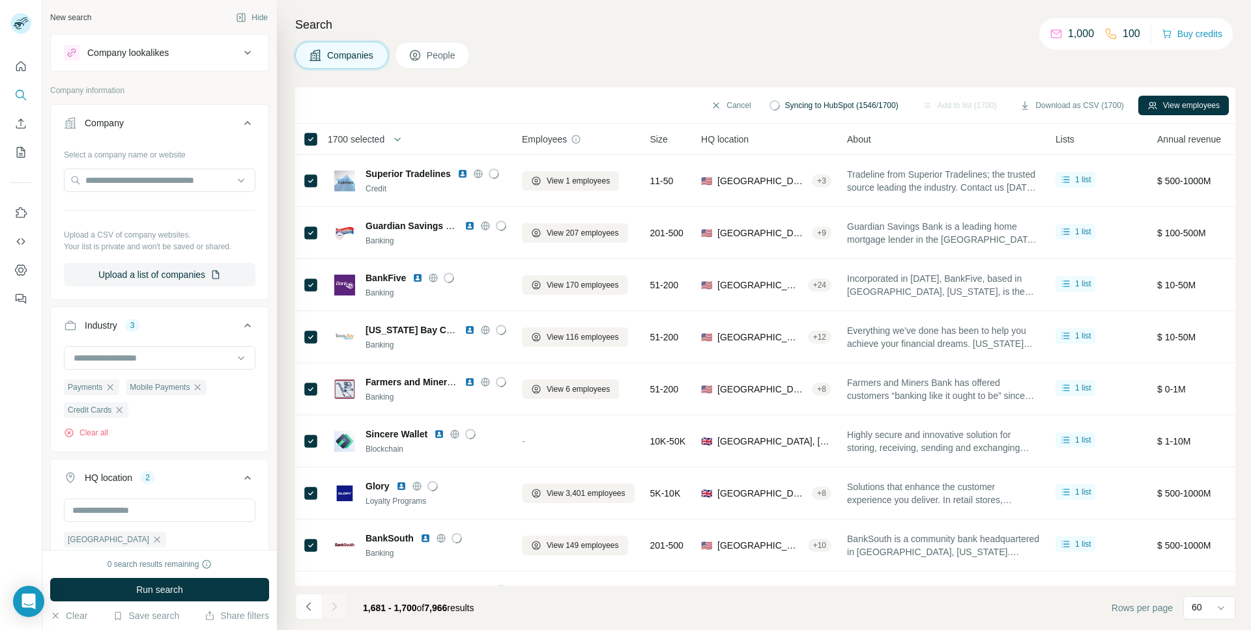
scroll to position [611, 0]
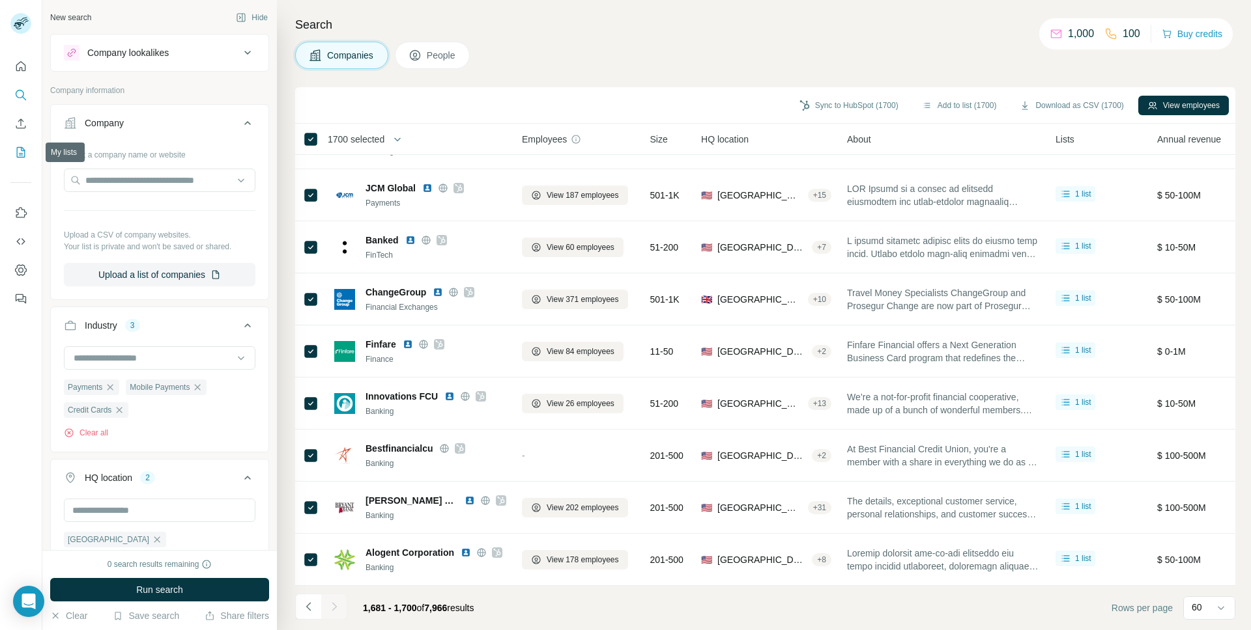
click at [22, 143] on button "My lists" at bounding box center [20, 152] width 21 height 23
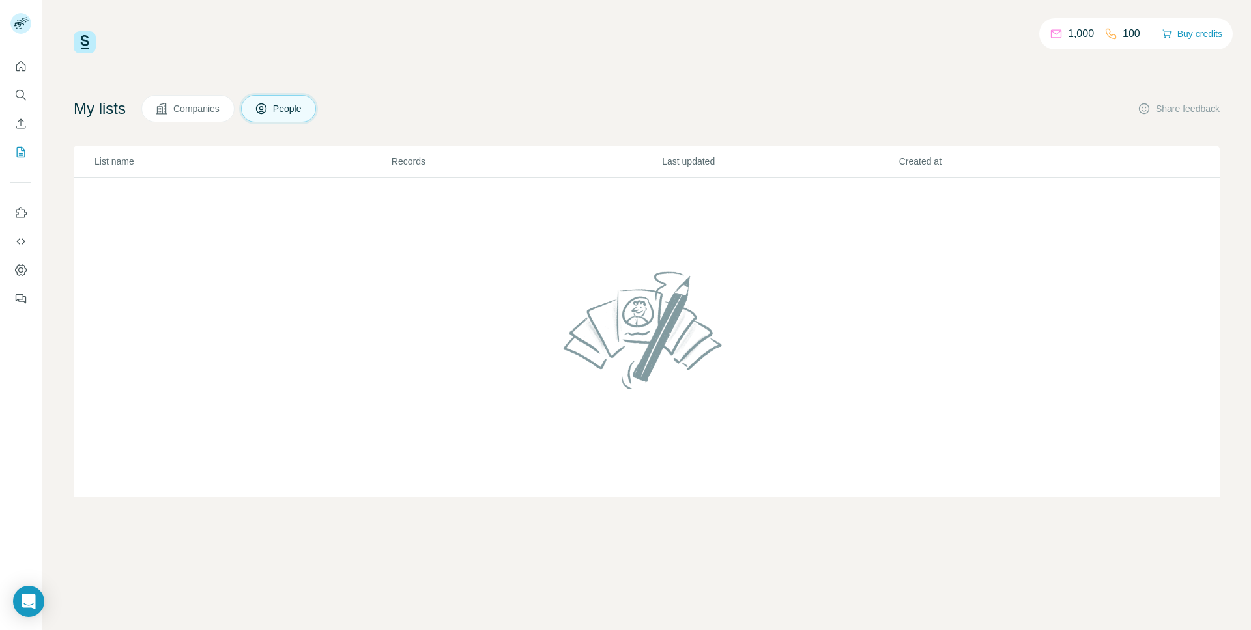
click at [182, 113] on span "Companies" at bounding box center [197, 108] width 48 height 13
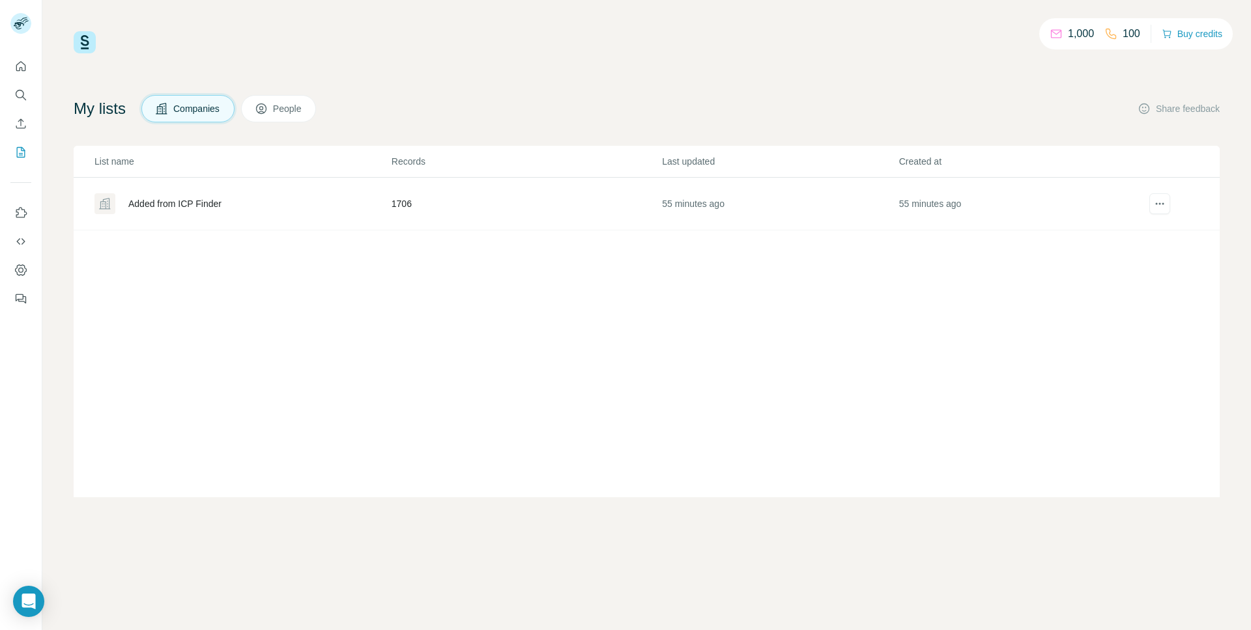
click at [140, 203] on div "Added from ICP Finder" at bounding box center [174, 203] width 93 height 13
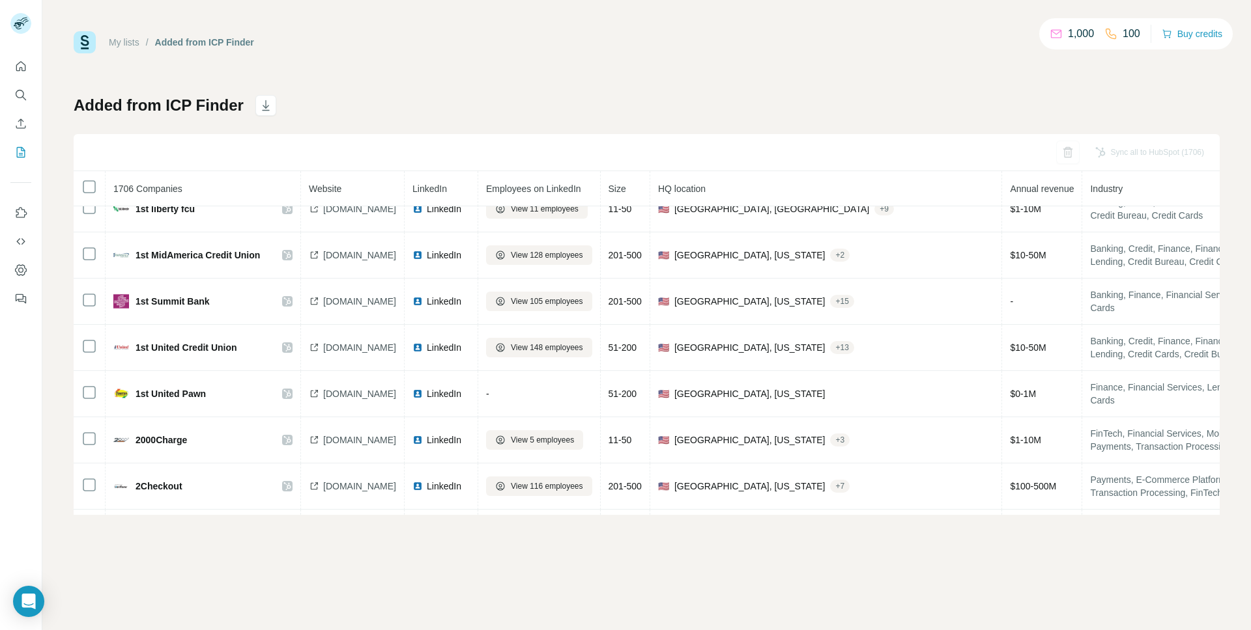
scroll to position [304, 0]
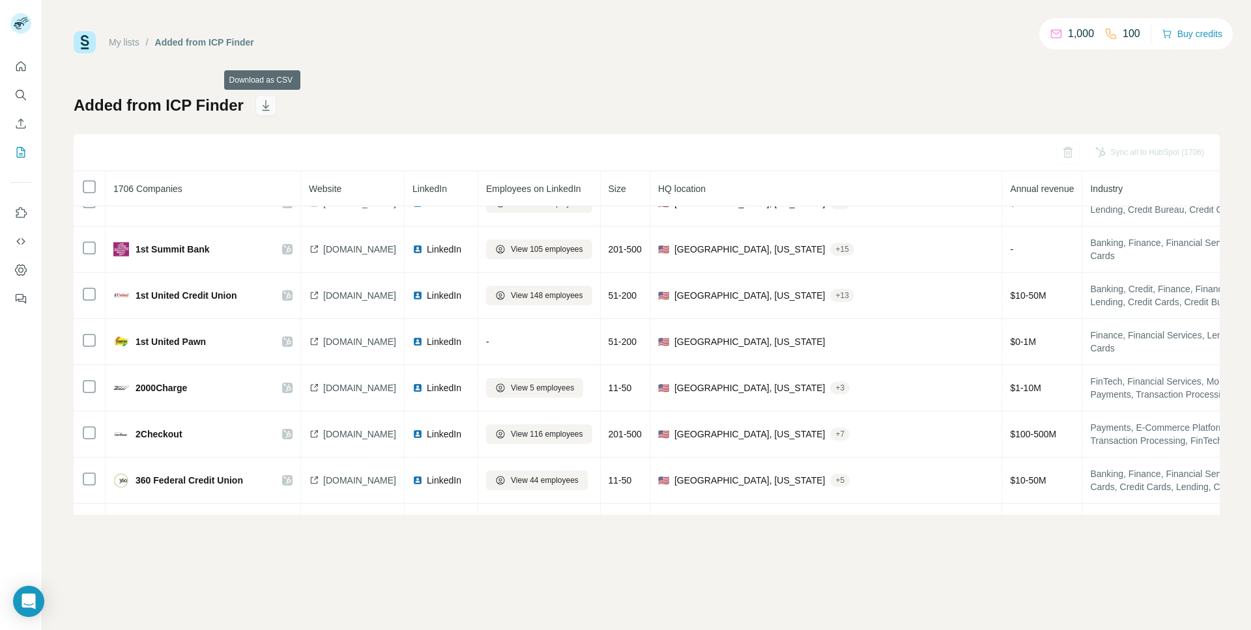
click at [261, 109] on icon "button" at bounding box center [265, 105] width 13 height 13
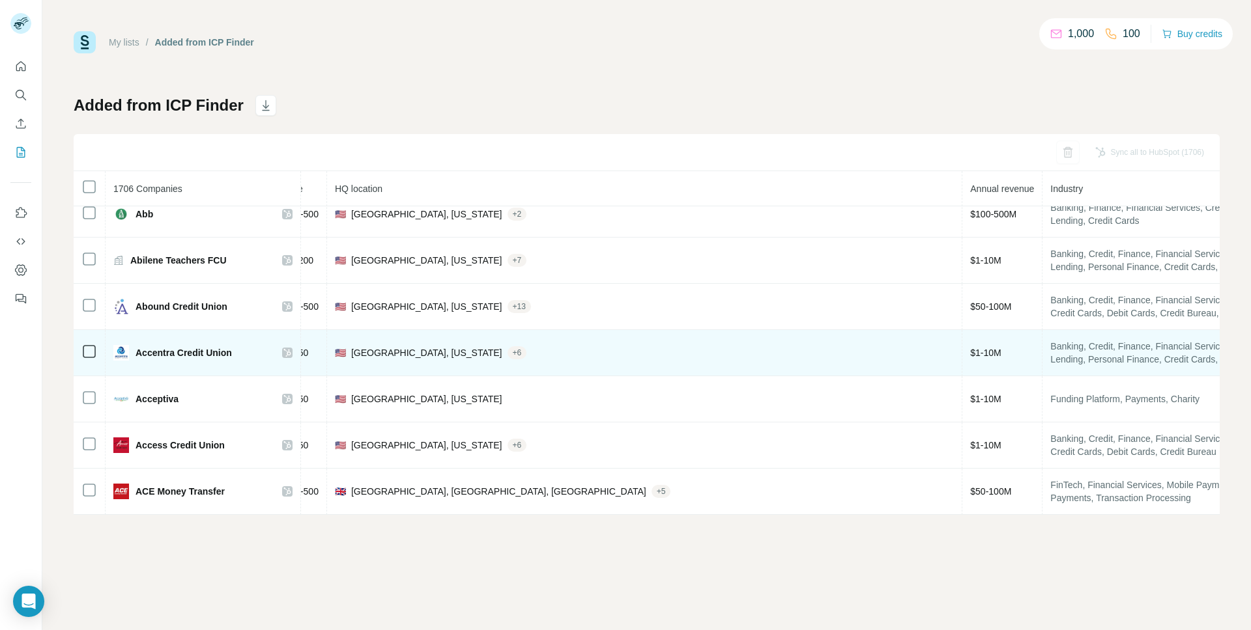
scroll to position [1079, 0]
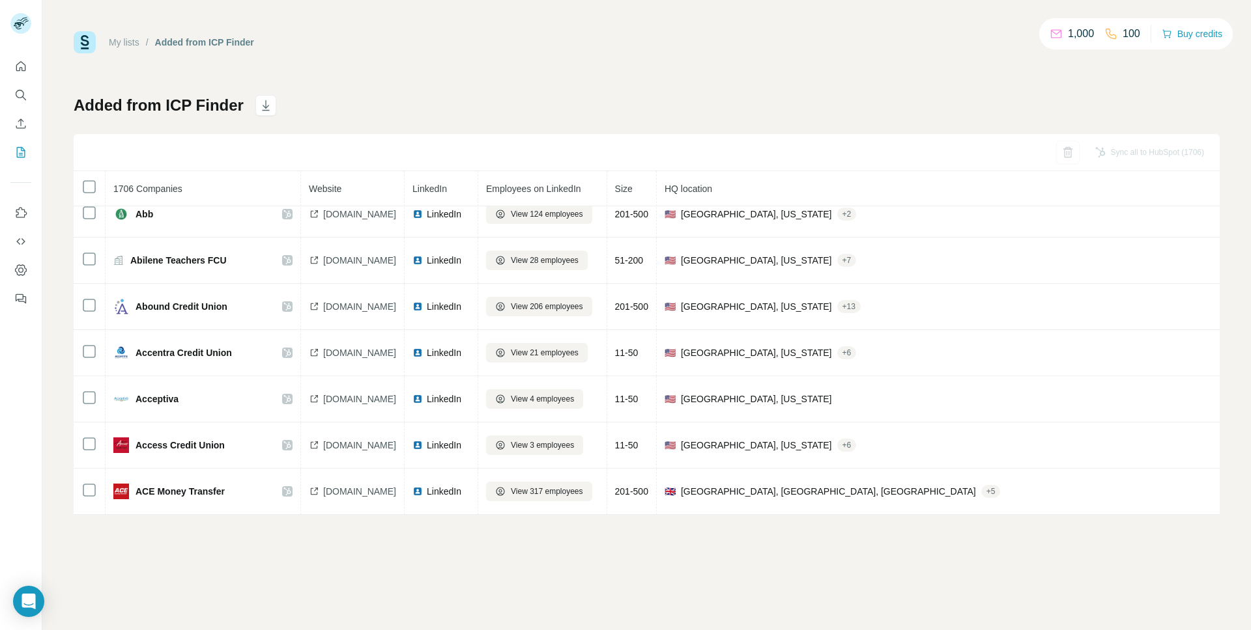
click at [119, 39] on link "My lists" at bounding box center [124, 42] width 31 height 10
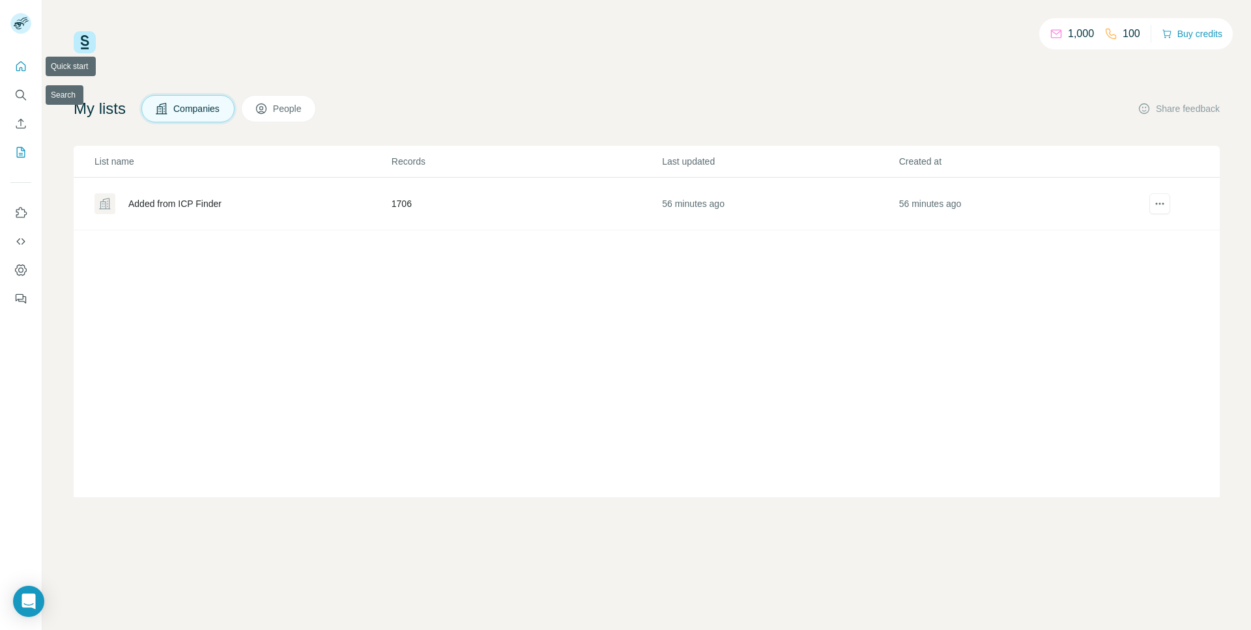
click at [21, 69] on icon "Quick start" at bounding box center [21, 66] width 10 height 10
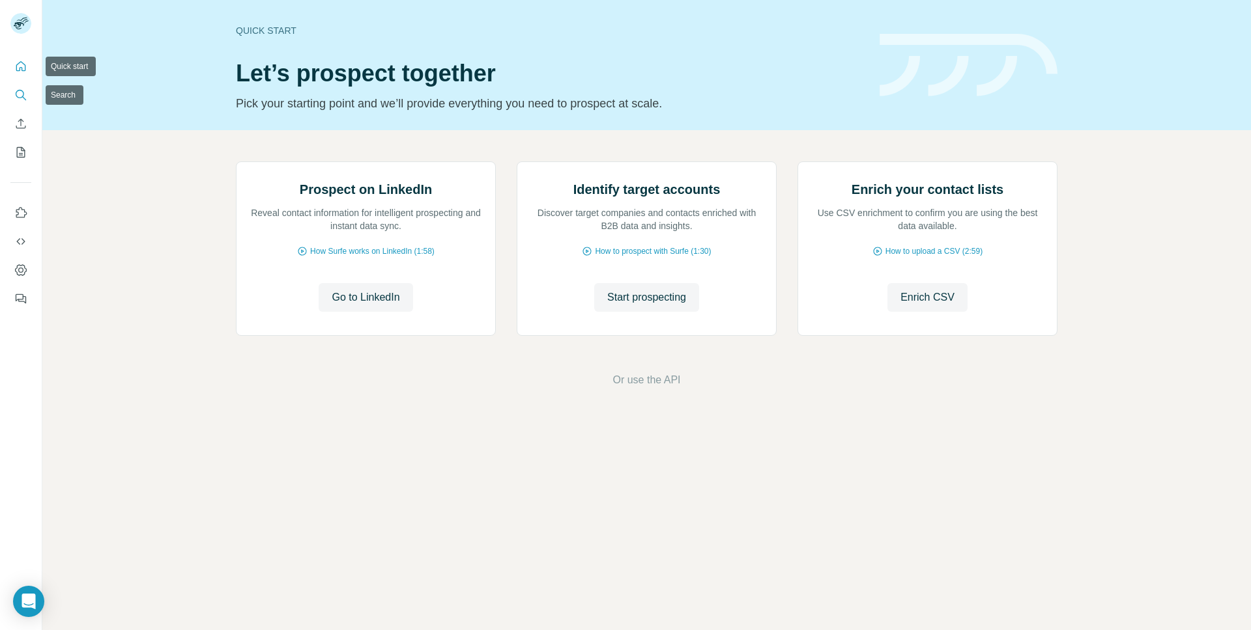
click at [19, 100] on icon "Search" at bounding box center [20, 95] width 13 height 13
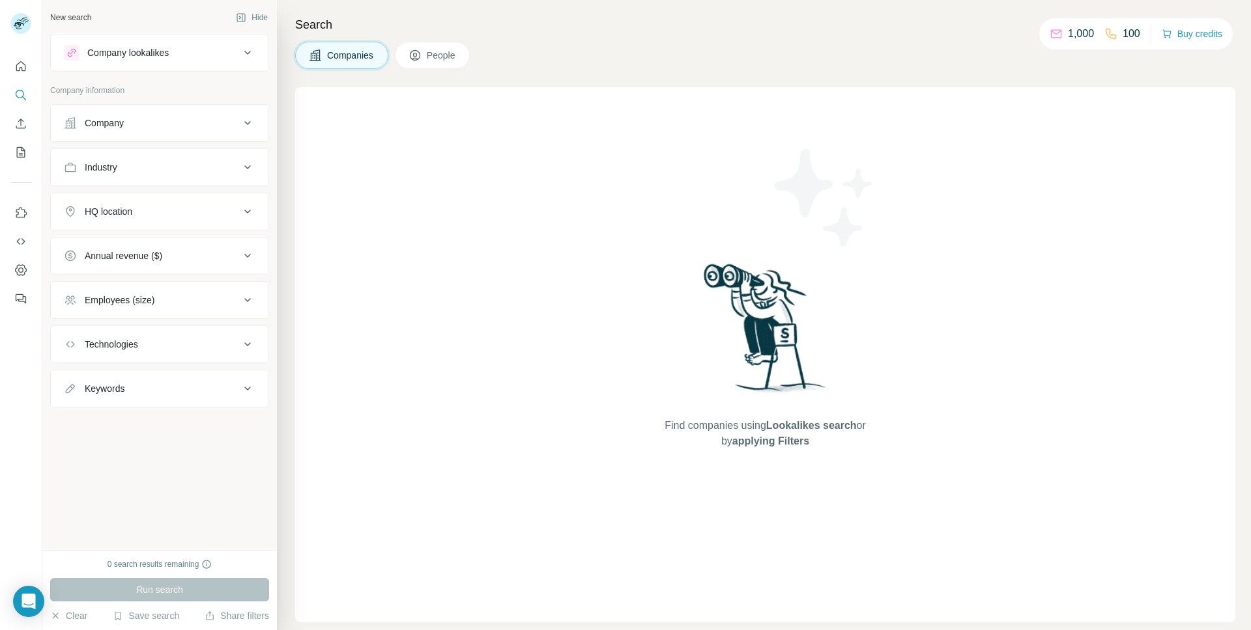
click at [240, 50] on icon at bounding box center [248, 53] width 16 height 16
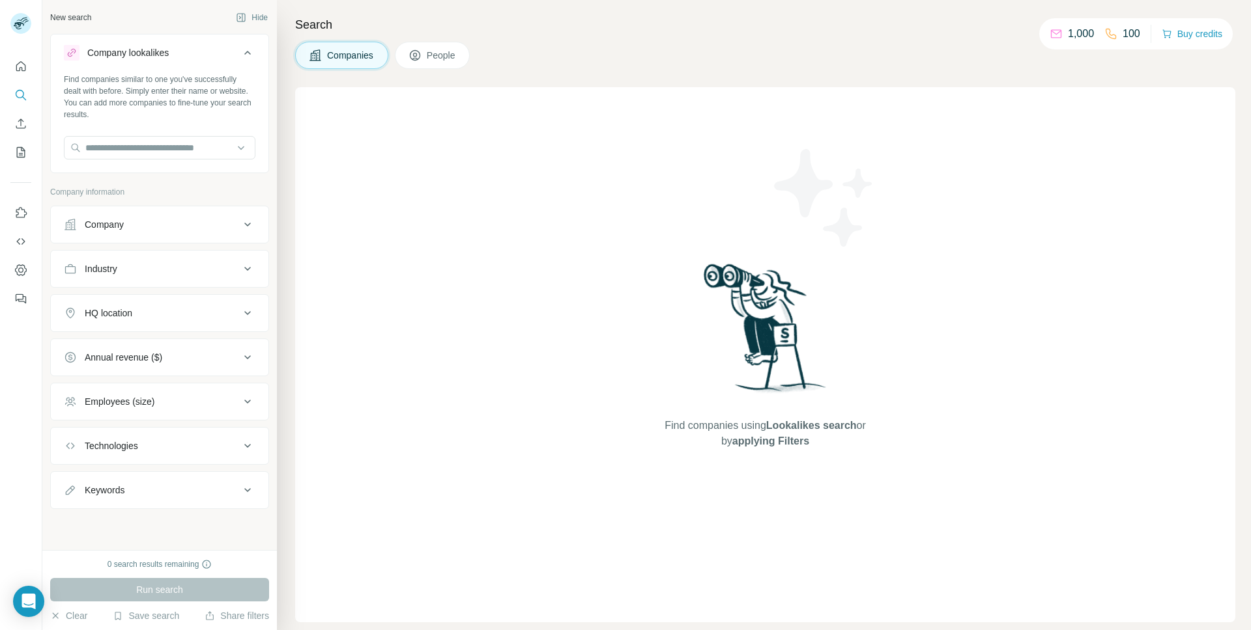
click at [240, 50] on icon at bounding box center [248, 53] width 16 height 16
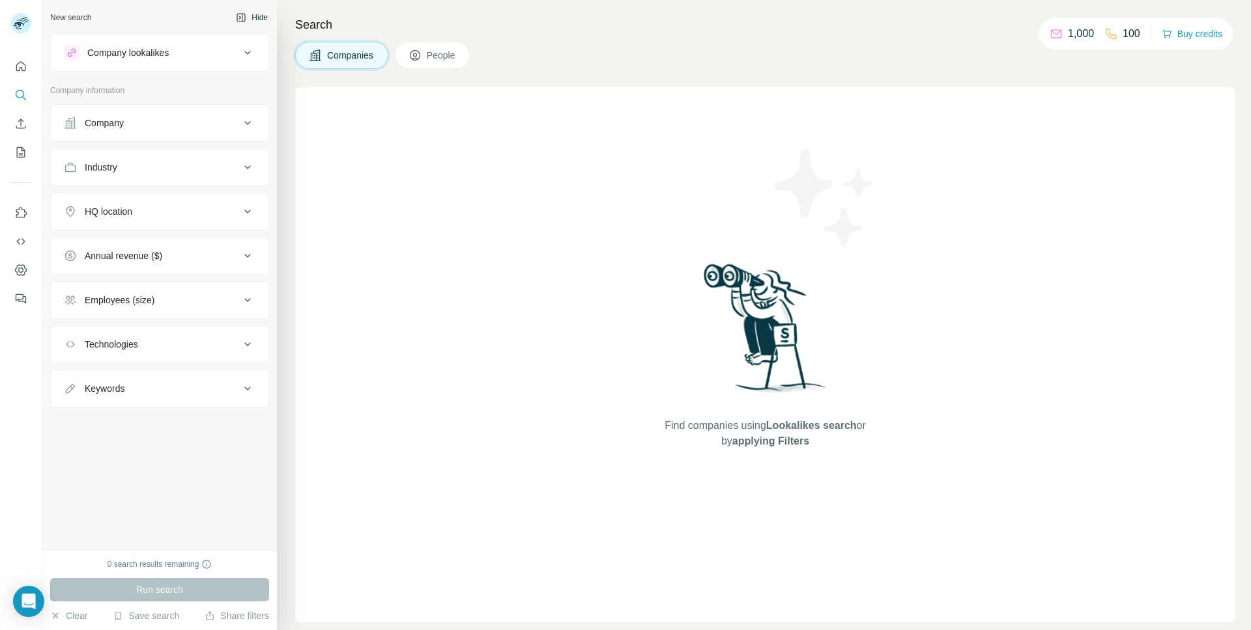
click at [246, 23] on button "Hide" at bounding box center [252, 18] width 50 height 20
